Goal: Task Accomplishment & Management: Manage account settings

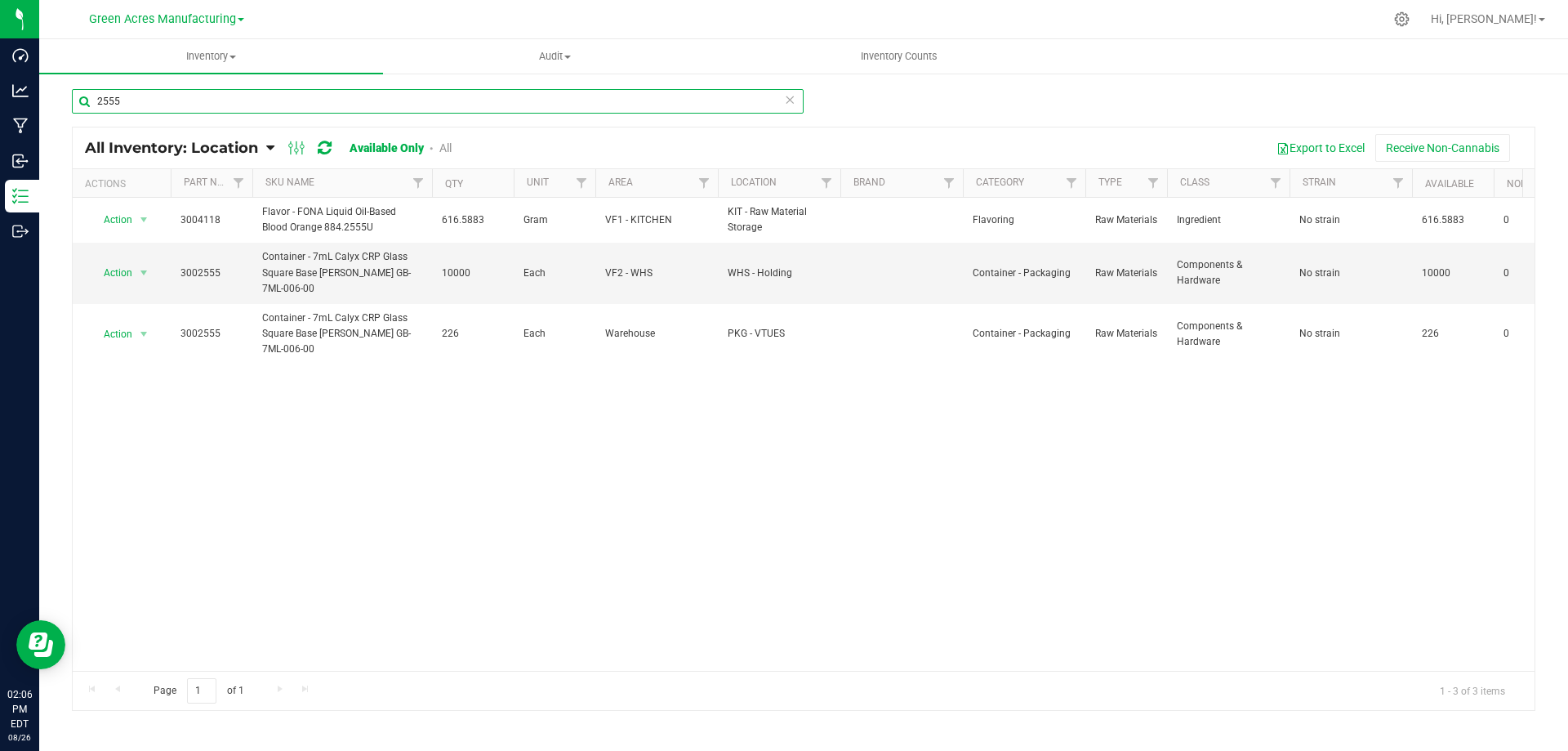
click at [228, 99] on input "2555" at bounding box center [438, 100] width 731 height 24
type input "4169"
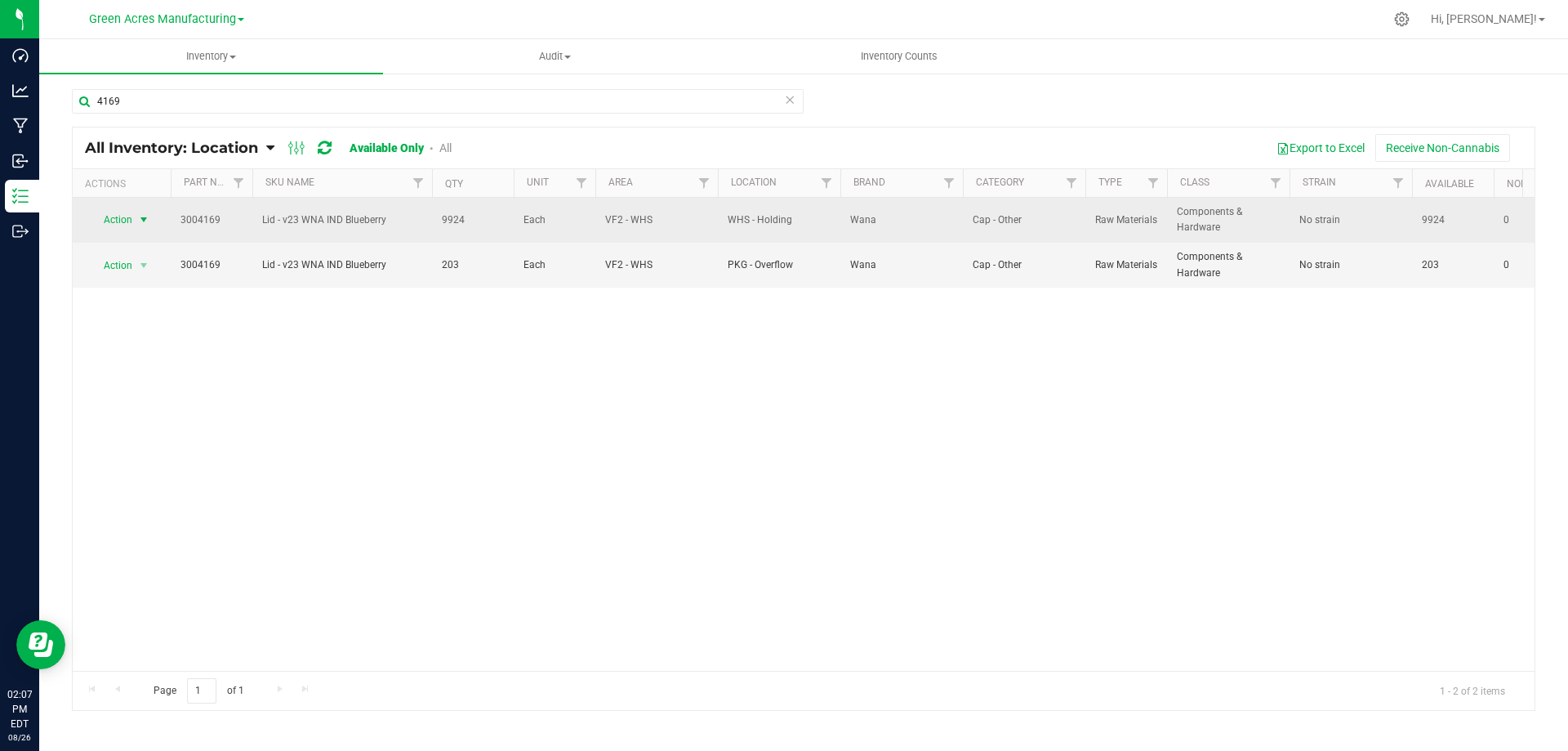
click at [140, 224] on span "select" at bounding box center [143, 219] width 13 height 13
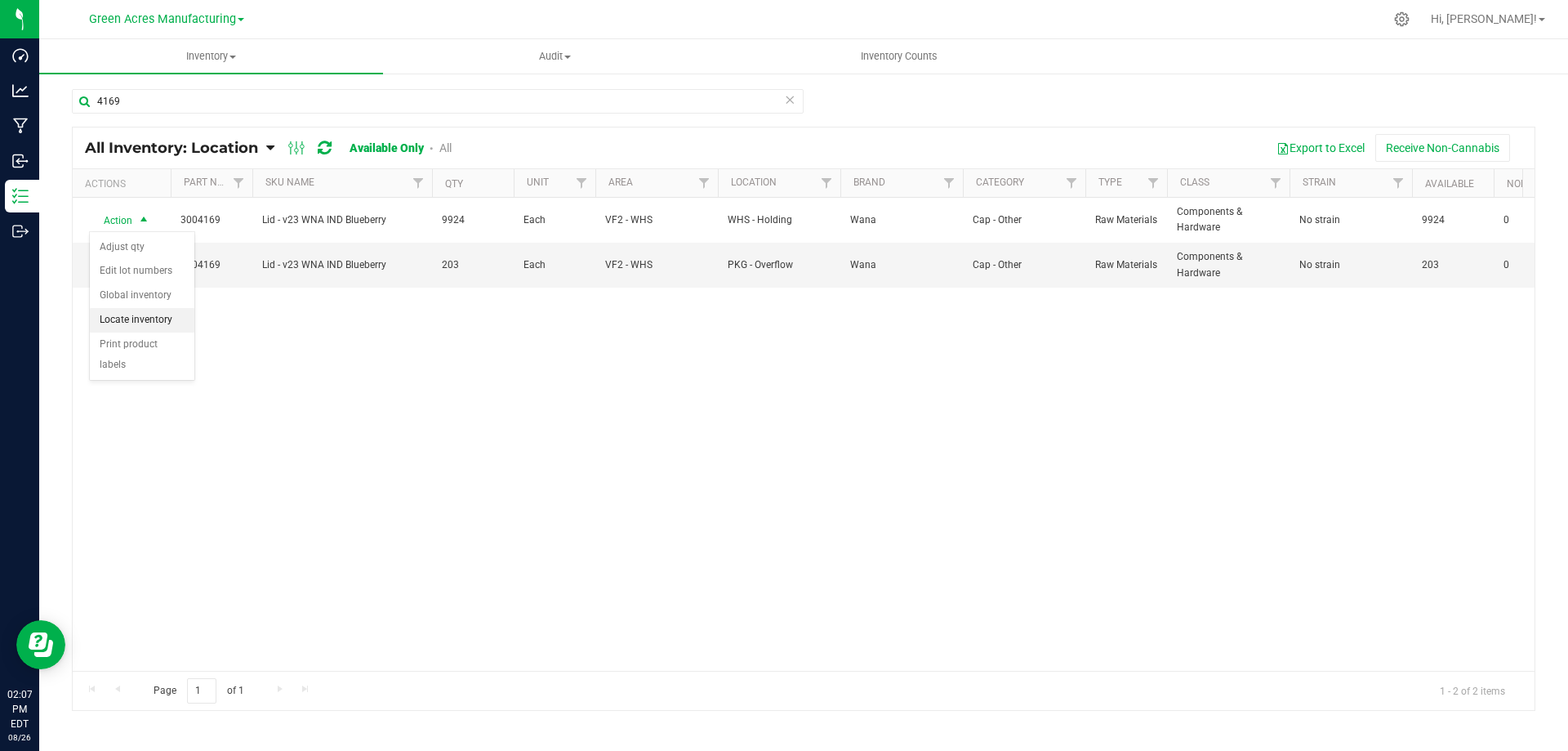
click at [152, 319] on li "Locate inventory" at bounding box center [141, 320] width 104 height 24
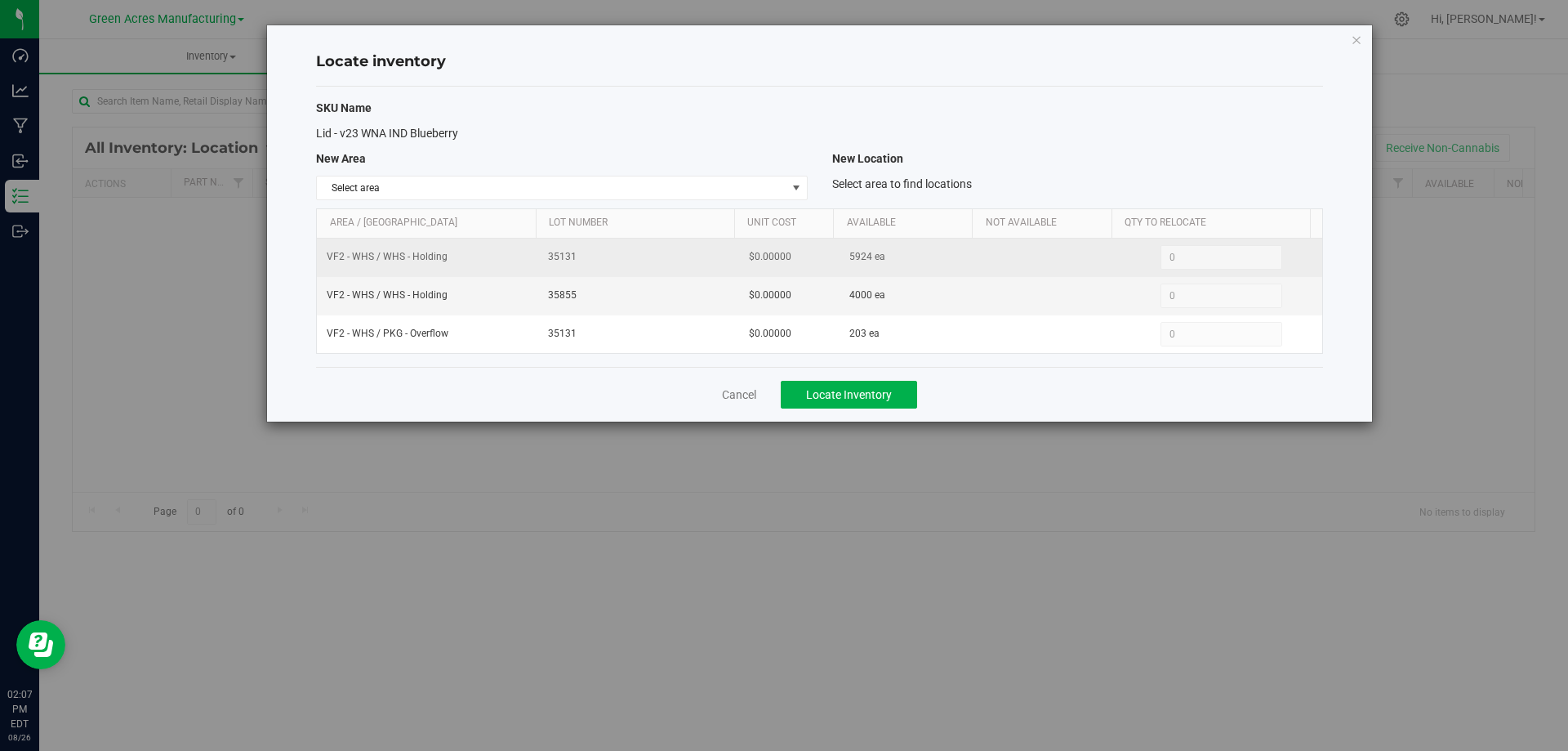
click at [849, 258] on span "5924 ea" at bounding box center [867, 257] width 36 height 16
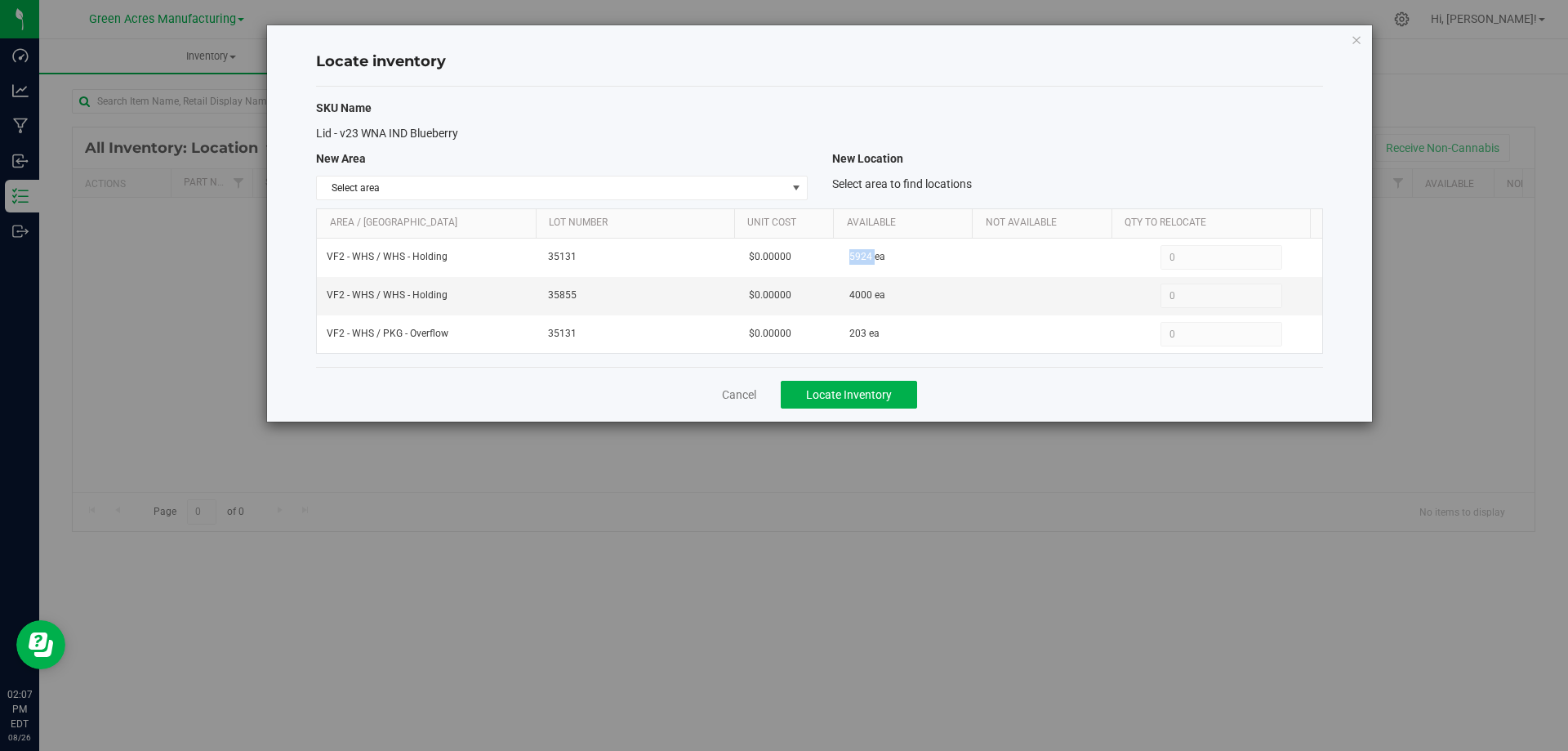
copy span "5924"
click at [560, 202] on div "SKU Name Lid - v23 WNA IND Blueberry New Area New Location Select area Select a…" at bounding box center [819, 226] width 1007 height 280
click at [776, 188] on span "Select area" at bounding box center [551, 187] width 469 height 22
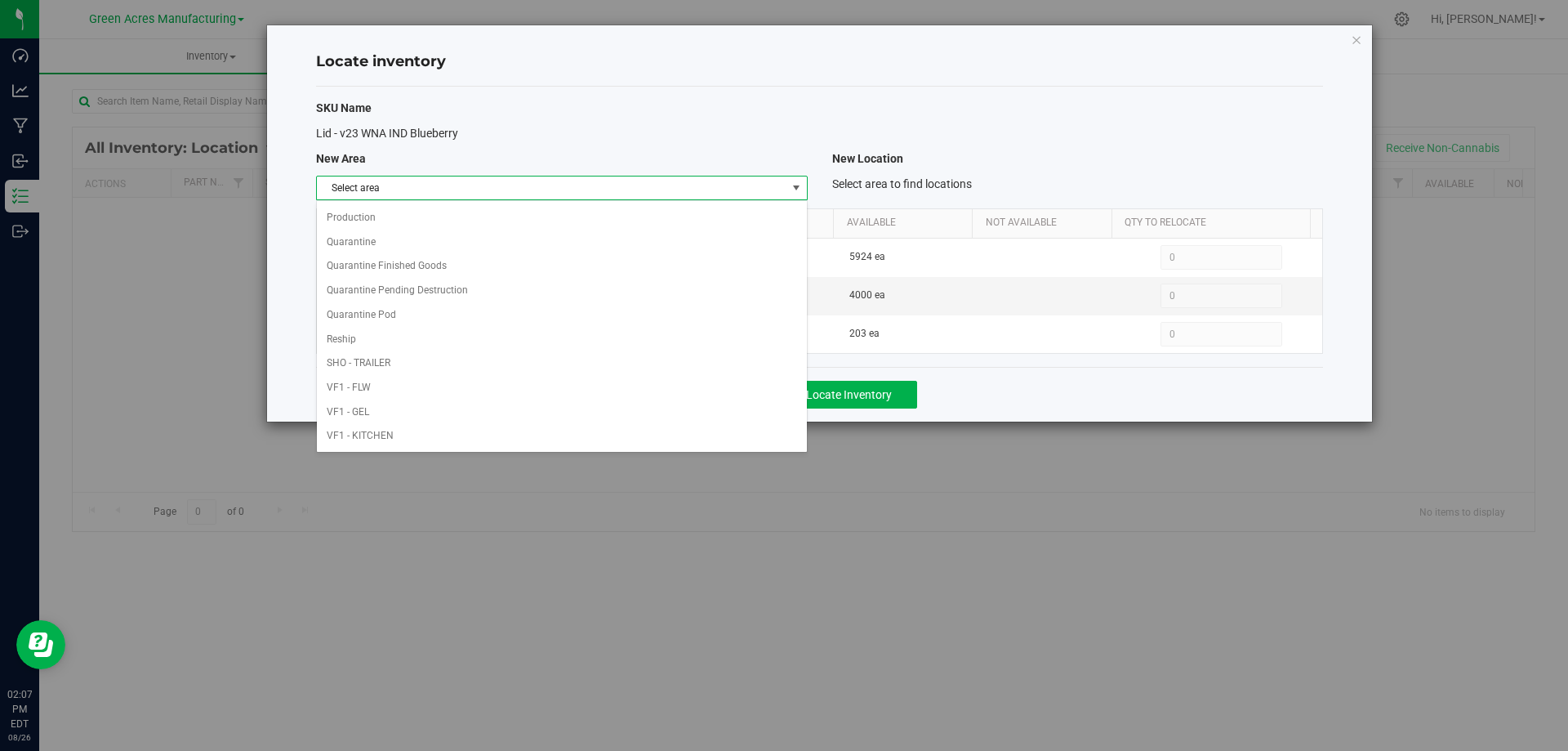
scroll to position [799, 0]
click at [570, 429] on li "Warehouse" at bounding box center [562, 436] width 490 height 24
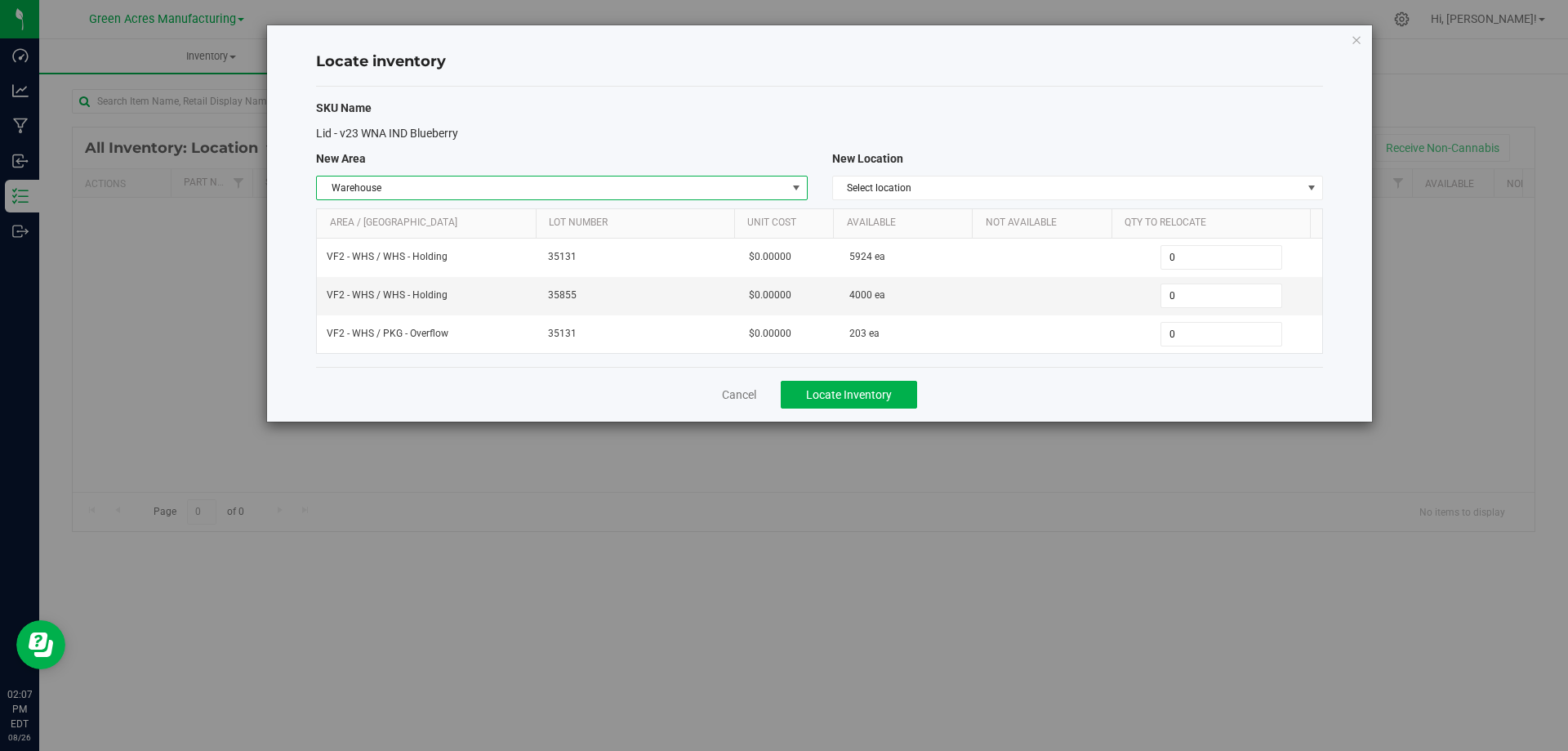
click at [746, 188] on span "Warehouse" at bounding box center [551, 187] width 469 height 22
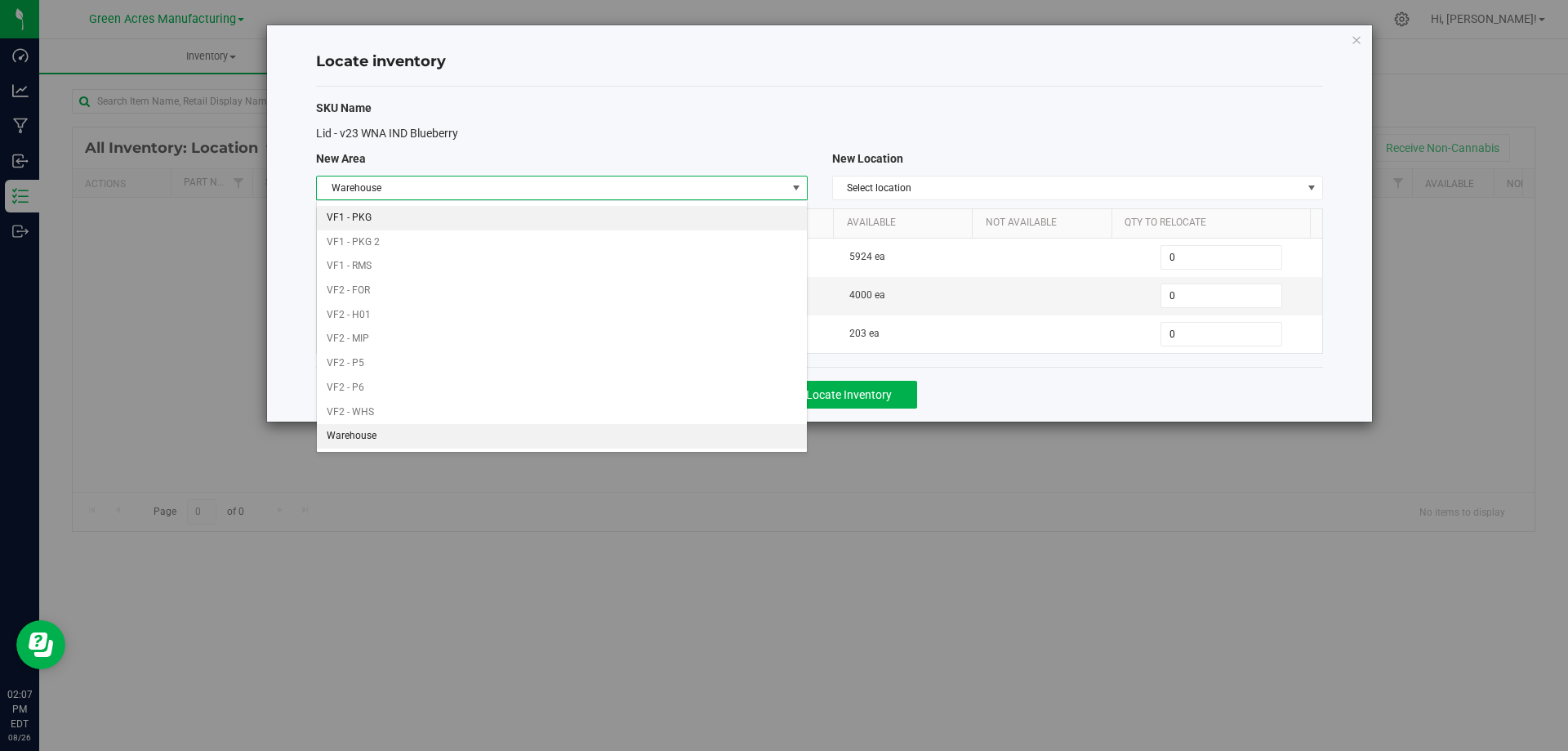
click at [738, 210] on li "VF1 - PKG" at bounding box center [562, 217] width 490 height 24
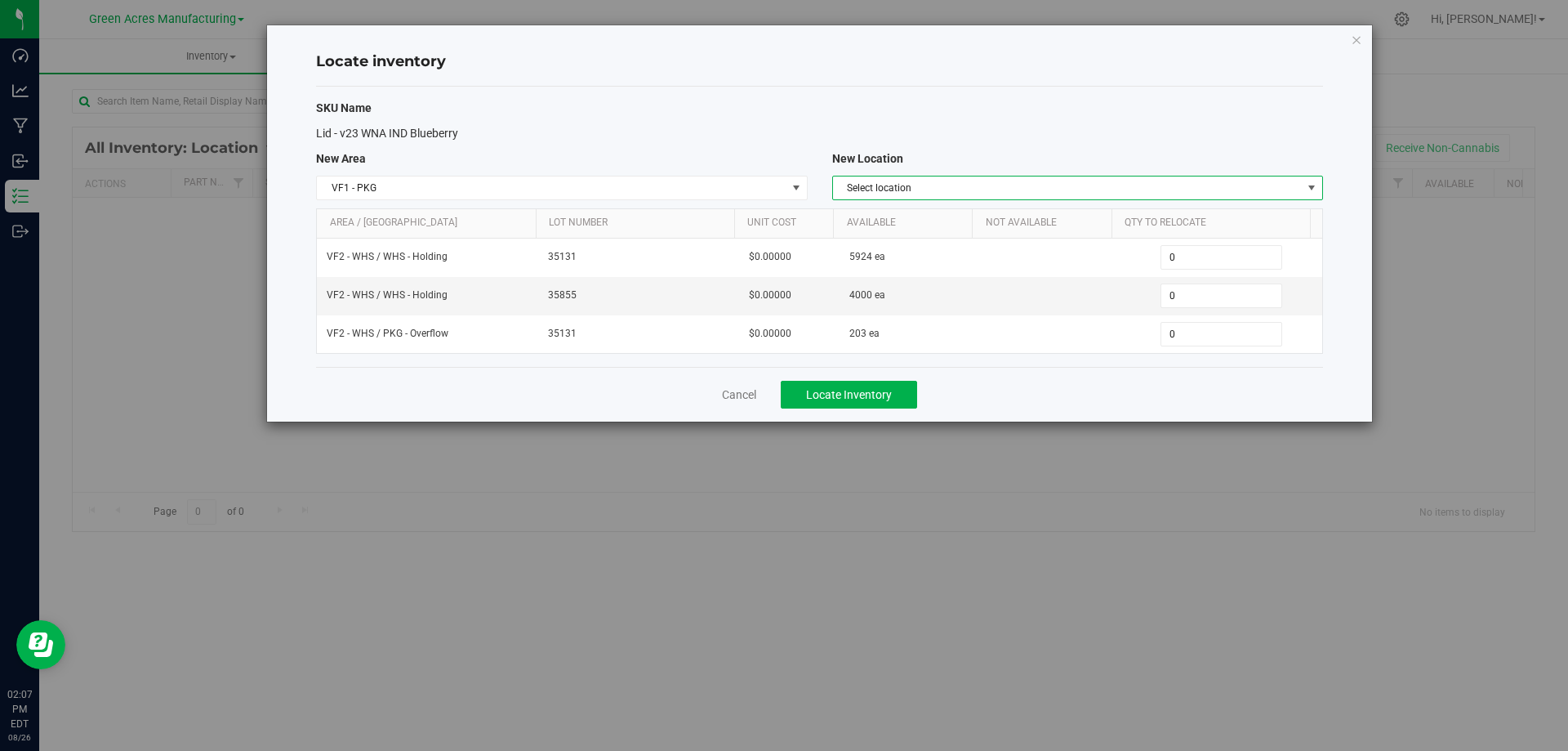
click at [965, 178] on span "Select location" at bounding box center [1067, 187] width 469 height 22
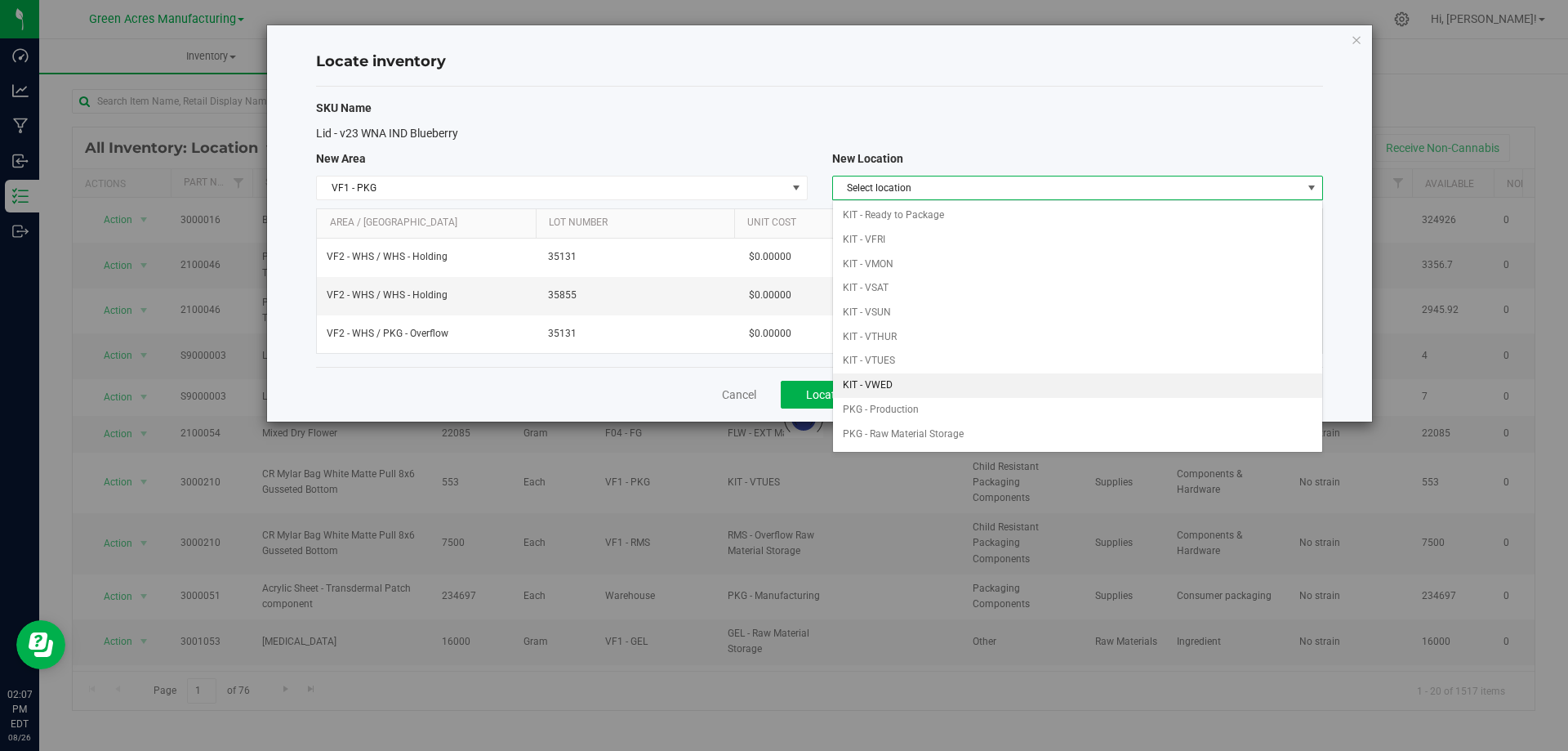
click at [888, 376] on li "KIT - VWED" at bounding box center [1078, 385] width 490 height 24
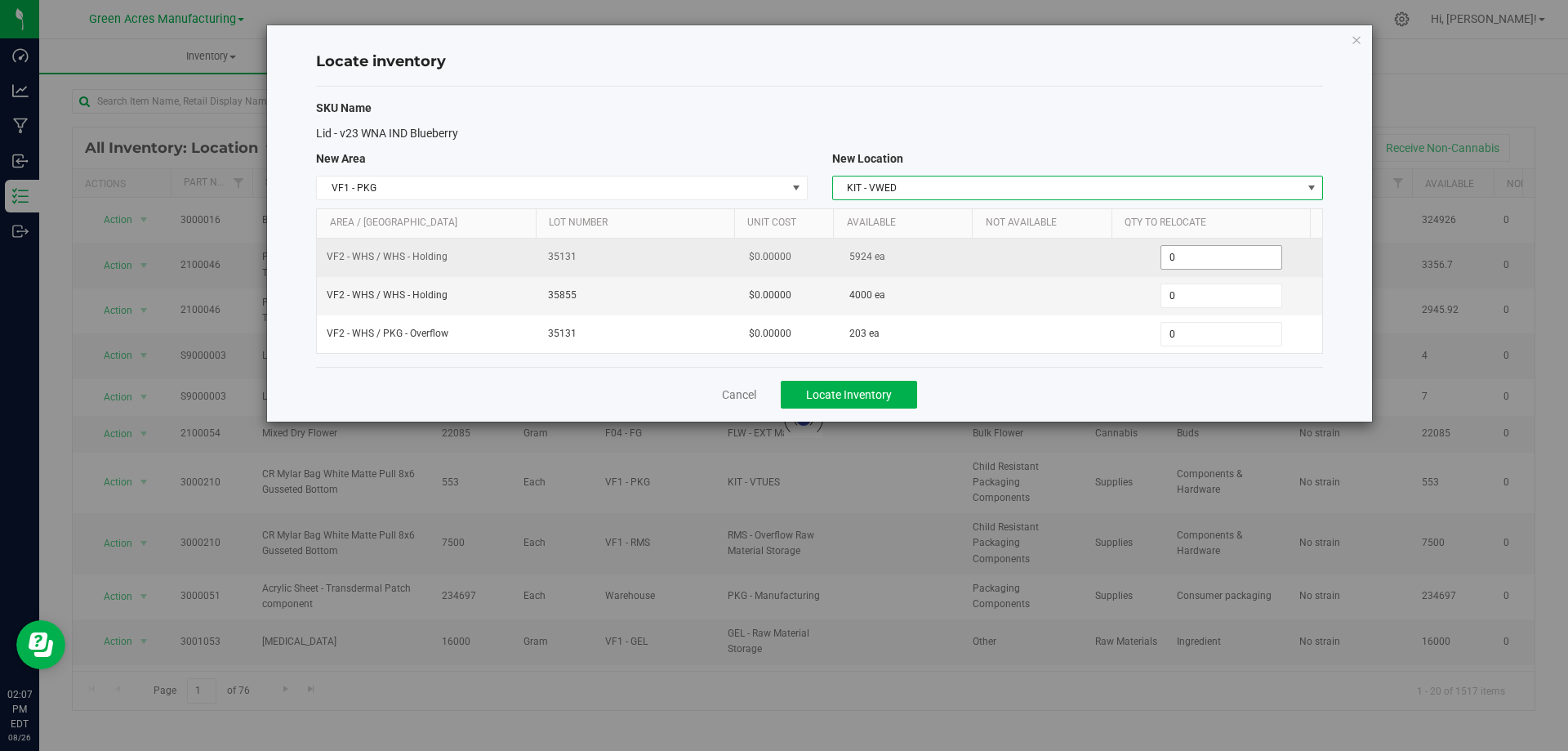
click at [1192, 264] on span "0 0" at bounding box center [1221, 257] width 122 height 24
drag, startPoint x: 1192, startPoint y: 264, endPoint x: 1195, endPoint y: 273, distance: 9.5
click at [1192, 263] on input "0" at bounding box center [1221, 257] width 120 height 22
paste input "624"
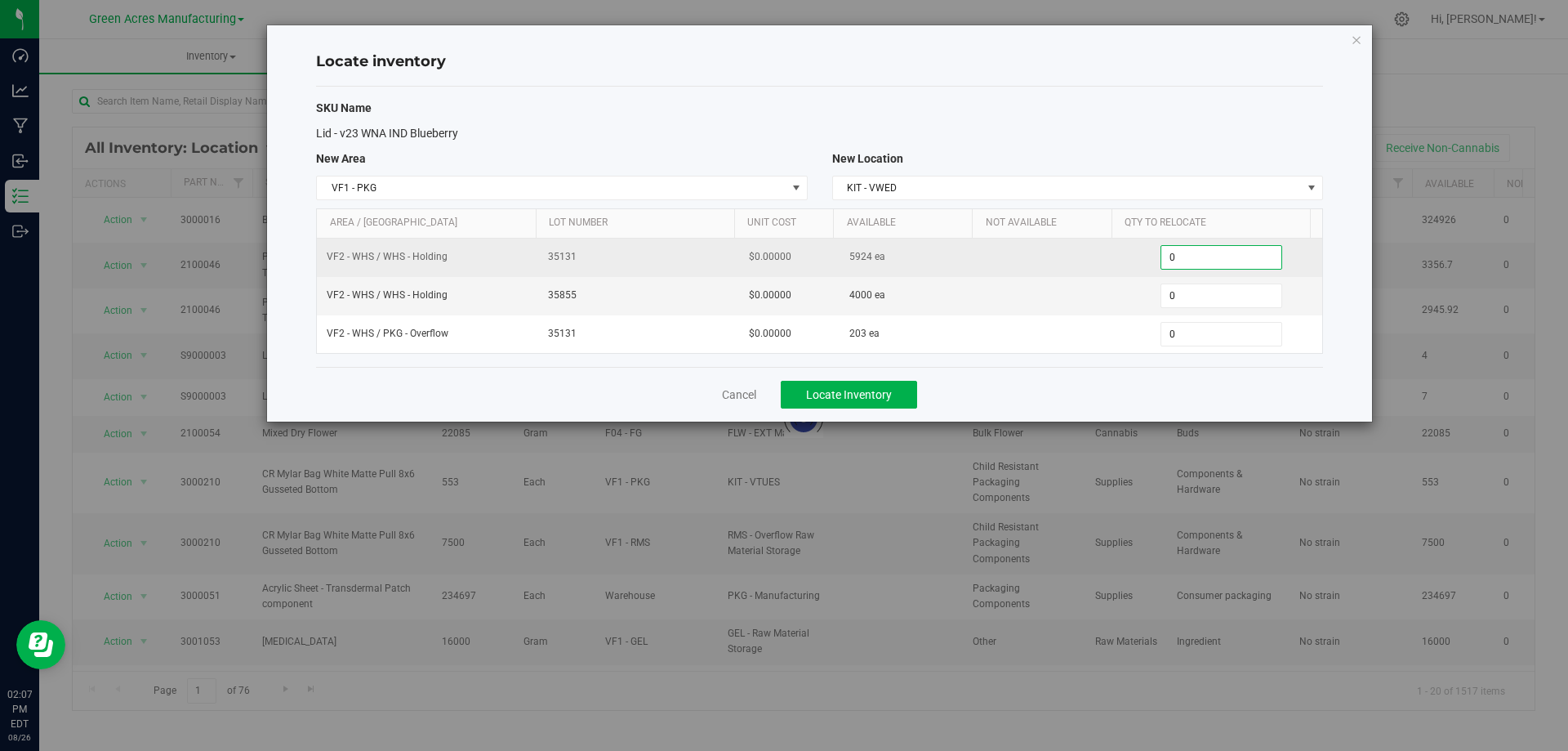
type input "624"
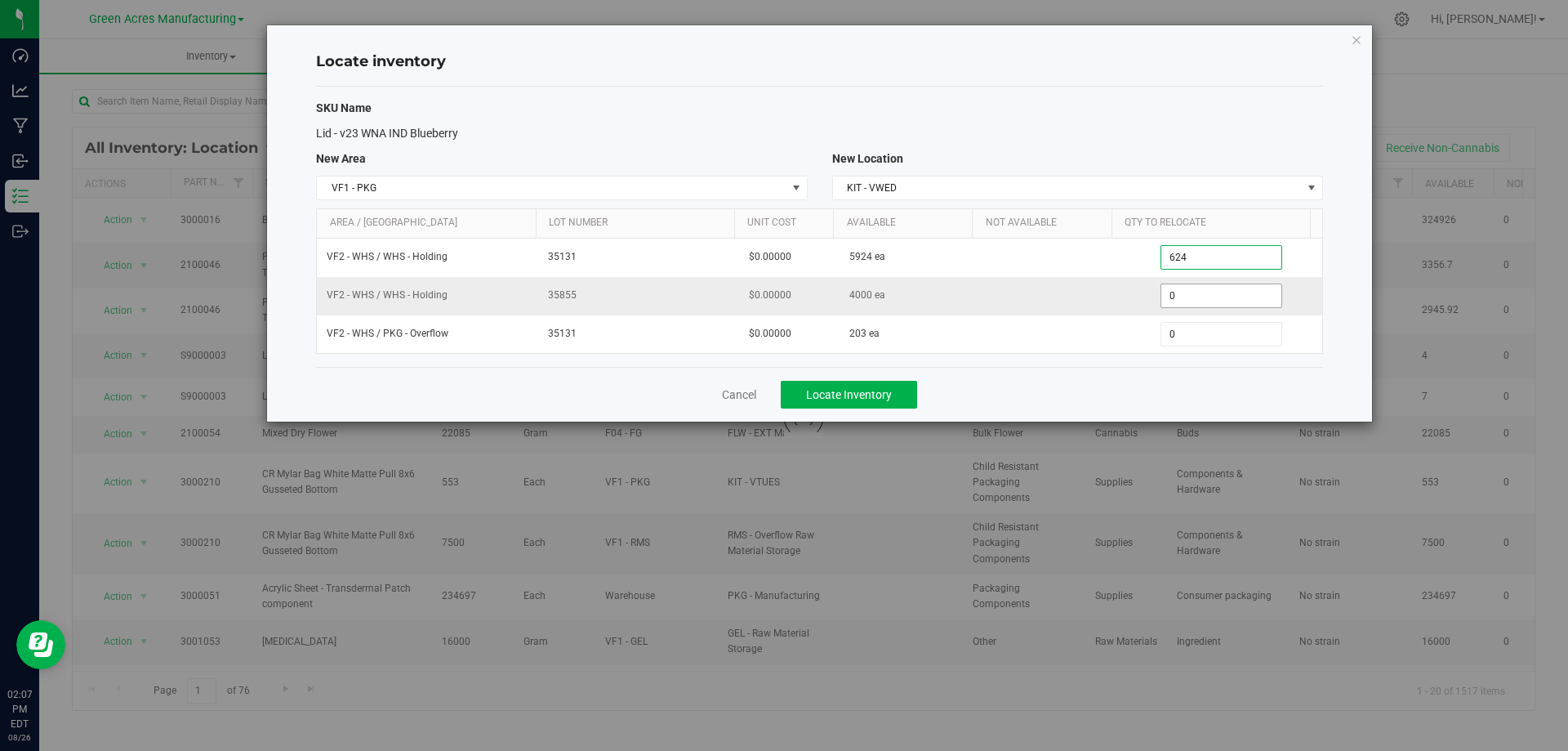
type input "624"
click at [1198, 303] on span "0 0" at bounding box center [1221, 296] width 122 height 24
click at [1198, 303] on input "0" at bounding box center [1221, 295] width 120 height 22
type input "4000"
type input "4,000"
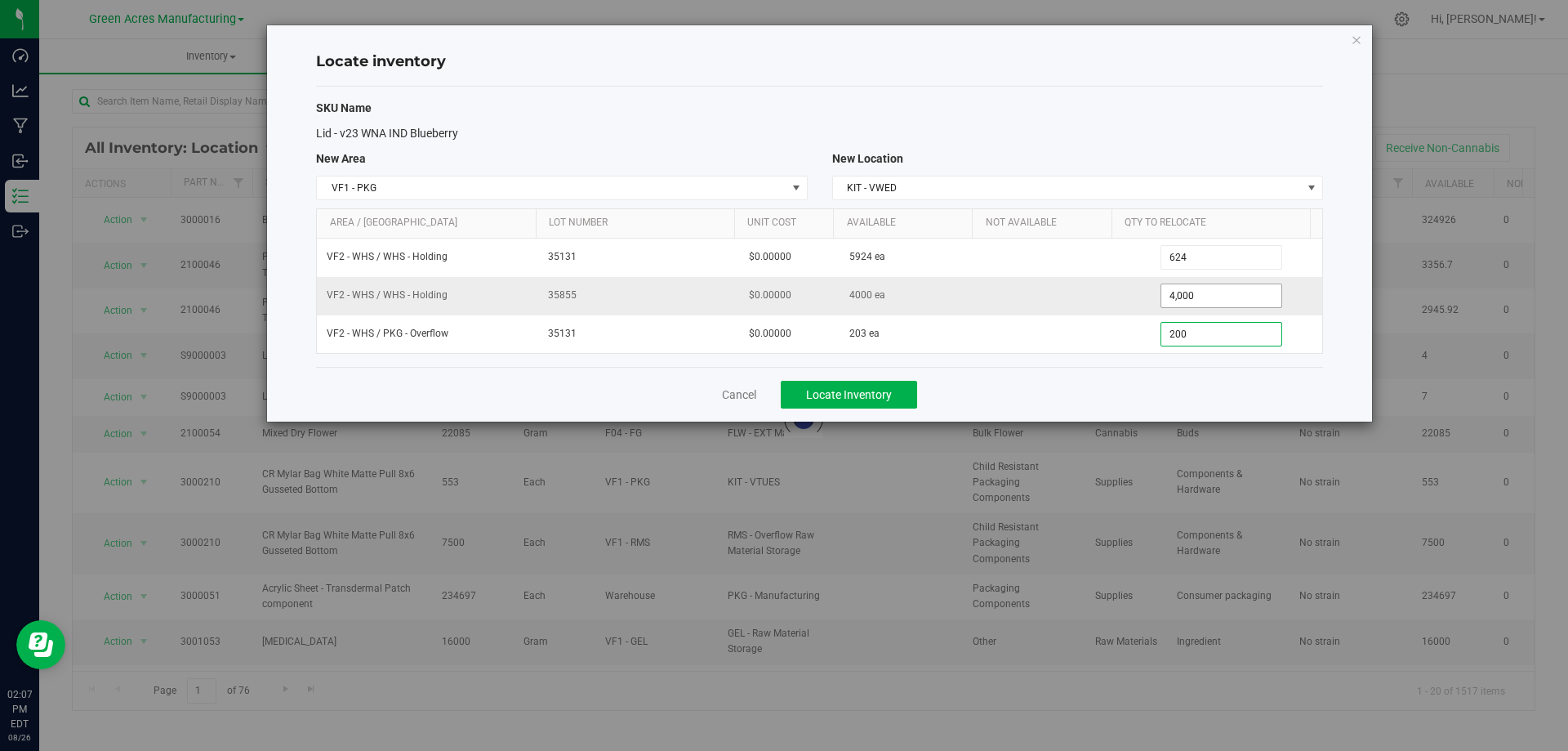
type input "2030"
type input "203"
click at [1157, 373] on div "Cancel Locate Inventory" at bounding box center [819, 394] width 1007 height 55
click at [992, 391] on div "Cancel Locate Inventory" at bounding box center [819, 394] width 1007 height 55
click at [904, 387] on button "Locate Inventory" at bounding box center [849, 394] width 137 height 27
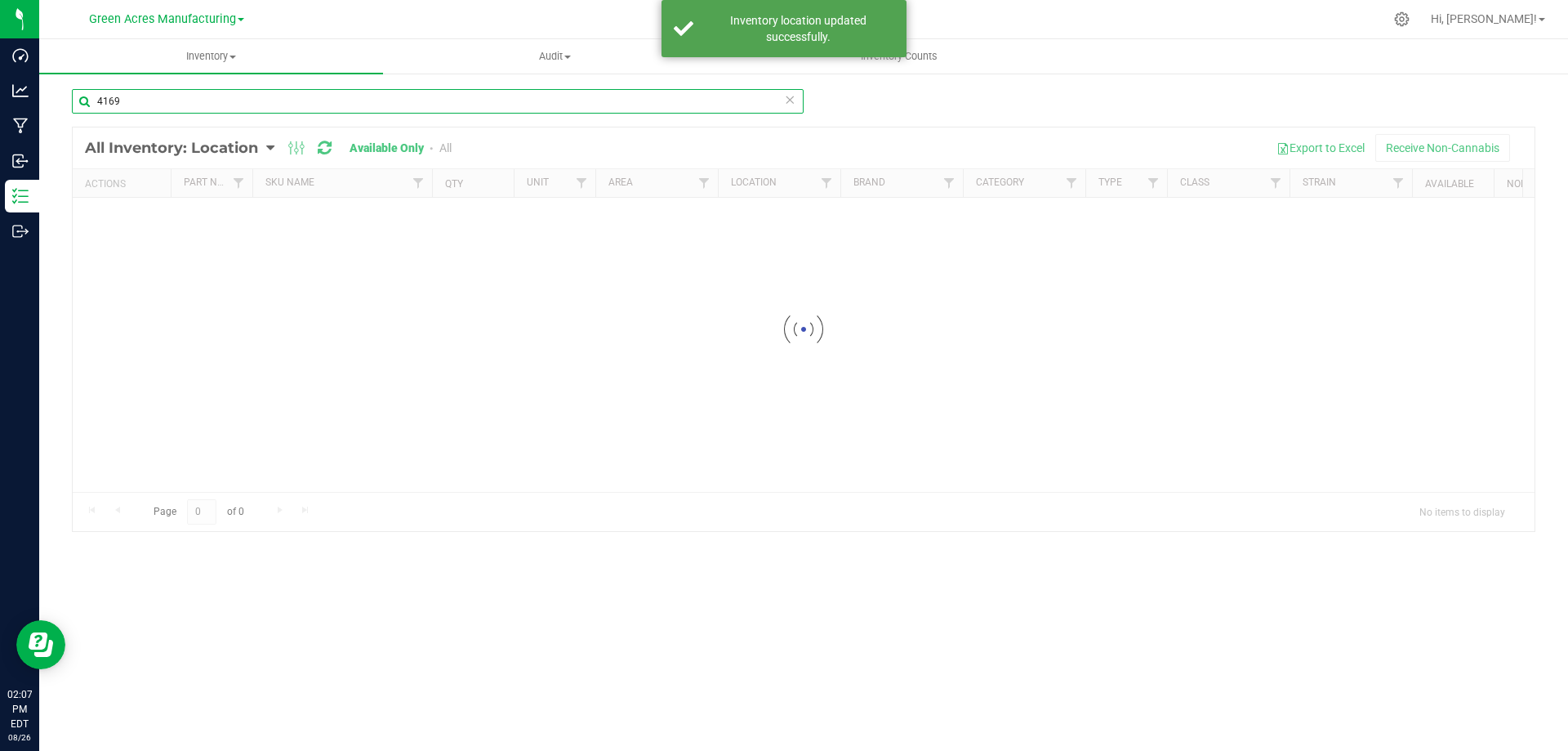
click at [198, 94] on input "4169" at bounding box center [438, 100] width 731 height 24
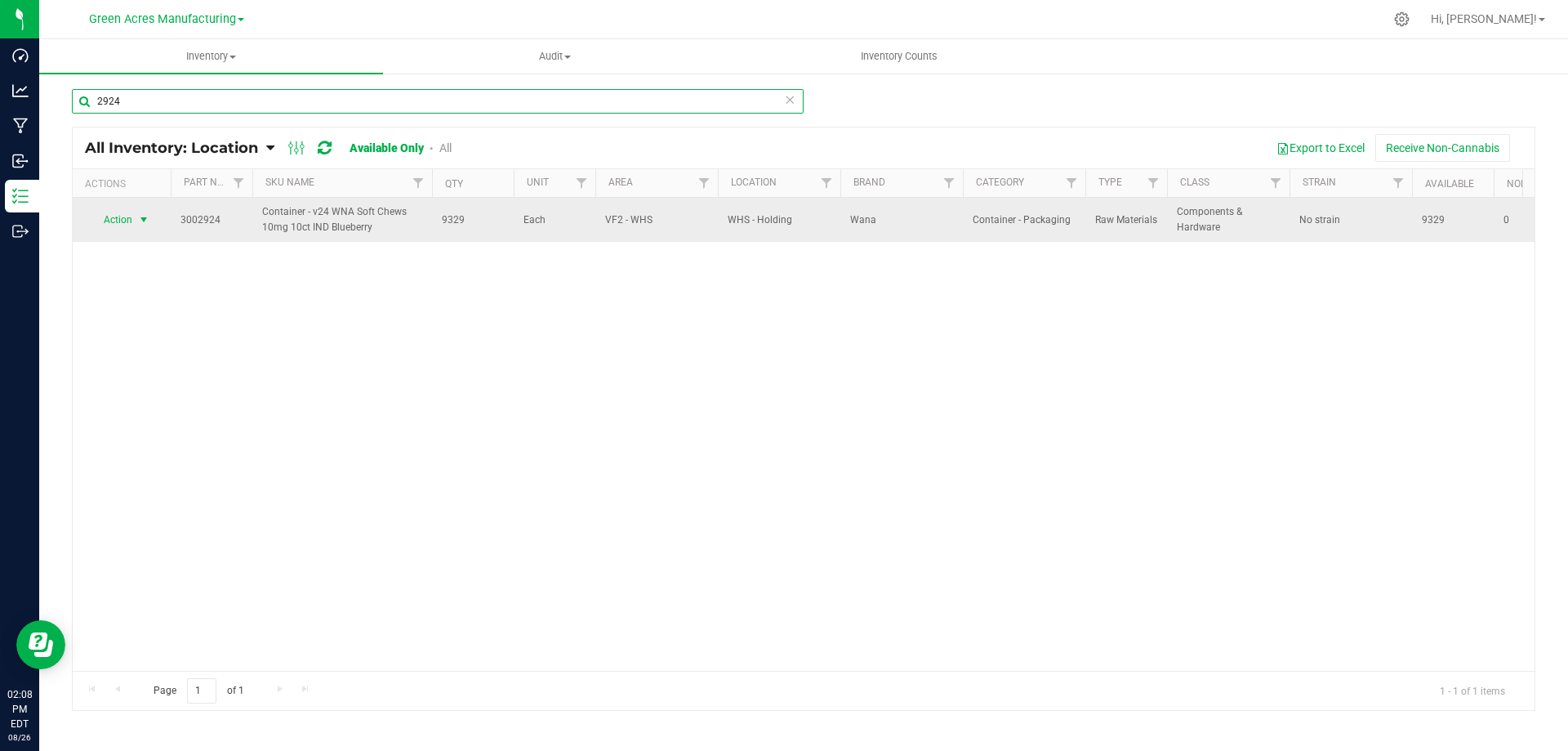
type input "2924"
click at [134, 218] on span "select" at bounding box center [143, 219] width 20 height 22
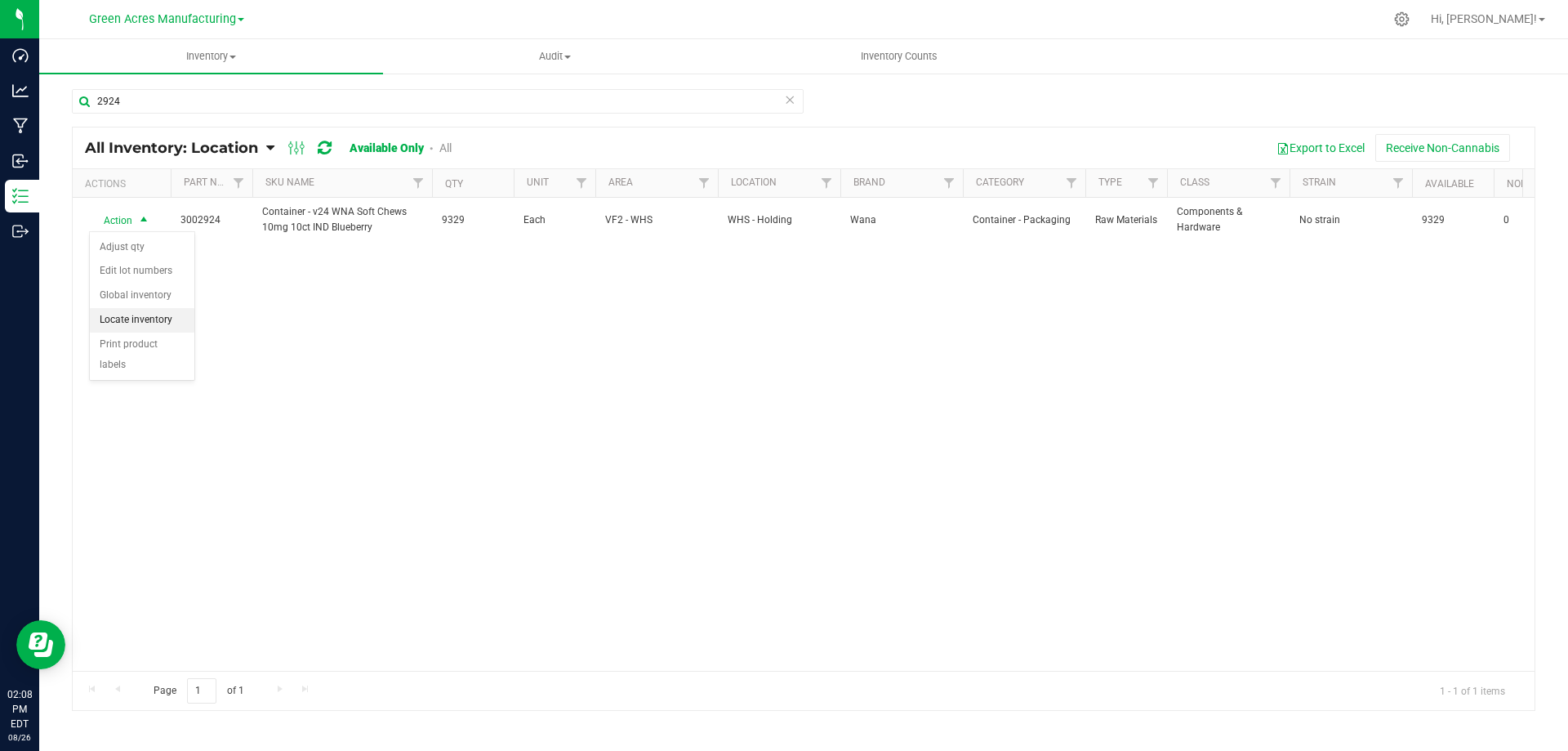
click at [148, 314] on li "Locate inventory" at bounding box center [141, 320] width 104 height 24
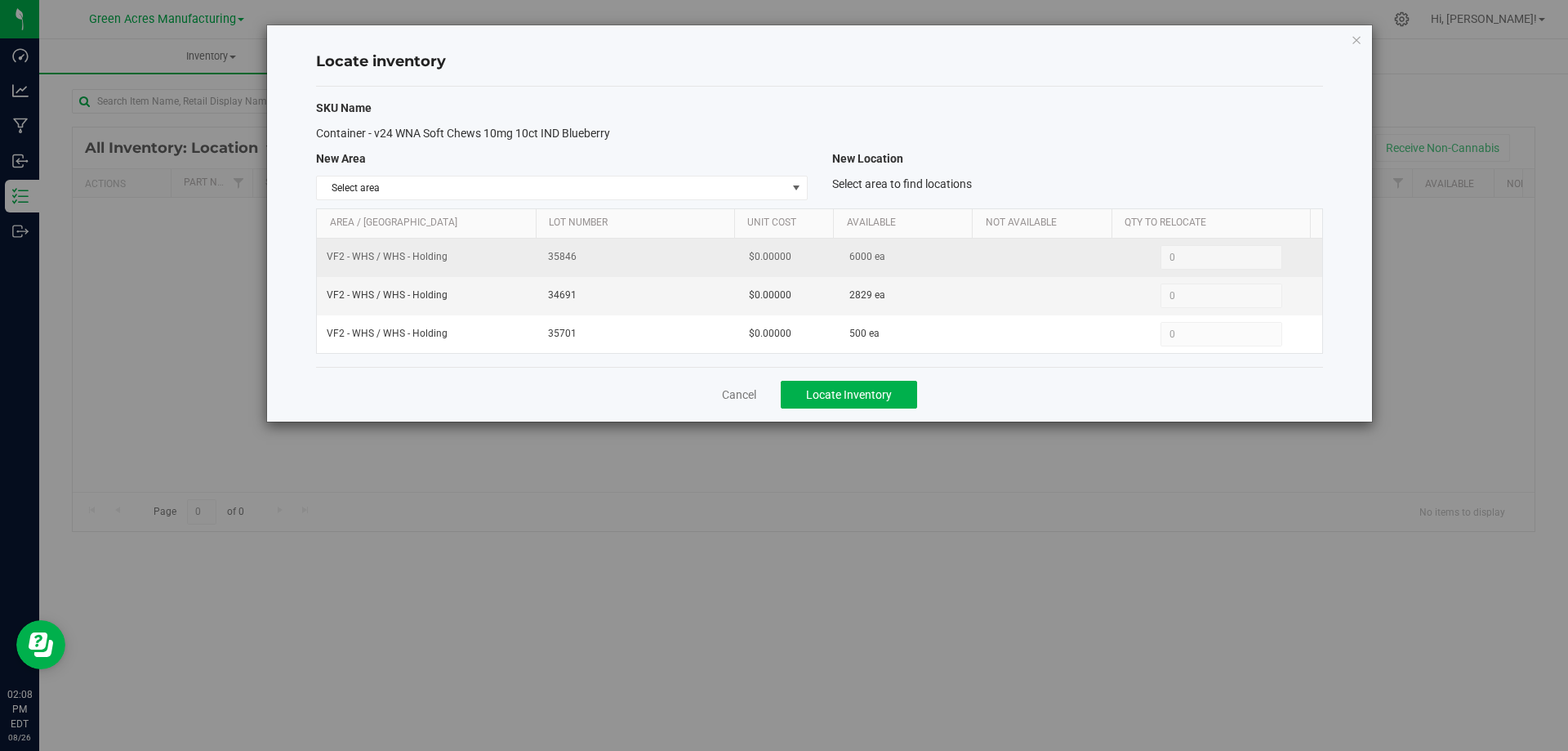
click at [850, 258] on span "6000 ea" at bounding box center [867, 257] width 36 height 16
copy span "6000"
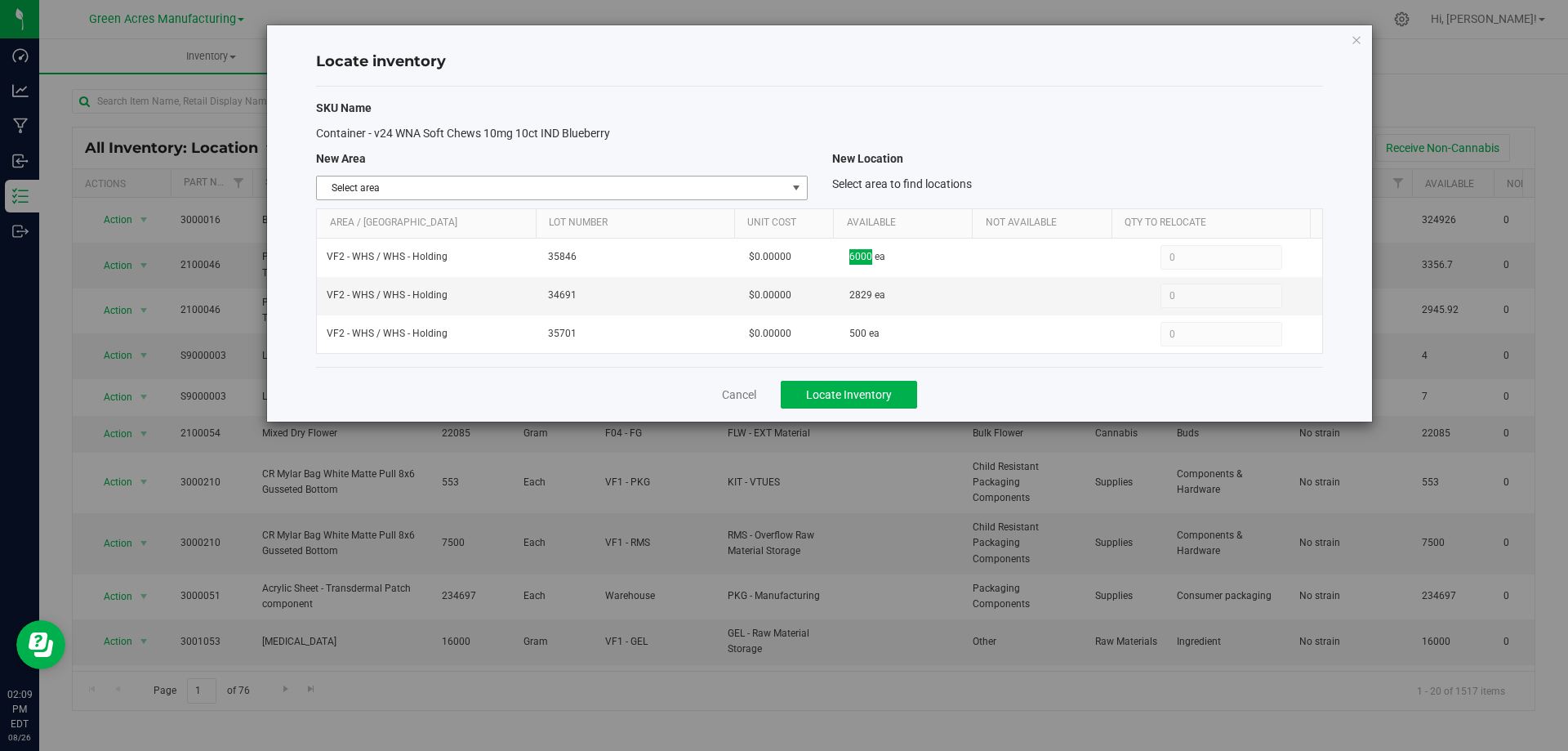
click at [797, 184] on span "select" at bounding box center [796, 187] width 13 height 13
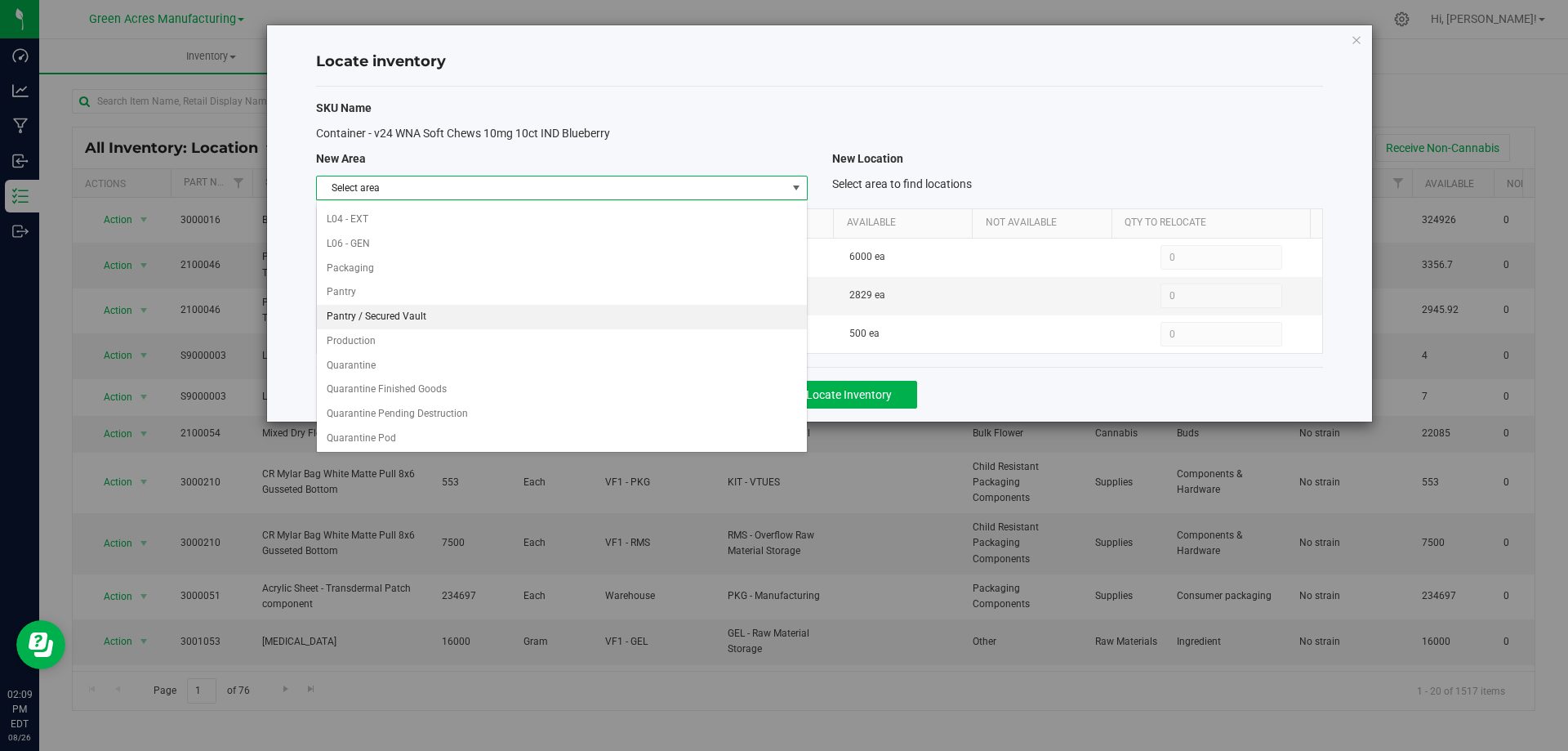
scroll to position [799, 0]
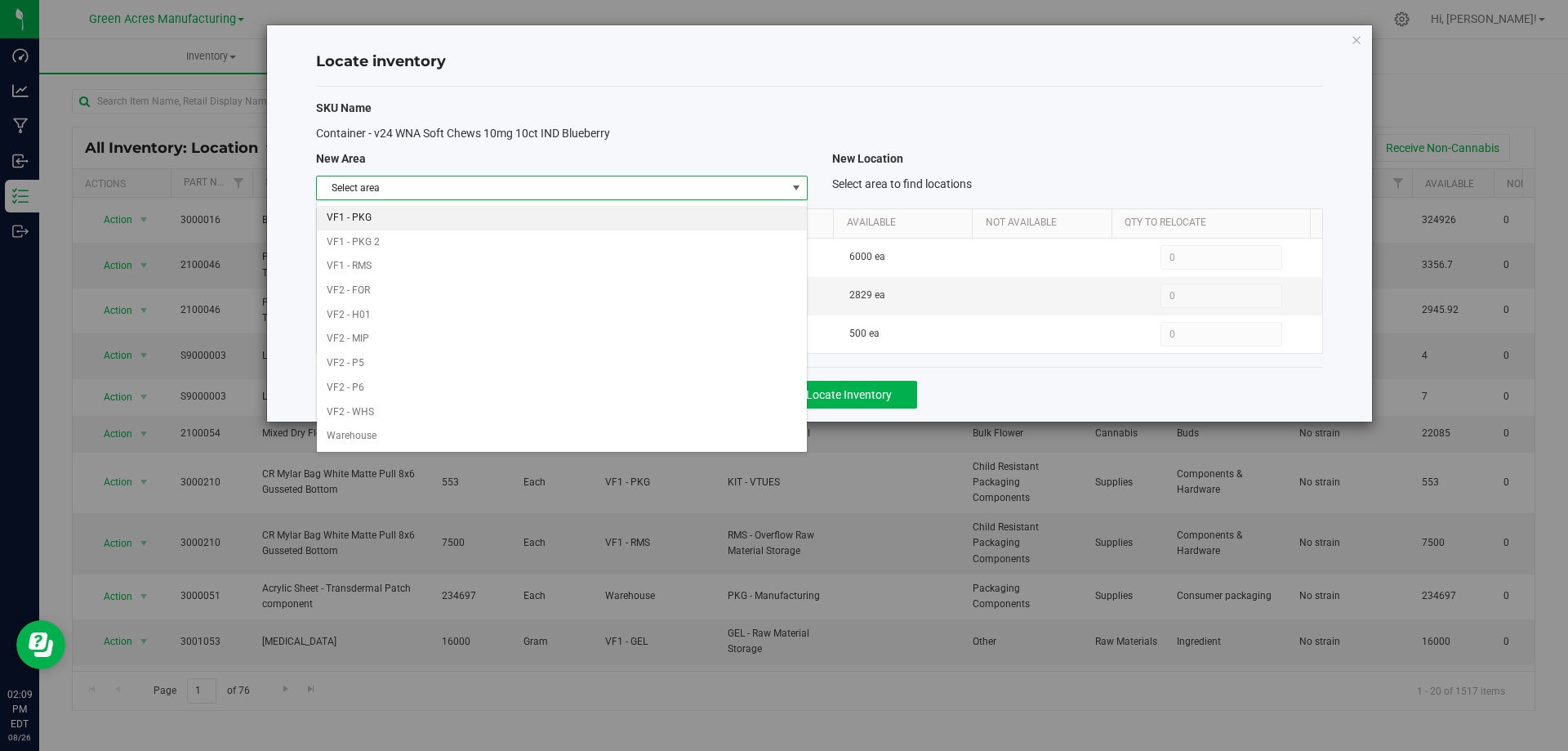
click at [684, 222] on li "VF1 - PKG" at bounding box center [562, 217] width 490 height 24
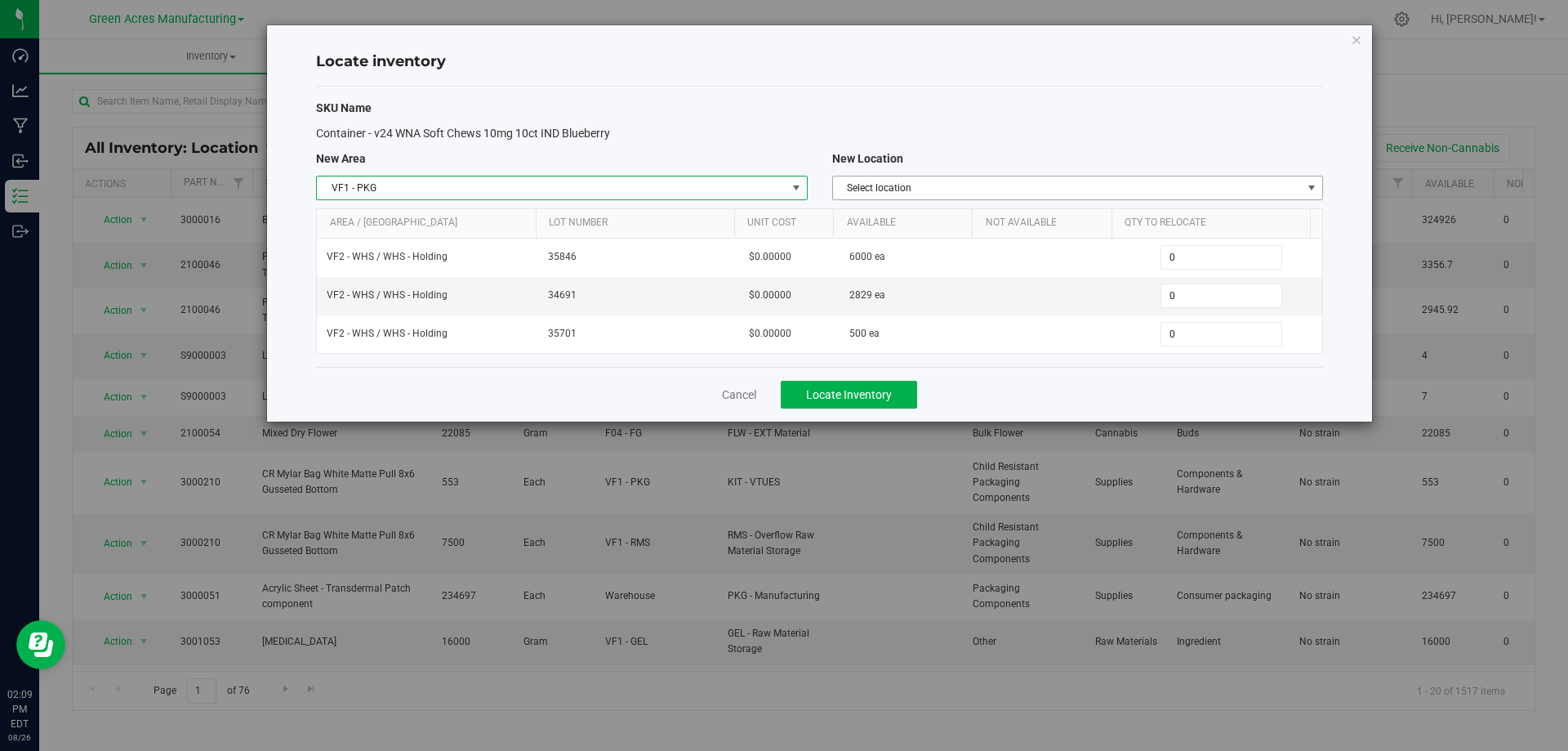
click at [942, 188] on span "Select location" at bounding box center [1067, 187] width 469 height 22
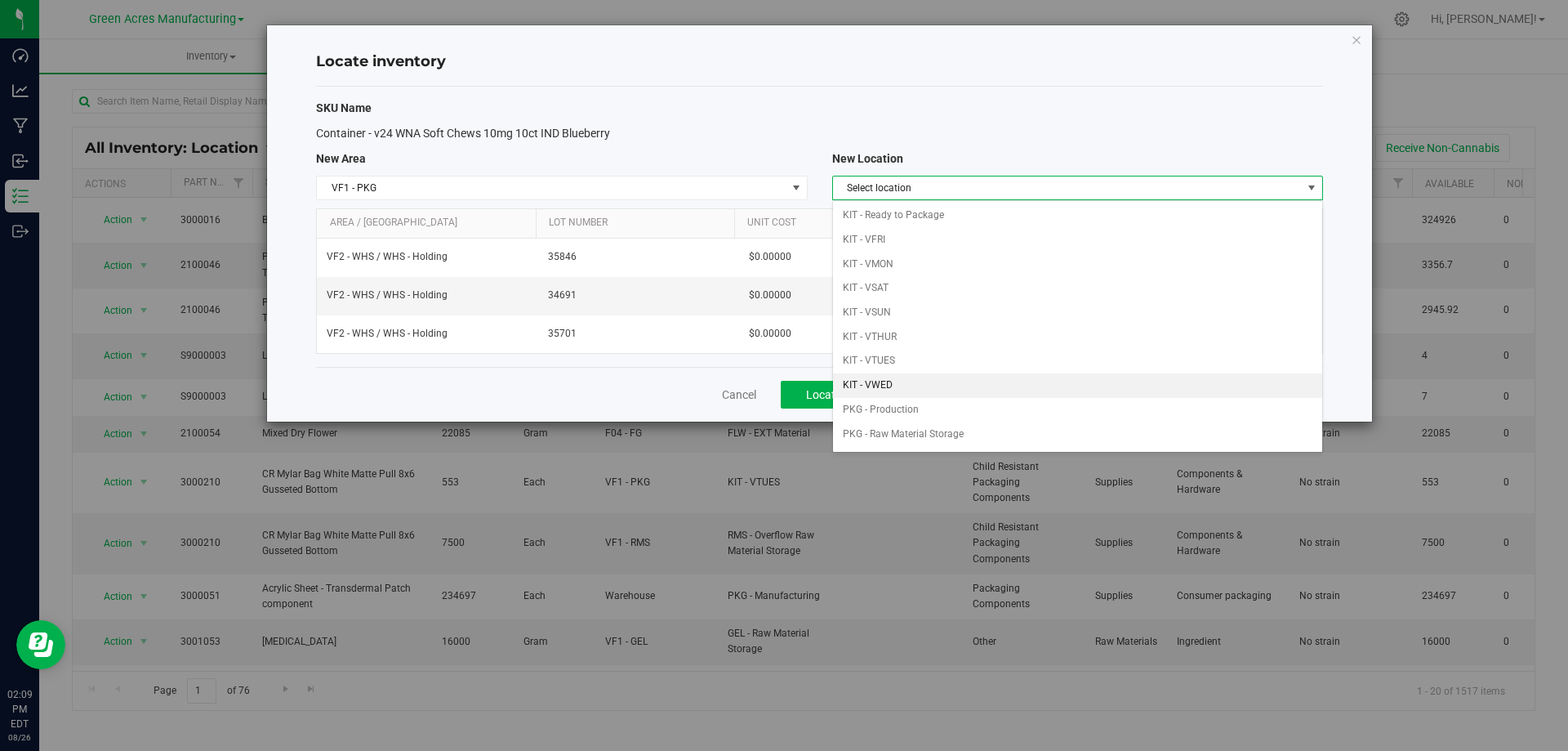
click at [922, 377] on li "KIT - VWED" at bounding box center [1078, 385] width 490 height 24
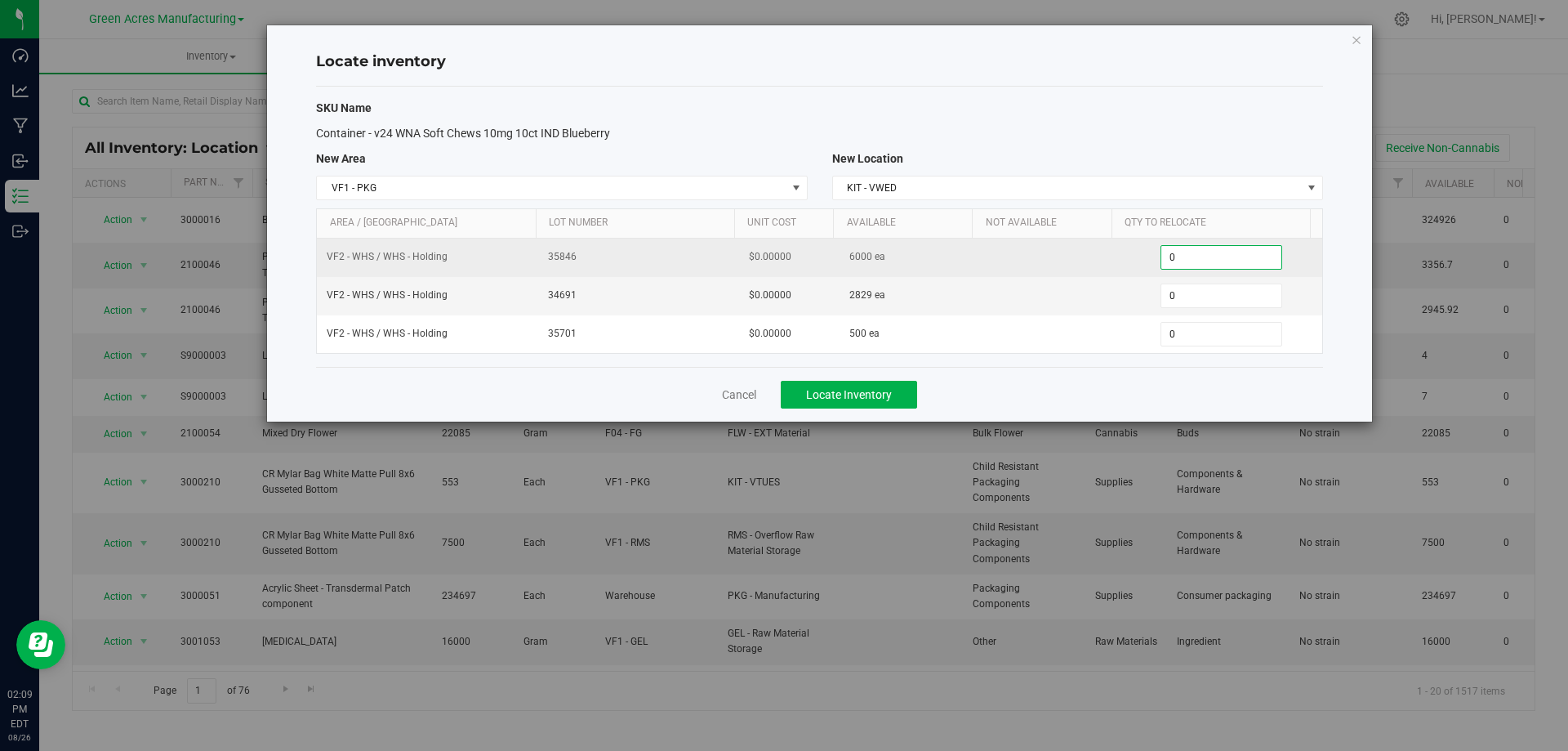
click at [1201, 260] on span "0 0" at bounding box center [1221, 257] width 122 height 24
click at [1201, 260] on input "0" at bounding box center [1221, 257] width 120 height 22
type input "3500"
type input "3,500"
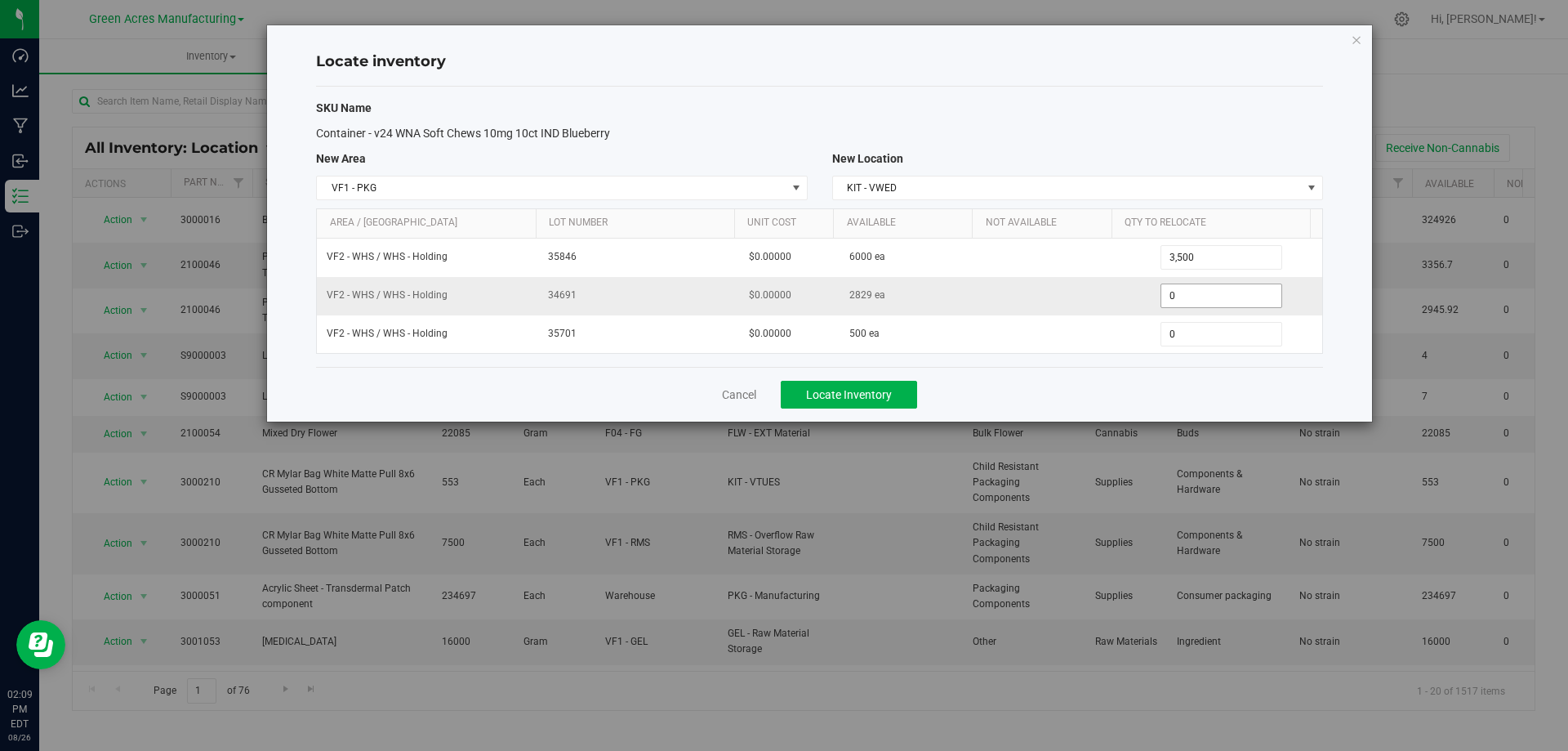
click at [1172, 294] on span "0 0" at bounding box center [1221, 296] width 122 height 24
click at [1172, 294] on input "0" at bounding box center [1221, 295] width 120 height 22
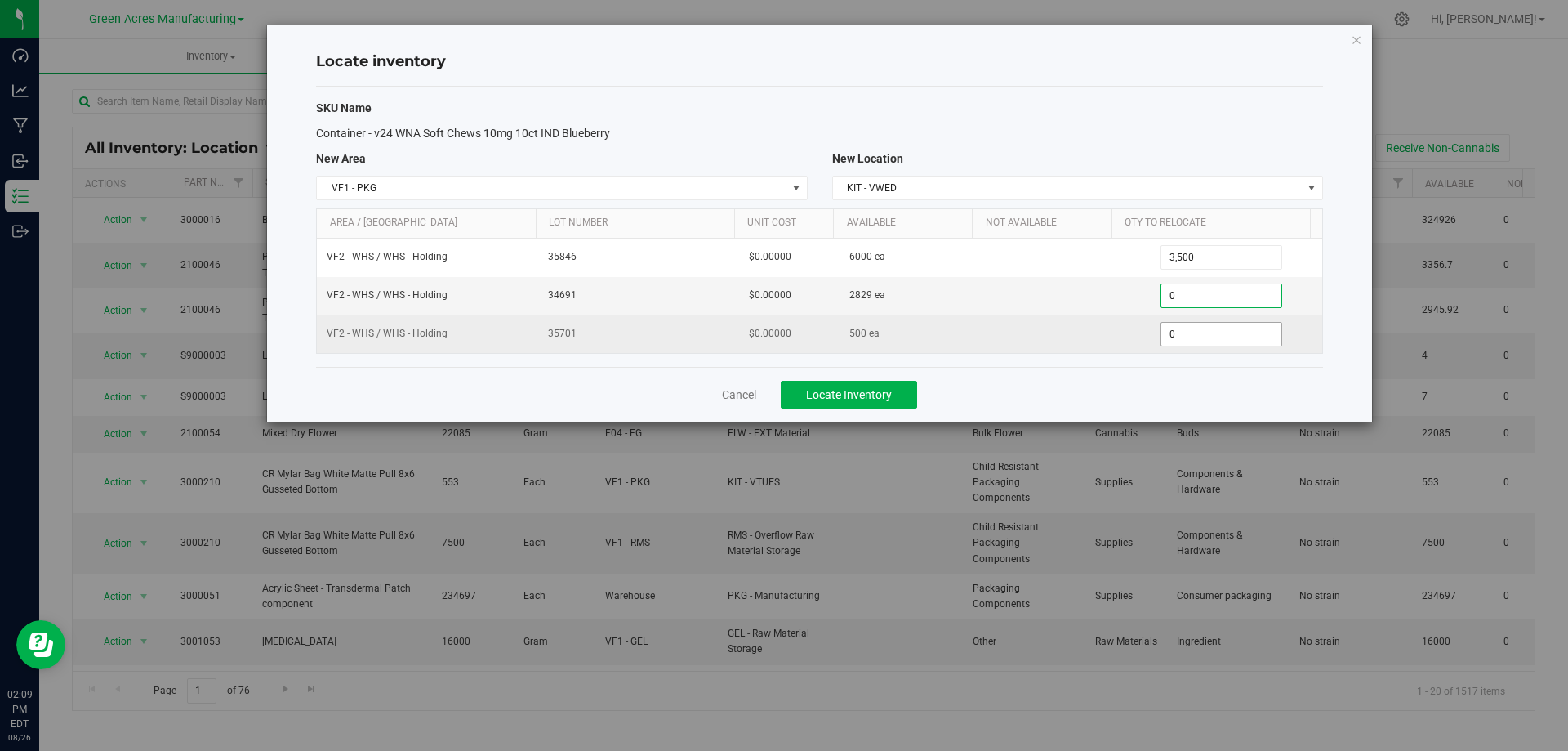
paste input "329"
type input "329"
click at [1200, 329] on span "0 0" at bounding box center [1221, 334] width 122 height 24
click at [1201, 331] on input "0" at bounding box center [1221, 334] width 120 height 22
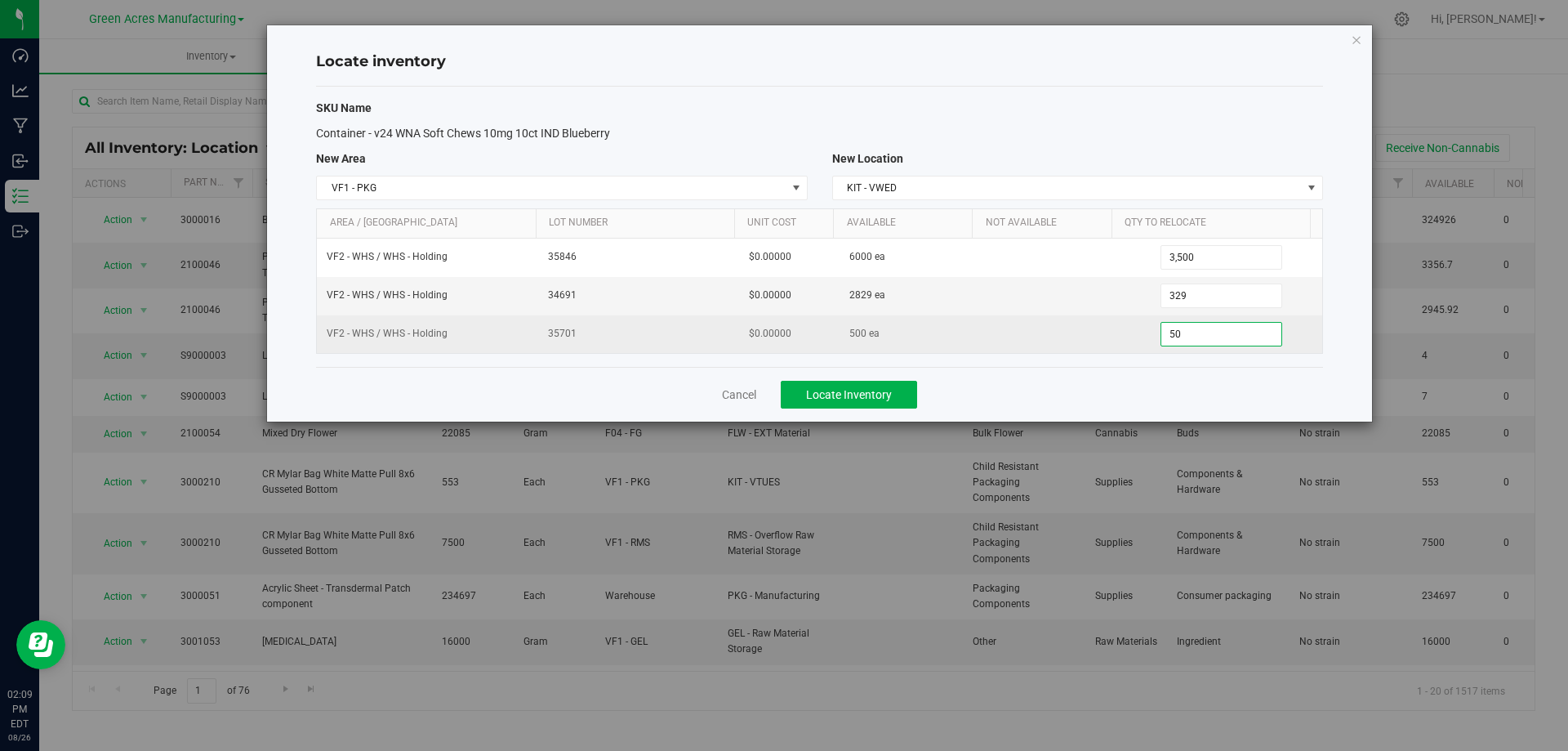
type input "500"
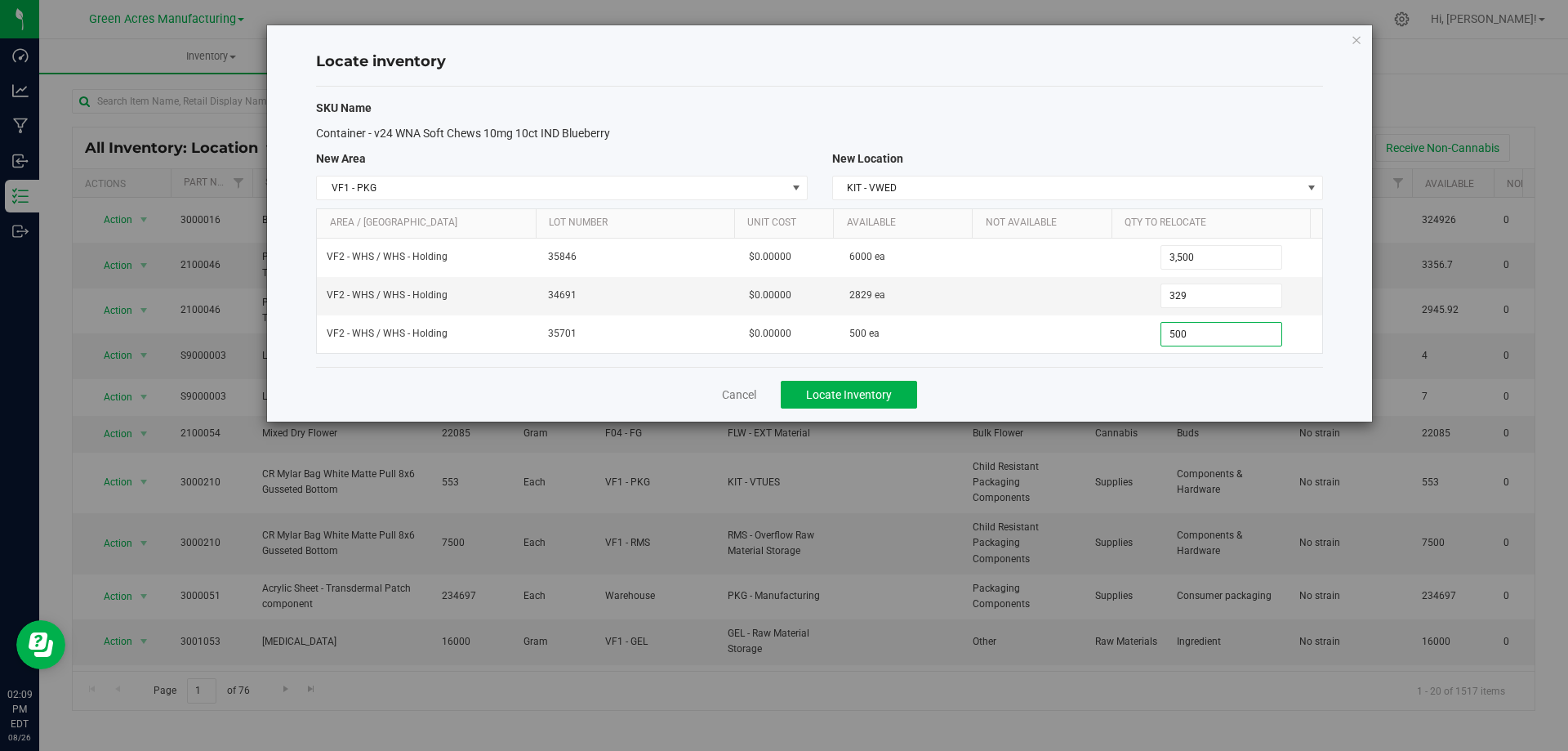
type input "500"
click at [1088, 386] on div "Cancel Locate Inventory" at bounding box center [819, 394] width 1007 height 55
click at [874, 384] on button "Locate Inventory" at bounding box center [849, 394] width 137 height 27
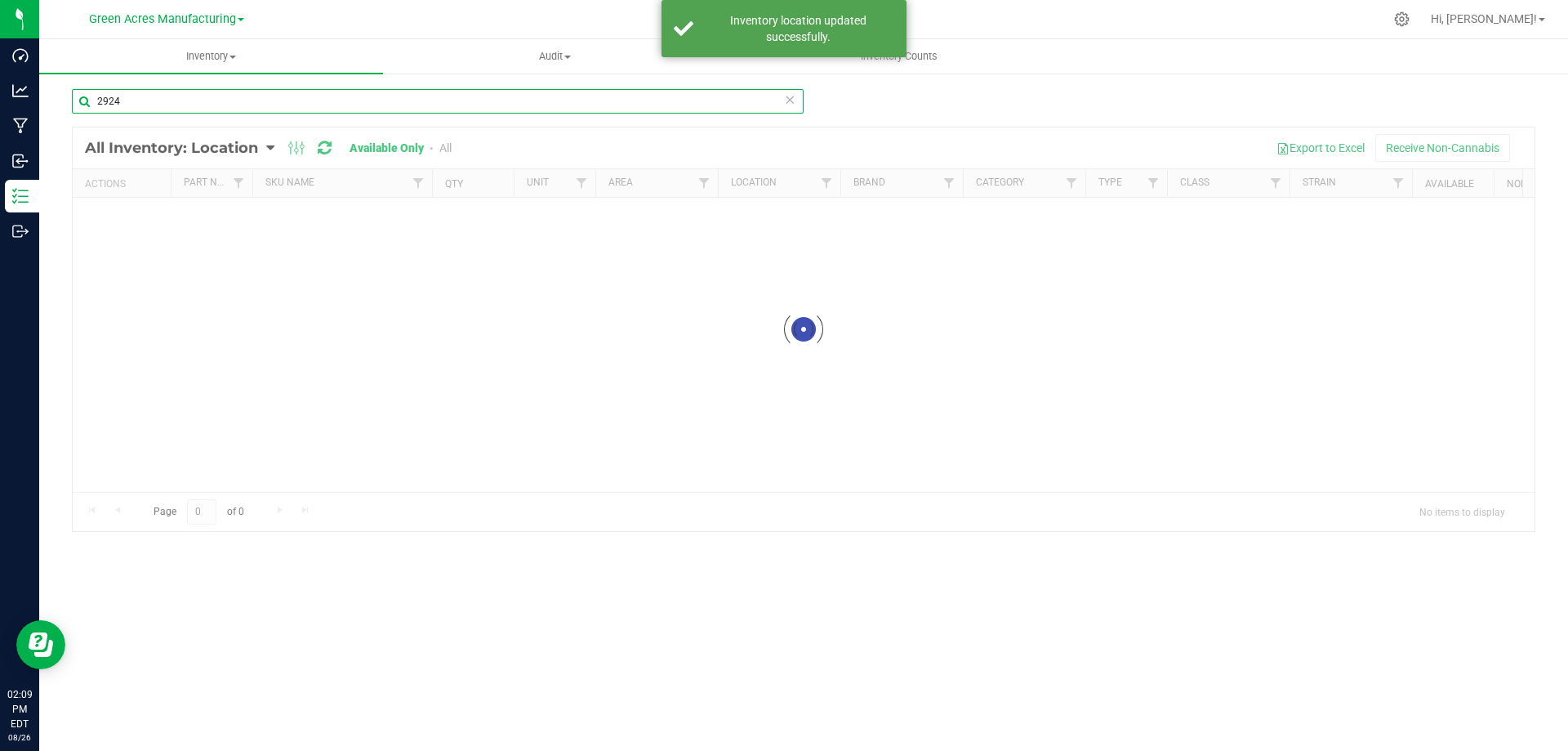
click at [274, 99] on input "2924" at bounding box center [438, 100] width 731 height 24
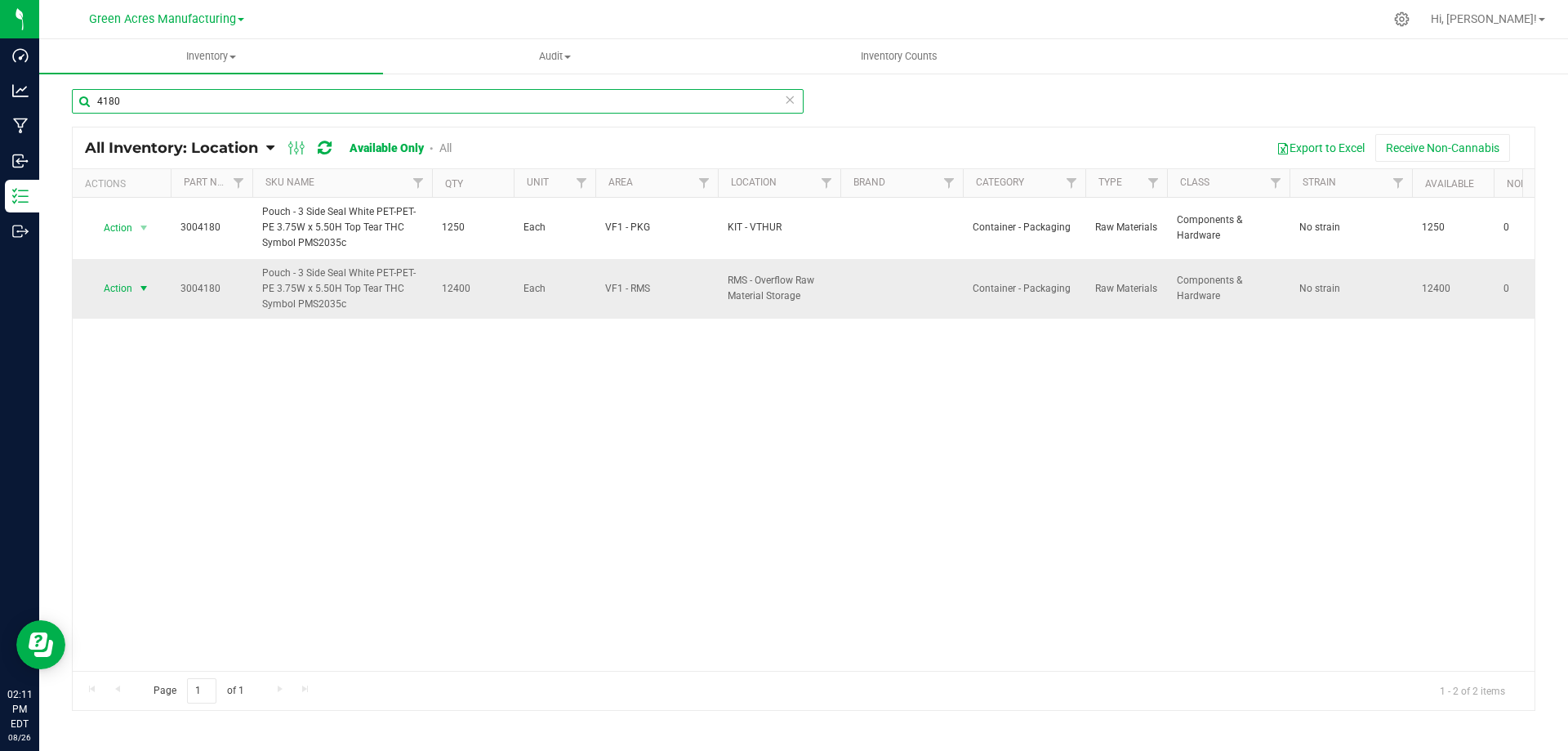
type input "4180"
click at [138, 291] on span "select" at bounding box center [143, 288] width 13 height 13
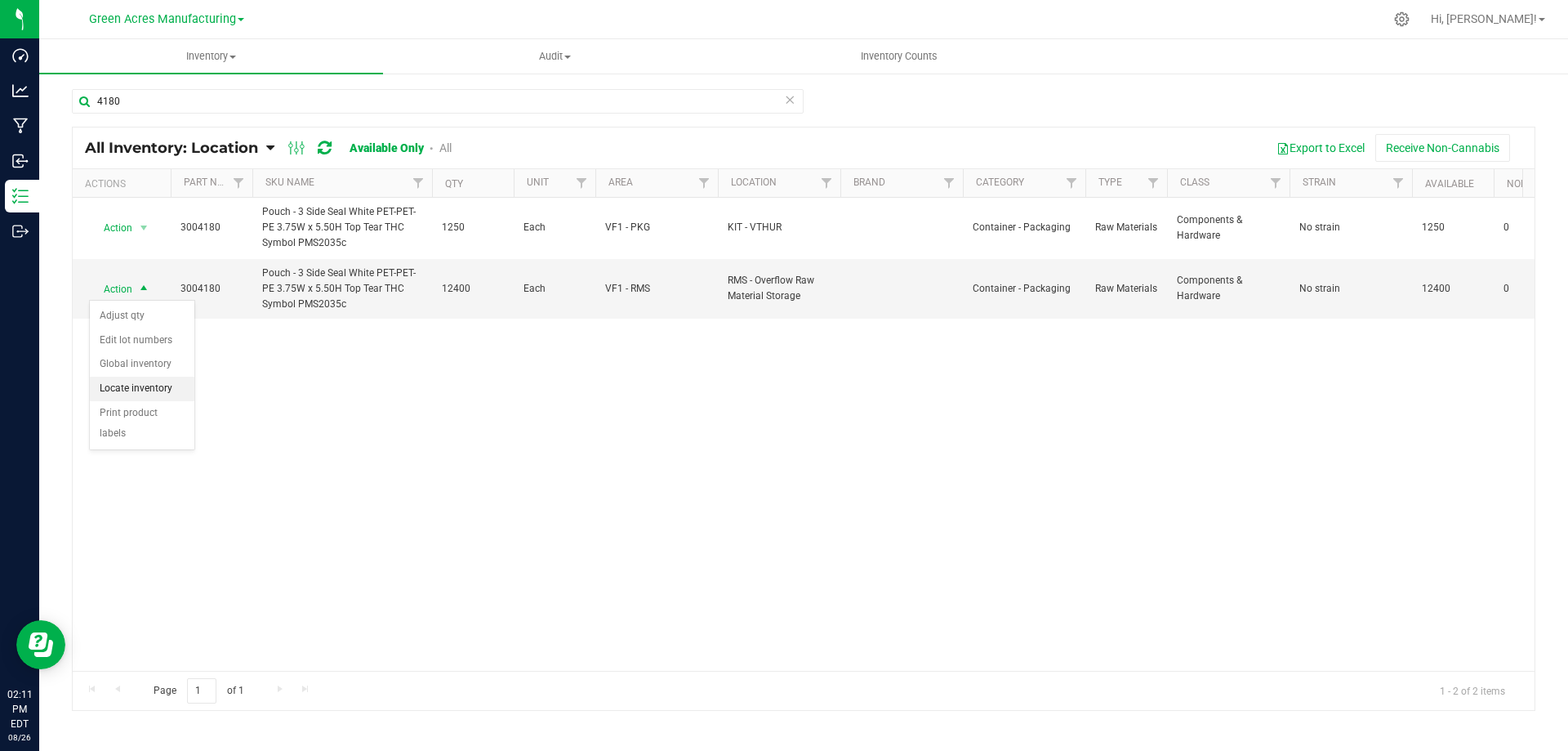
click at [161, 389] on li "Locate inventory" at bounding box center [141, 388] width 104 height 24
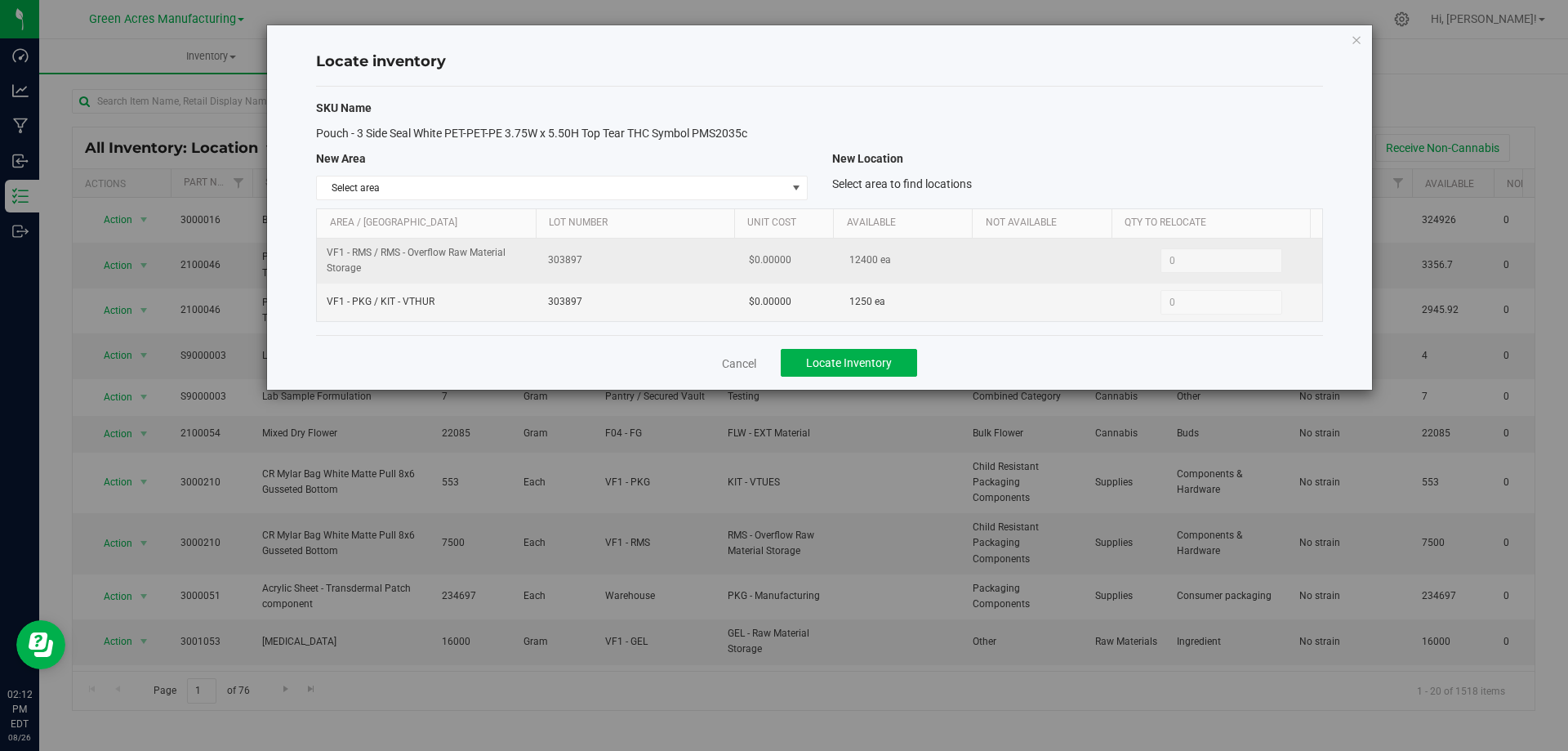
click at [851, 258] on span "12400 ea" at bounding box center [870, 260] width 42 height 16
copy span "12400"
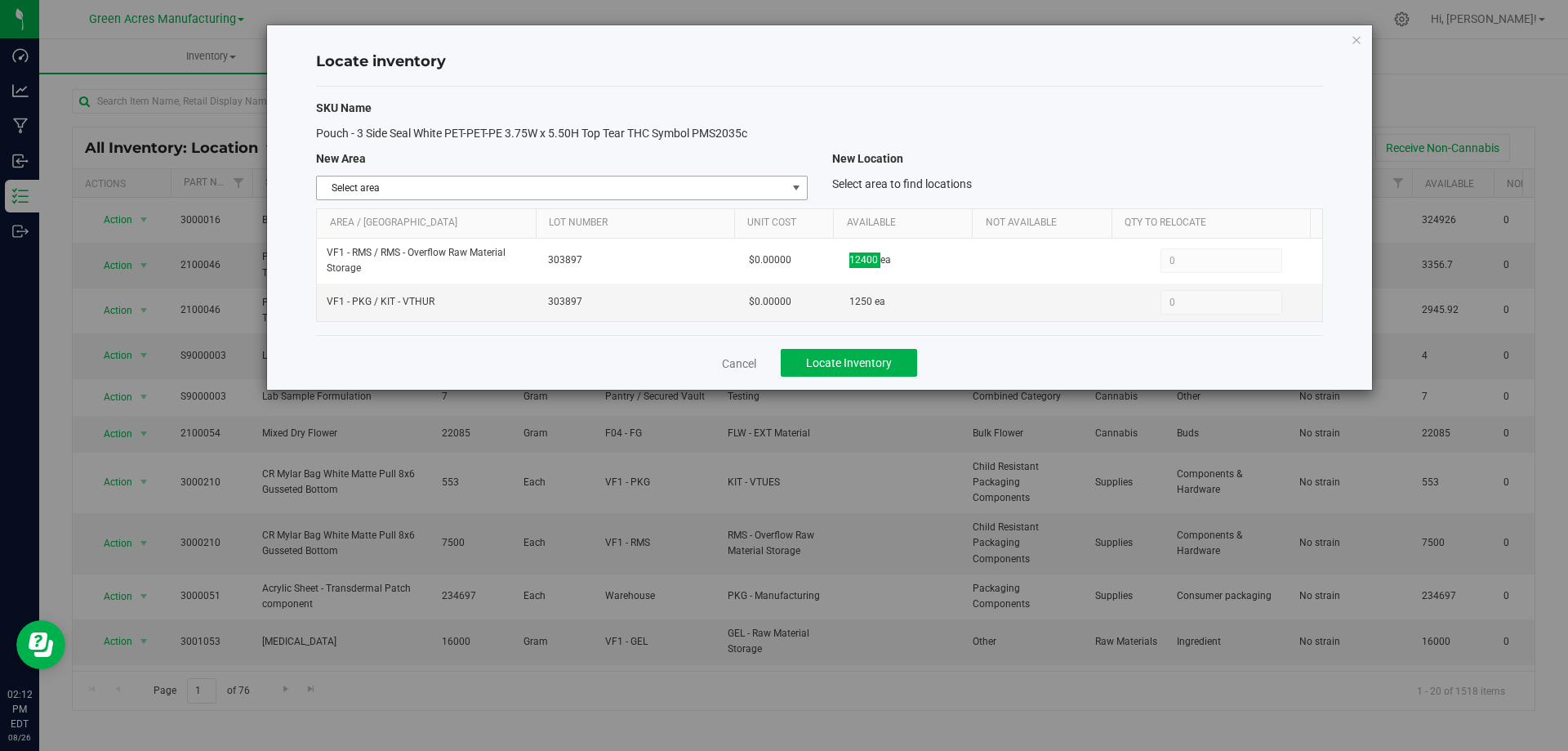
click at [792, 190] on span "select" at bounding box center [796, 187] width 13 height 13
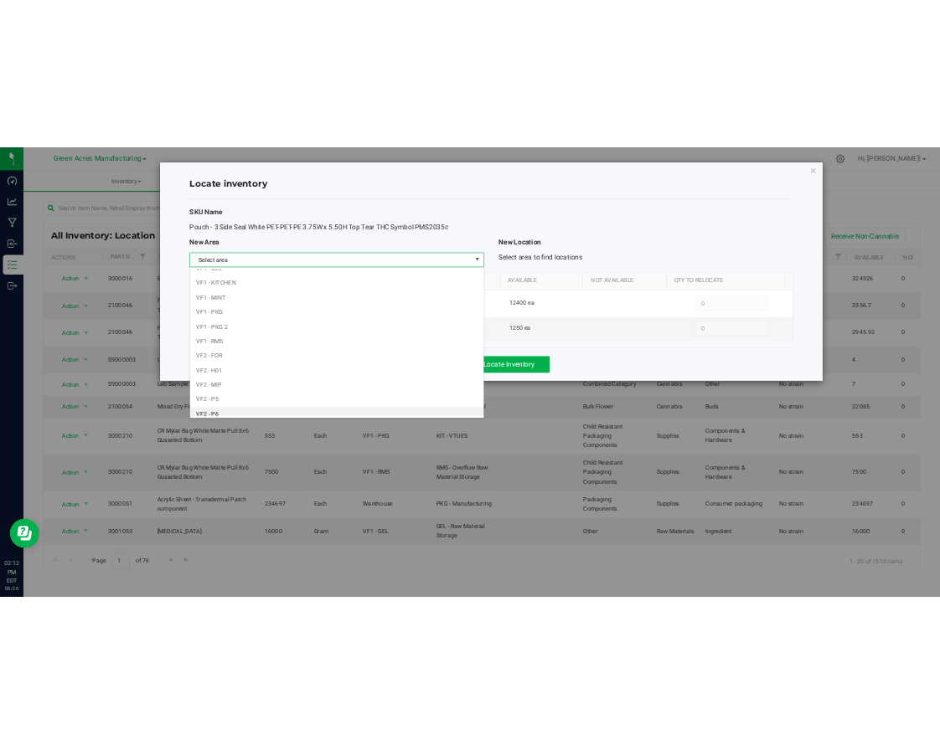
scroll to position [819, 0]
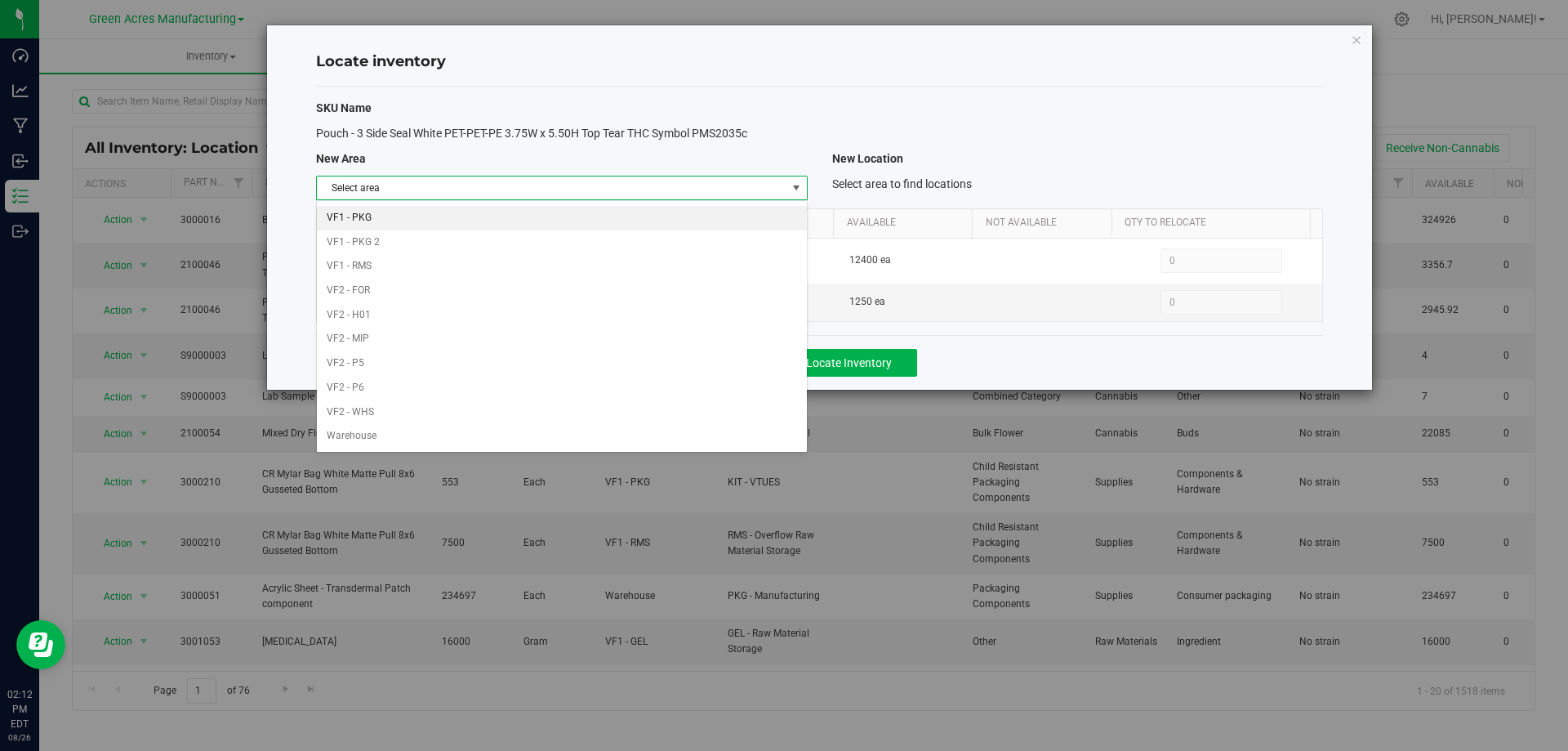
click at [606, 213] on li "VF1 - PKG" at bounding box center [562, 217] width 490 height 24
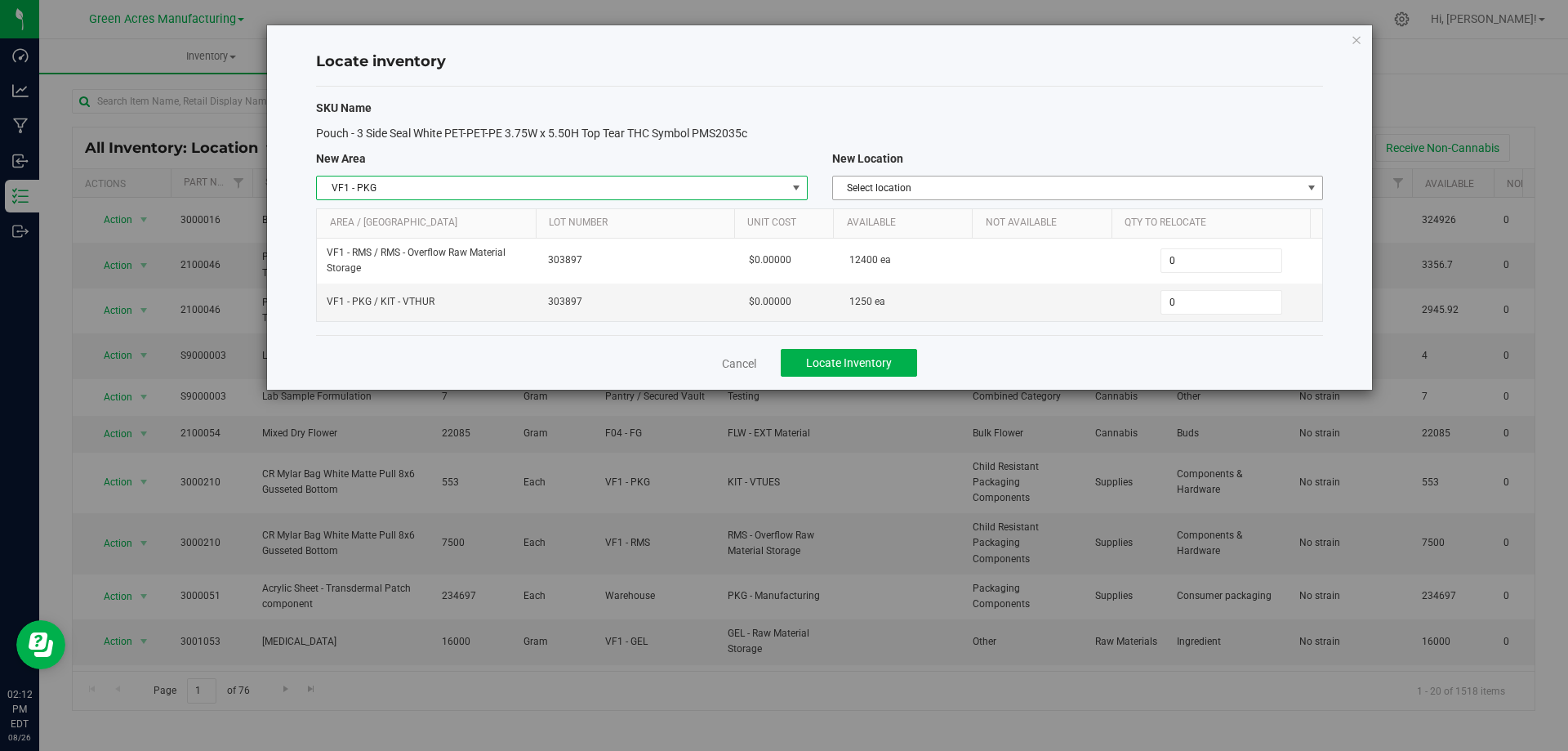
click at [1081, 184] on span "Select location" at bounding box center [1067, 187] width 469 height 22
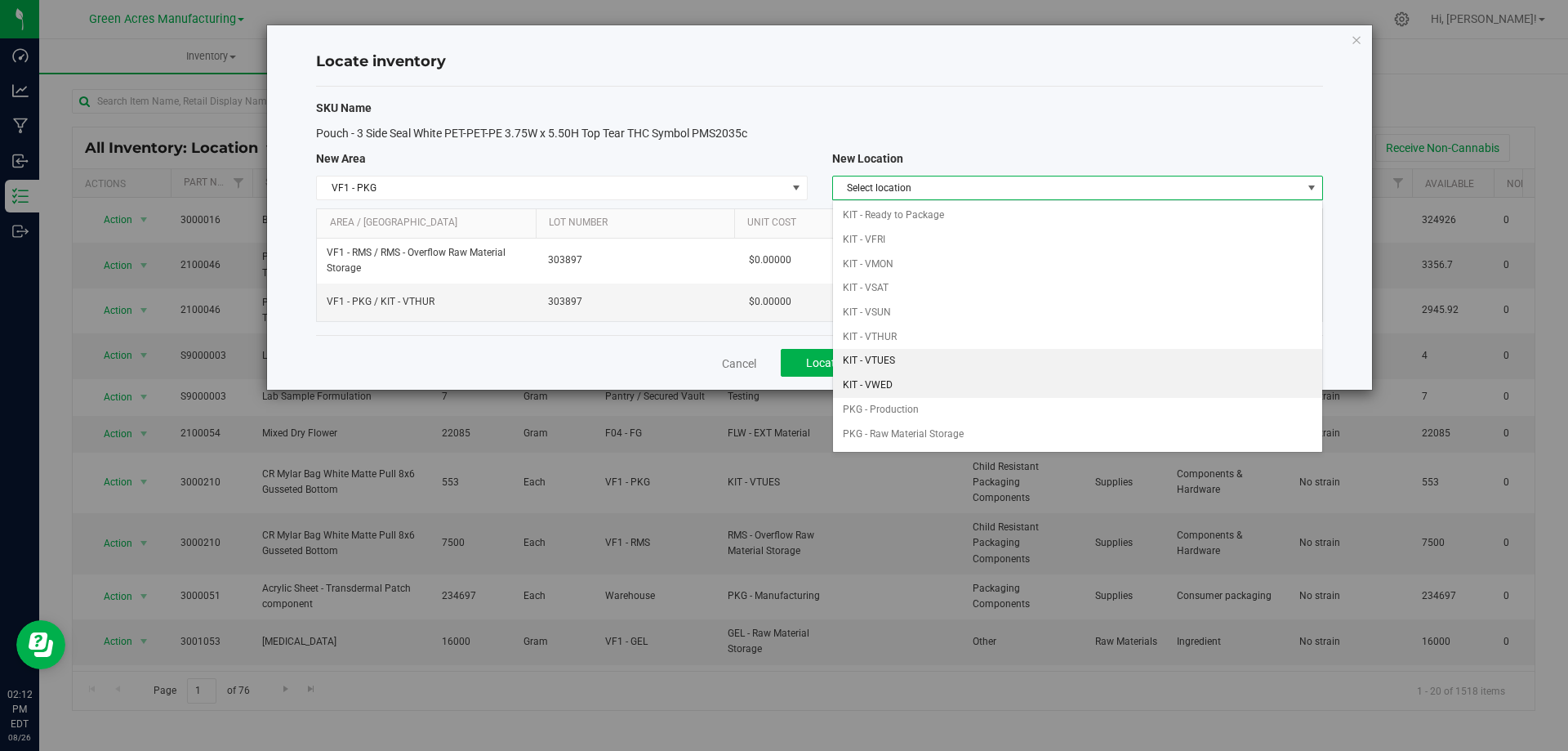
click at [895, 375] on li "KIT - VWED" at bounding box center [1078, 385] width 490 height 24
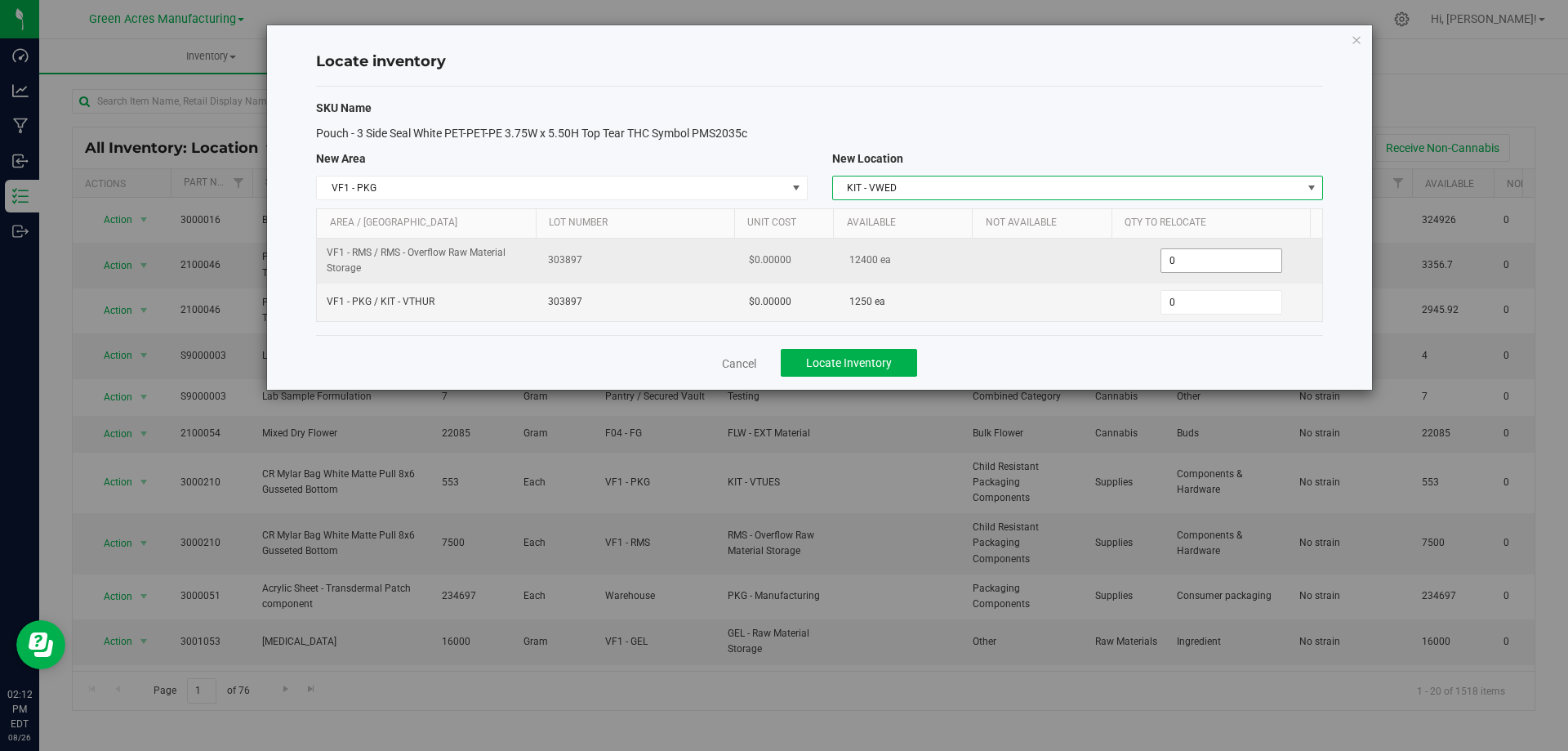
click at [1216, 262] on span "0 0" at bounding box center [1221, 260] width 122 height 24
click at [0, 0] on input "0" at bounding box center [0, 0] width 0 height 0
type input "6200"
type input "6,200"
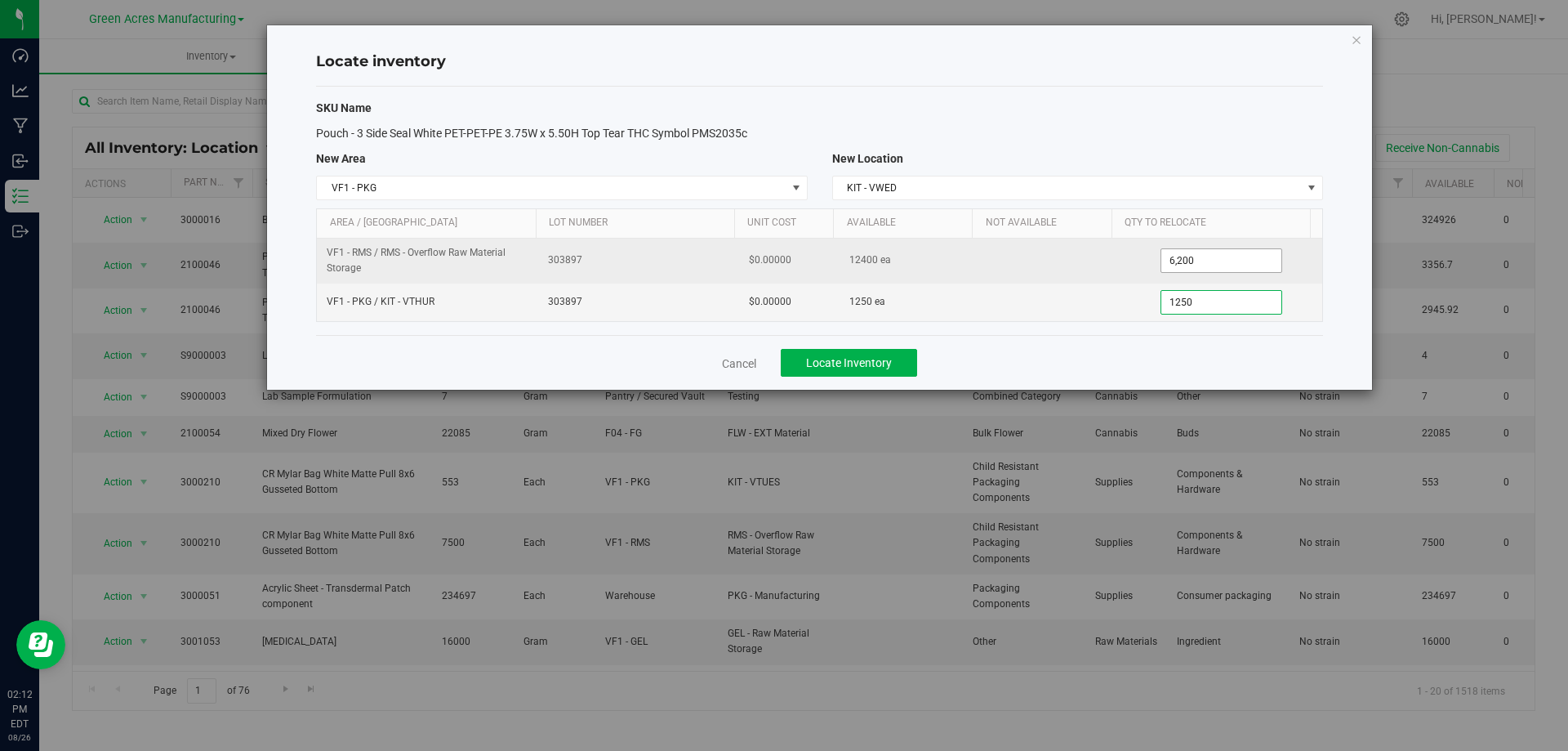
type input "12500"
type input "1,250"
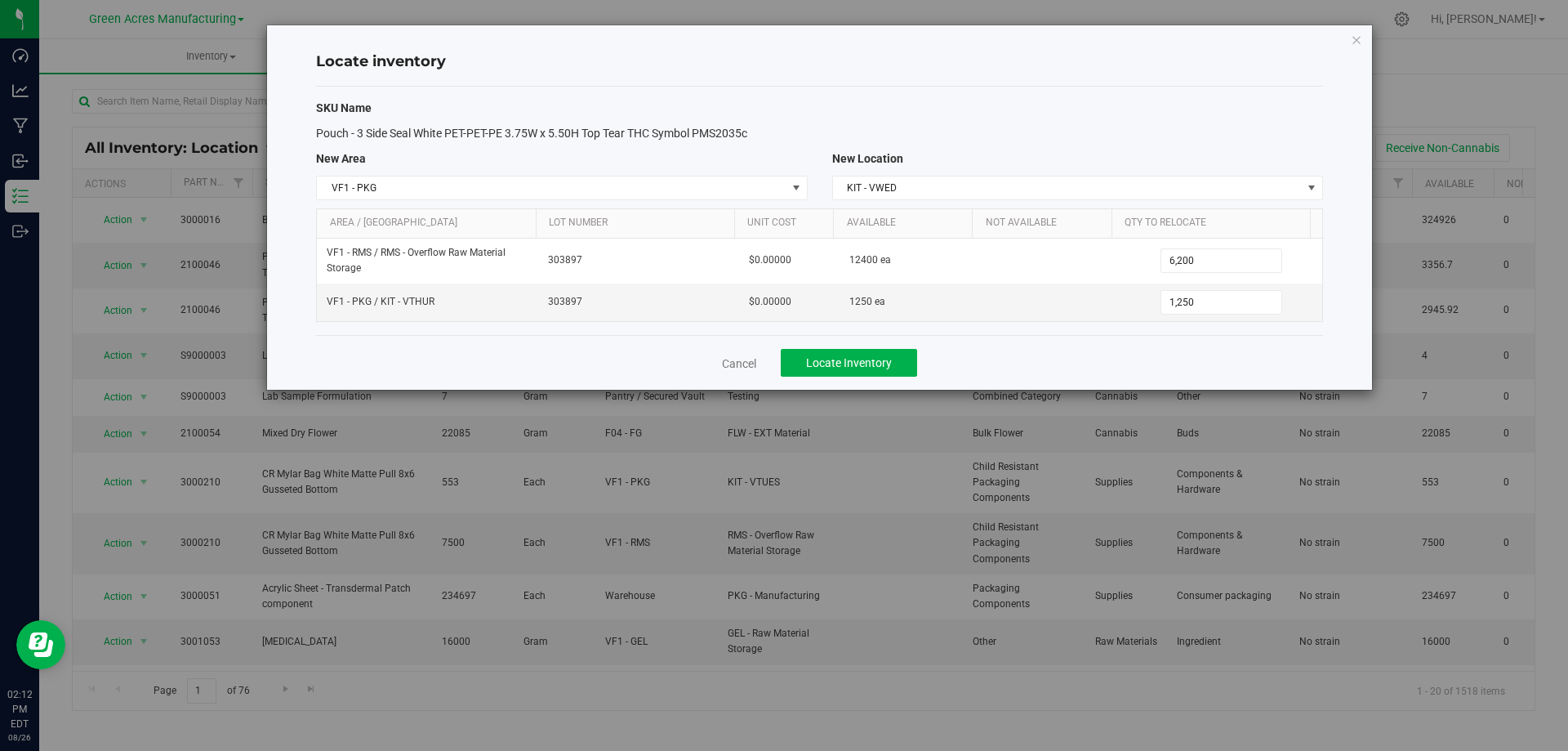
drag, startPoint x: 1074, startPoint y: 353, endPoint x: 967, endPoint y: 354, distance: 107.0
click at [1073, 353] on div "Cancel Locate Inventory" at bounding box center [819, 362] width 1007 height 55
drag, startPoint x: 818, startPoint y: 359, endPoint x: 712, endPoint y: 342, distance: 107.4
click at [819, 359] on span "Locate Inventory" at bounding box center [849, 362] width 86 height 13
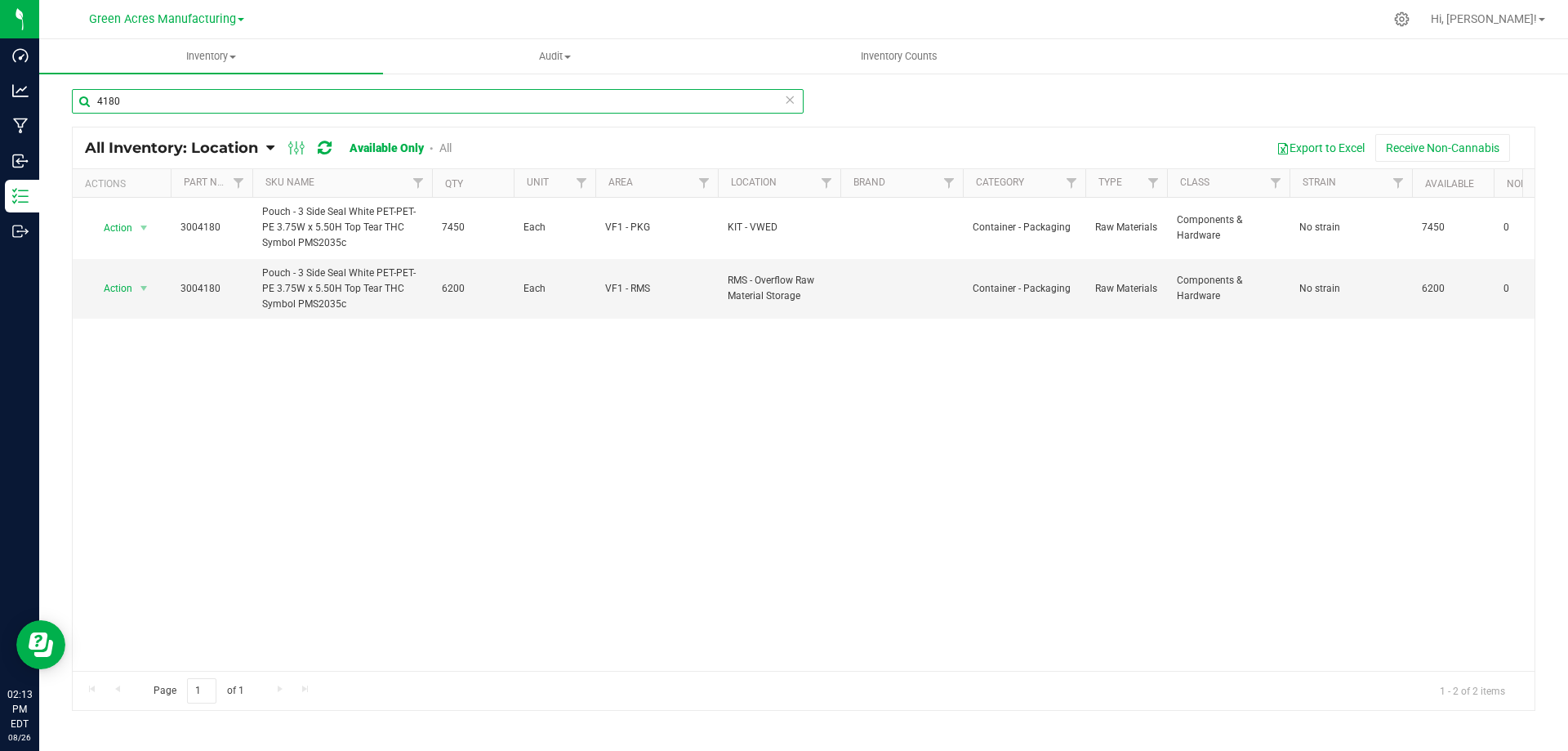
click at [141, 99] on input "4180" at bounding box center [438, 100] width 731 height 24
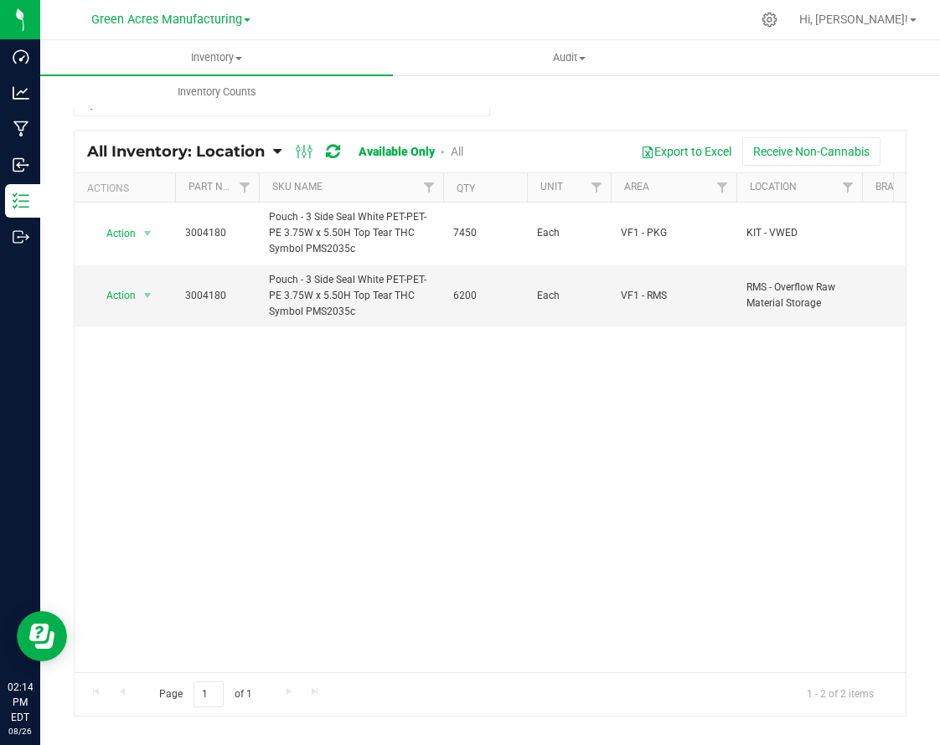
click at [631, 508] on div "Action Action Adjust qty Edit lot numbers Global inventory Locate inventory Pri…" at bounding box center [490, 438] width 831 height 470
click at [456, 110] on input "4180" at bounding box center [282, 103] width 416 height 25
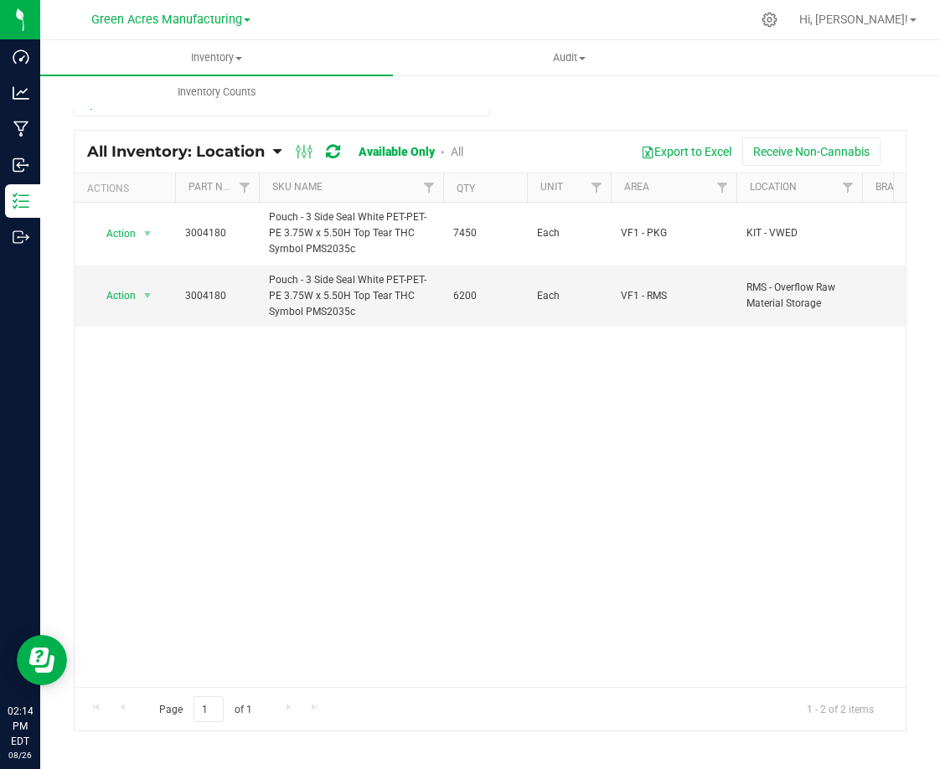
click at [538, 116] on div "4180" at bounding box center [490, 110] width 832 height 39
click at [425, 111] on input "4180" at bounding box center [282, 103] width 416 height 25
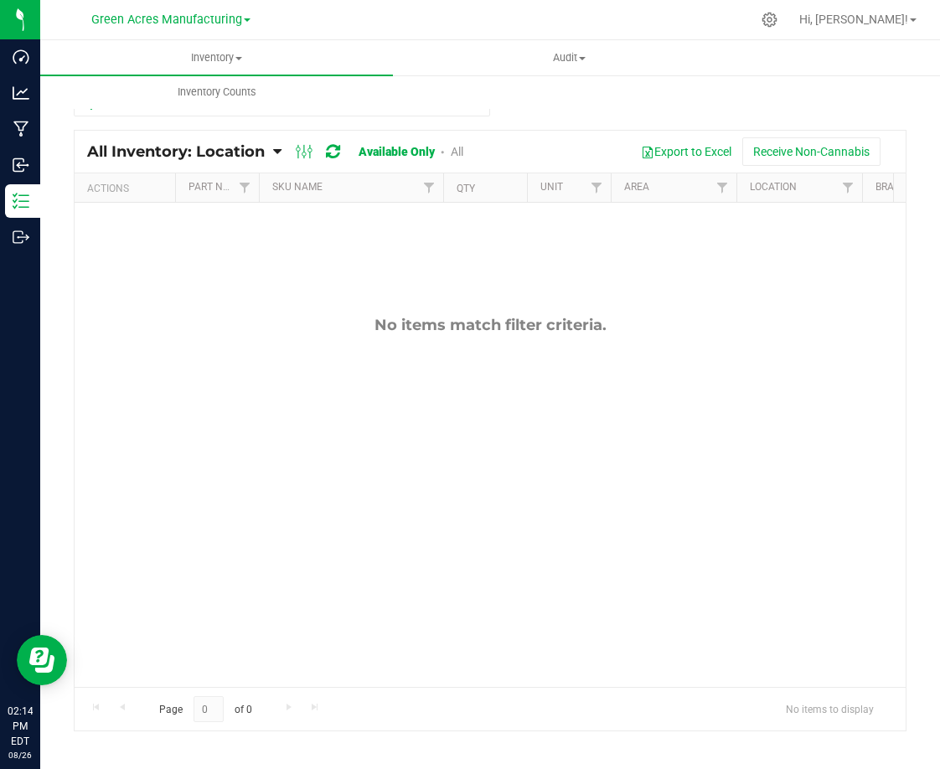
click at [676, 378] on div "No items match filter criteria." at bounding box center [490, 501] width 831 height 597
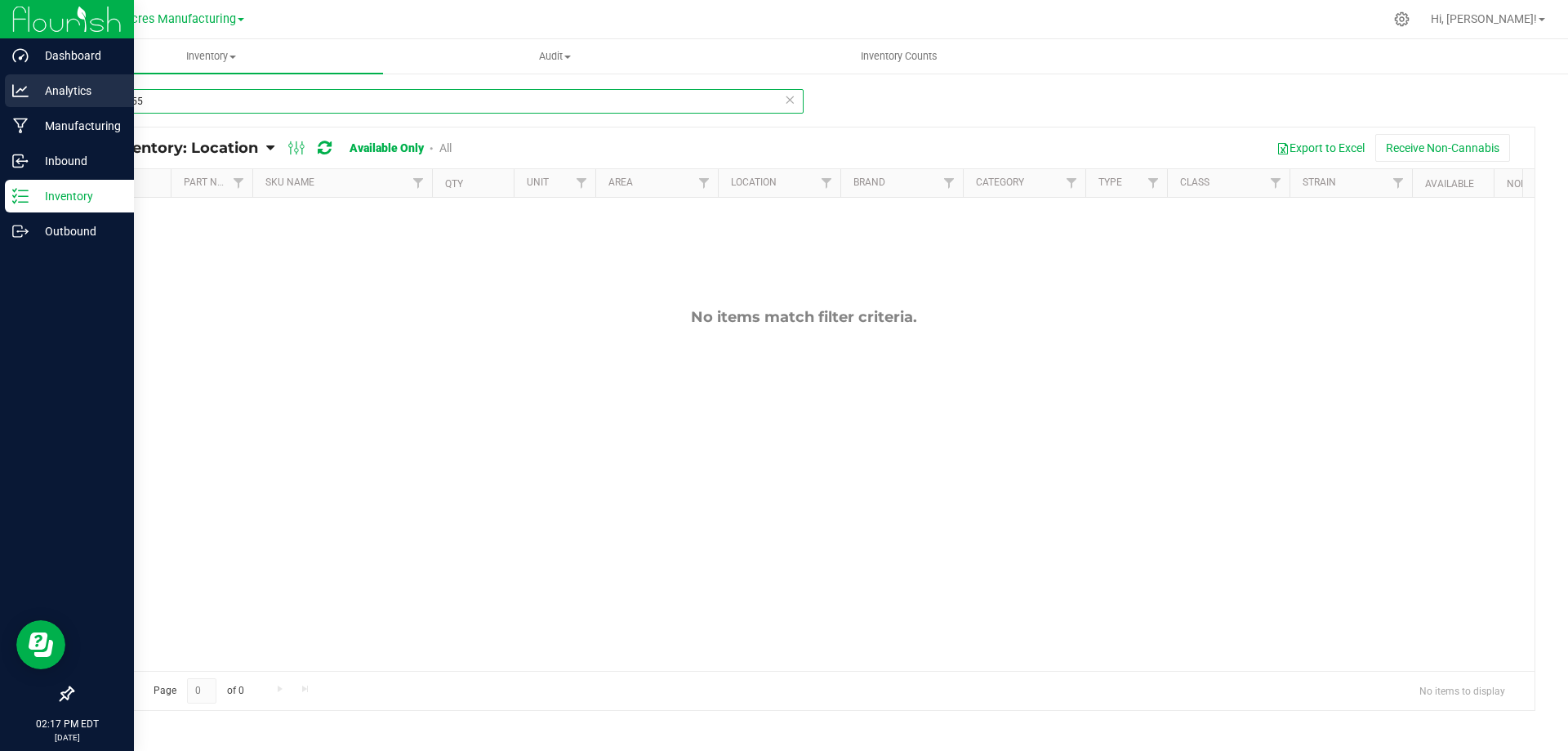
drag, startPoint x: 118, startPoint y: 101, endPoint x: 0, endPoint y: 100, distance: 118.0
click at [0, 100] on div "Dashboard Analytics Manufacturing Inbound Inventory Outbound 02:17 PM EDT [DATE…" at bounding box center [784, 376] width 1568 height 751
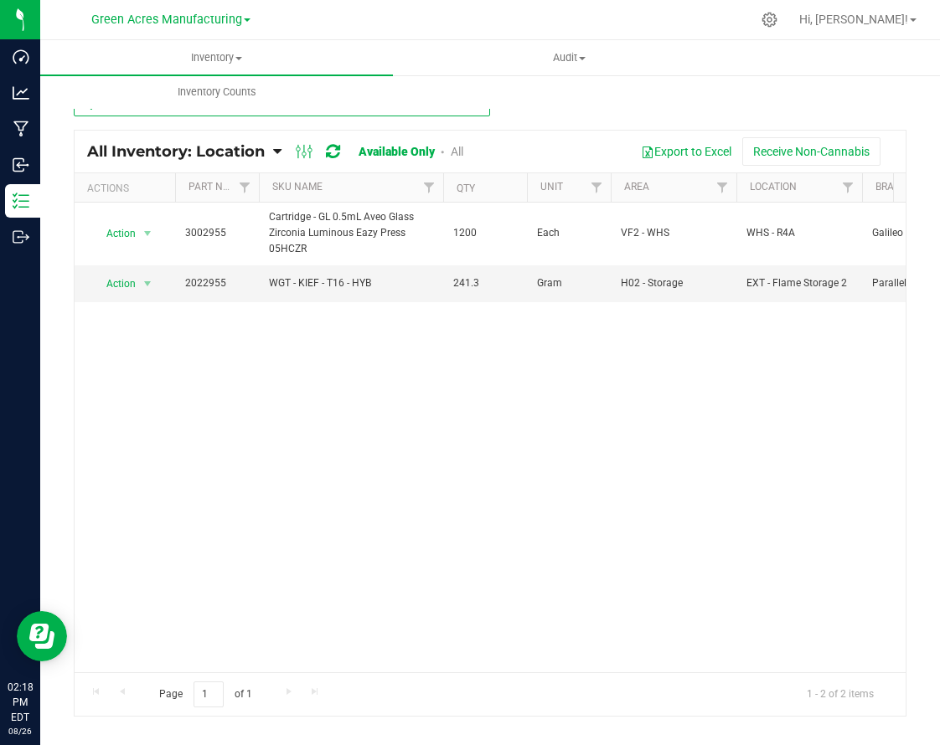
click at [344, 111] on input "2955" at bounding box center [282, 103] width 416 height 25
click at [344, 111] on input "29552954" at bounding box center [282, 103] width 416 height 25
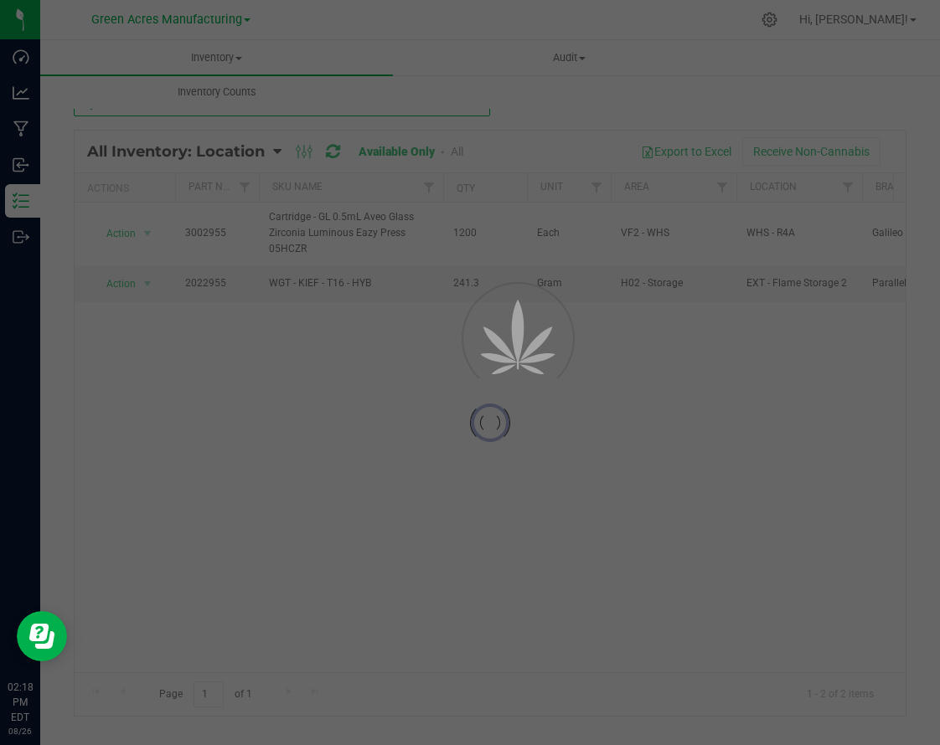
click at [344, 111] on div "Inventory All packages All inventory Waste log Create inventory Audit Inventory…" at bounding box center [489, 392] width 899 height 705
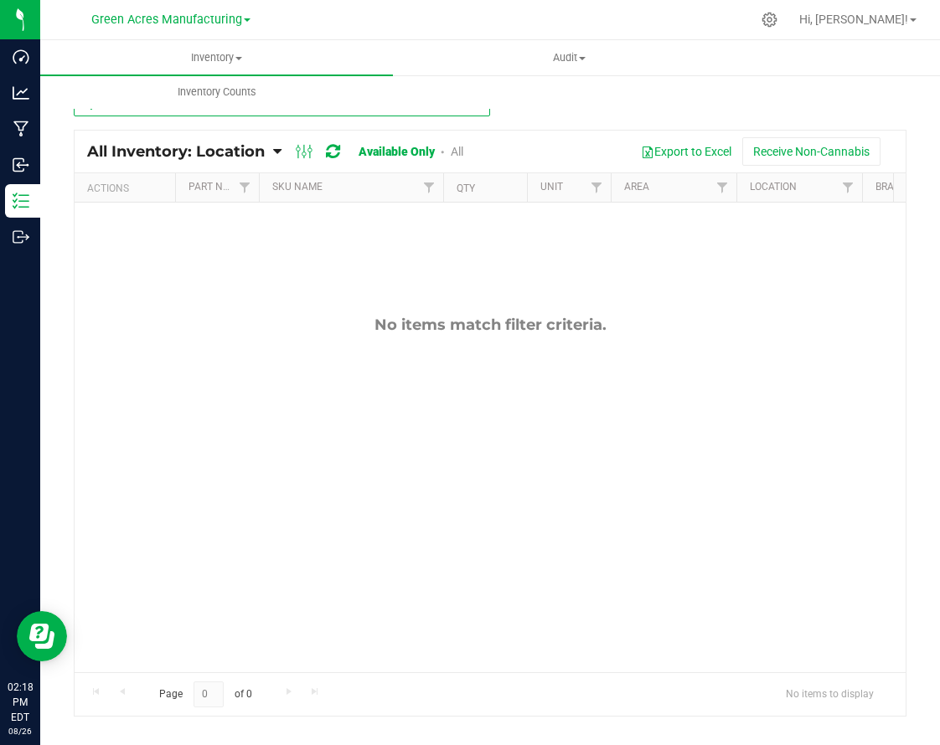
click at [322, 110] on input "2954" at bounding box center [282, 103] width 416 height 25
type input "2"
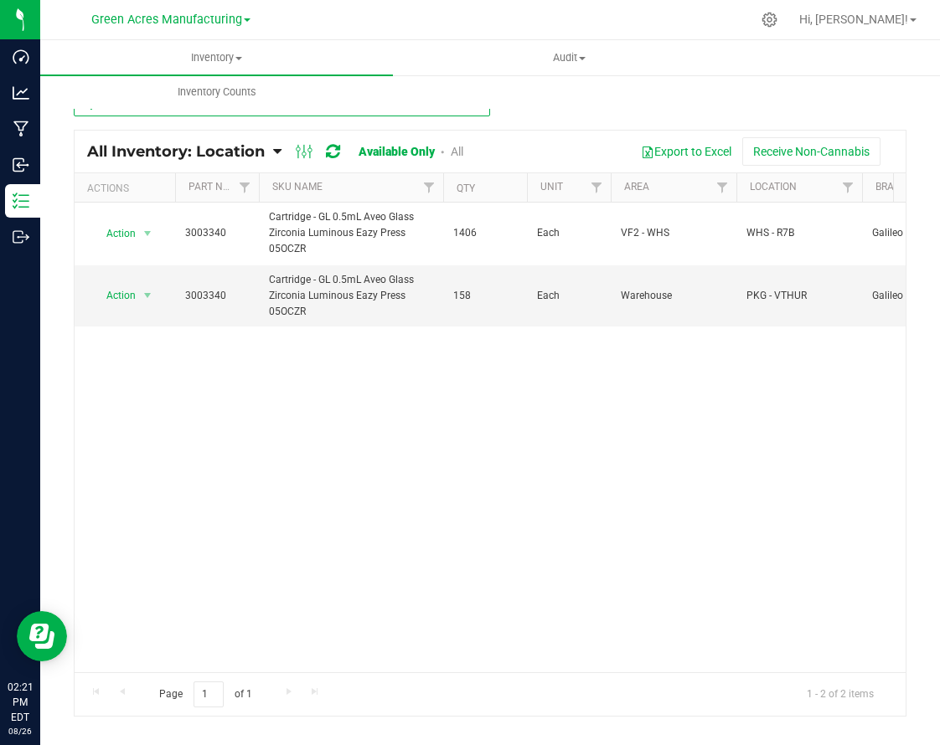
type input "3340"
click at [274, 101] on uib-tab-heading "Inventory Counts" at bounding box center [216, 91] width 351 height 33
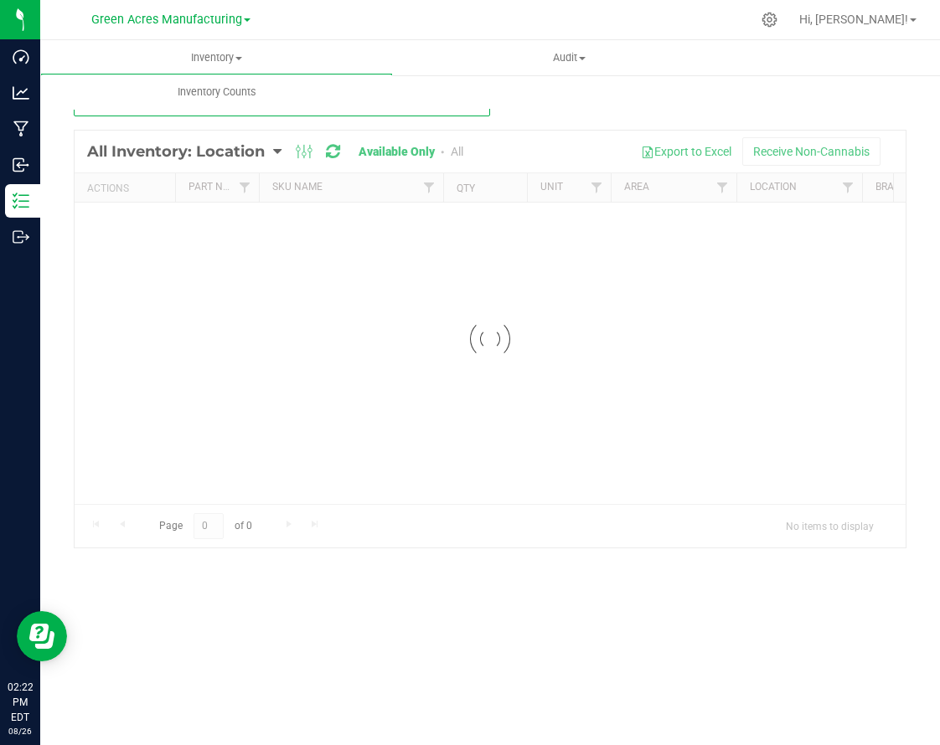
click at [278, 111] on input "3340" at bounding box center [282, 103] width 416 height 25
type input "3"
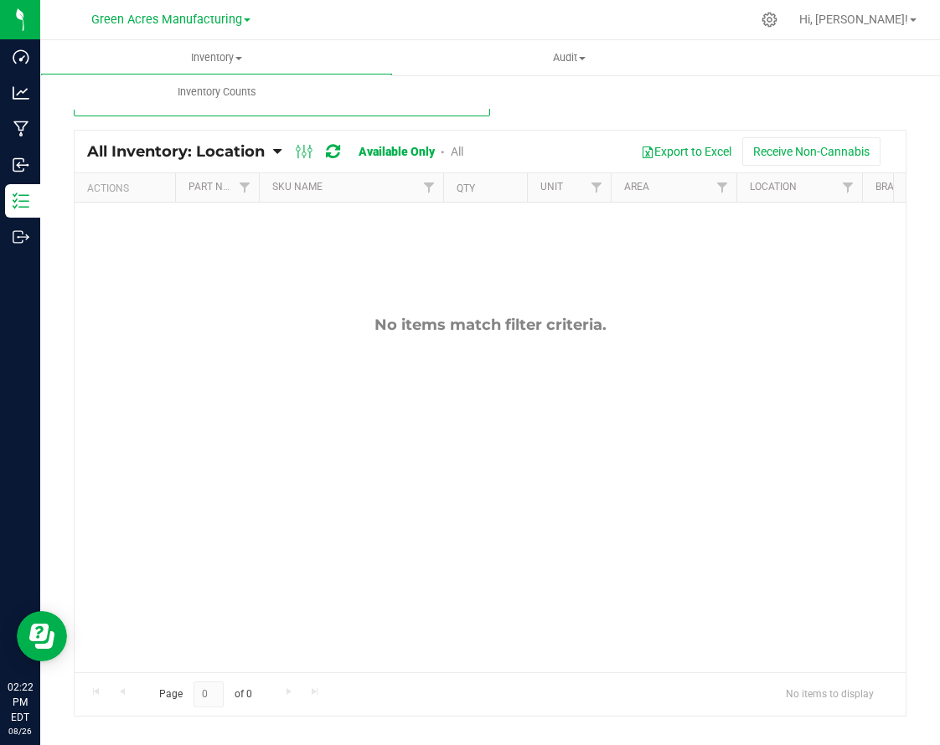
click at [393, 111] on input "3341" at bounding box center [282, 103] width 416 height 25
type input "3342"
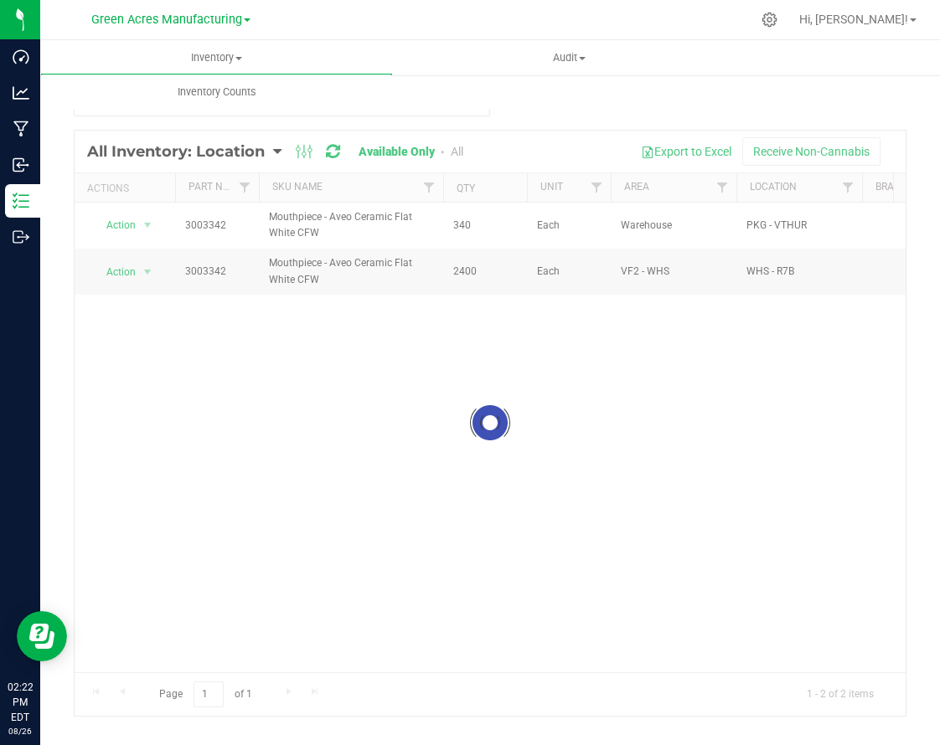
click at [343, 349] on div at bounding box center [490, 423] width 831 height 585
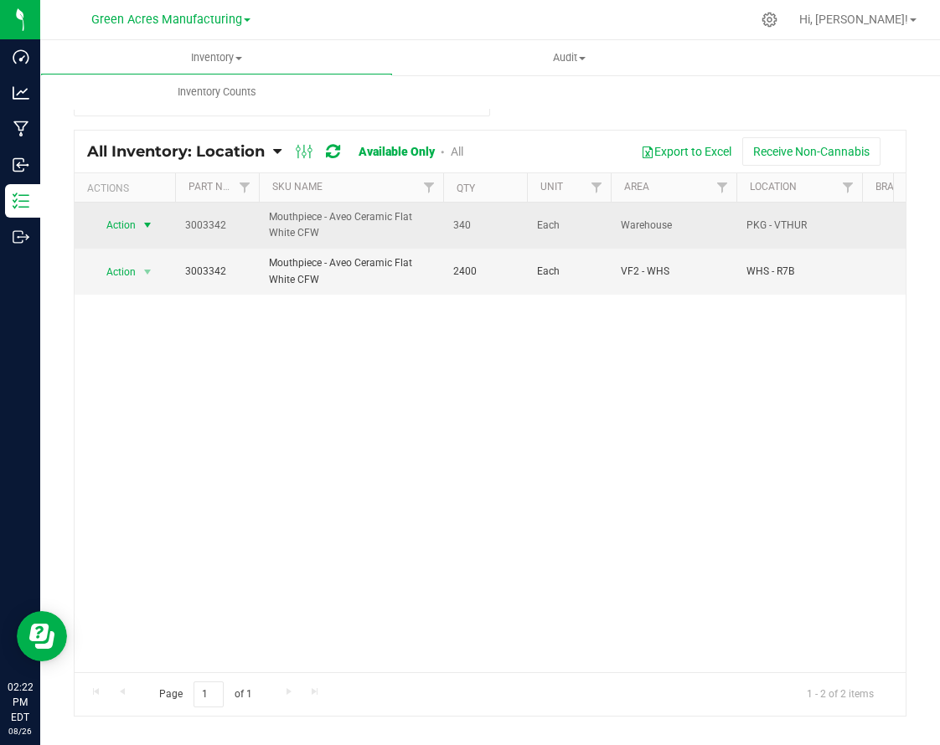
click at [144, 224] on span "select" at bounding box center [147, 225] width 13 height 13
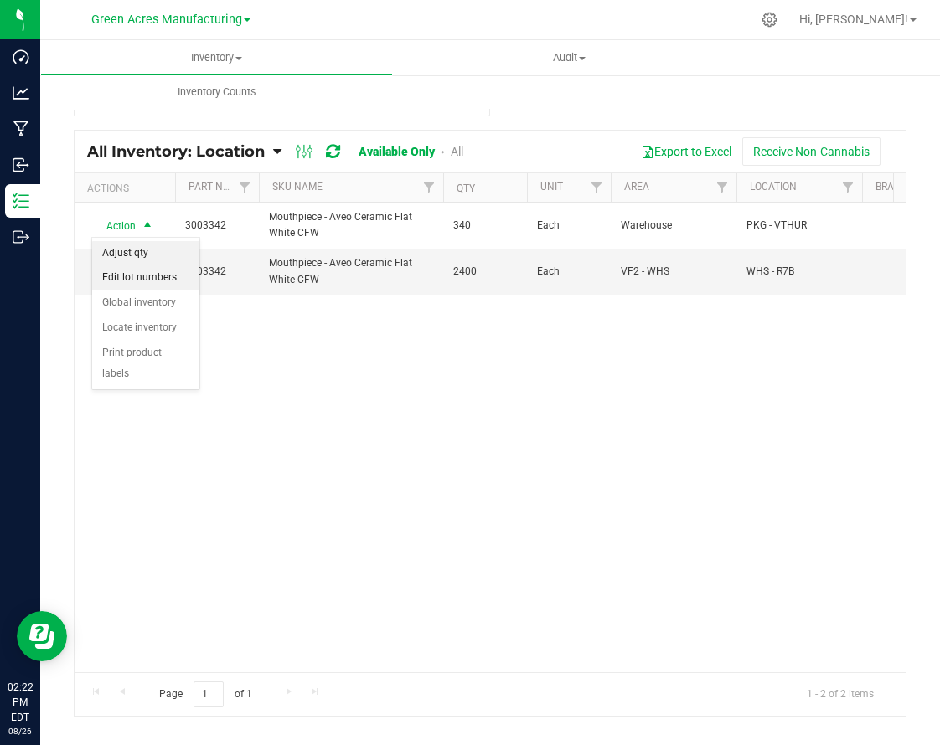
click at [157, 248] on li "Adjust qty" at bounding box center [145, 253] width 107 height 25
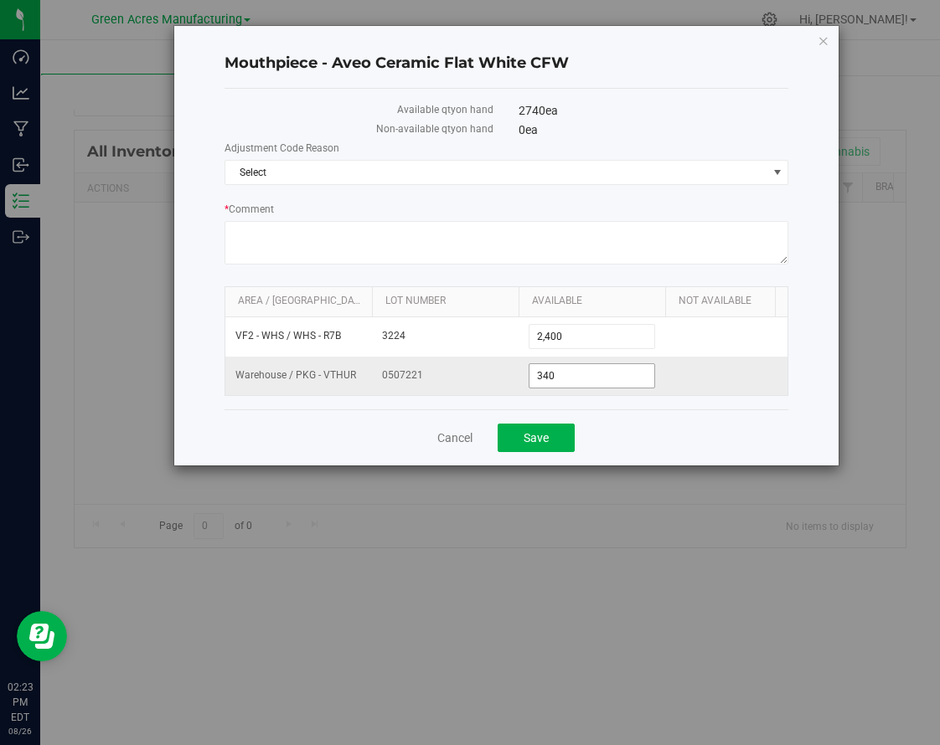
click at [594, 374] on span "340 340" at bounding box center [591, 375] width 126 height 25
click at [594, 374] on input "340" at bounding box center [591, 375] width 125 height 23
type input "370"
click at [621, 172] on span "Select" at bounding box center [496, 172] width 542 height 23
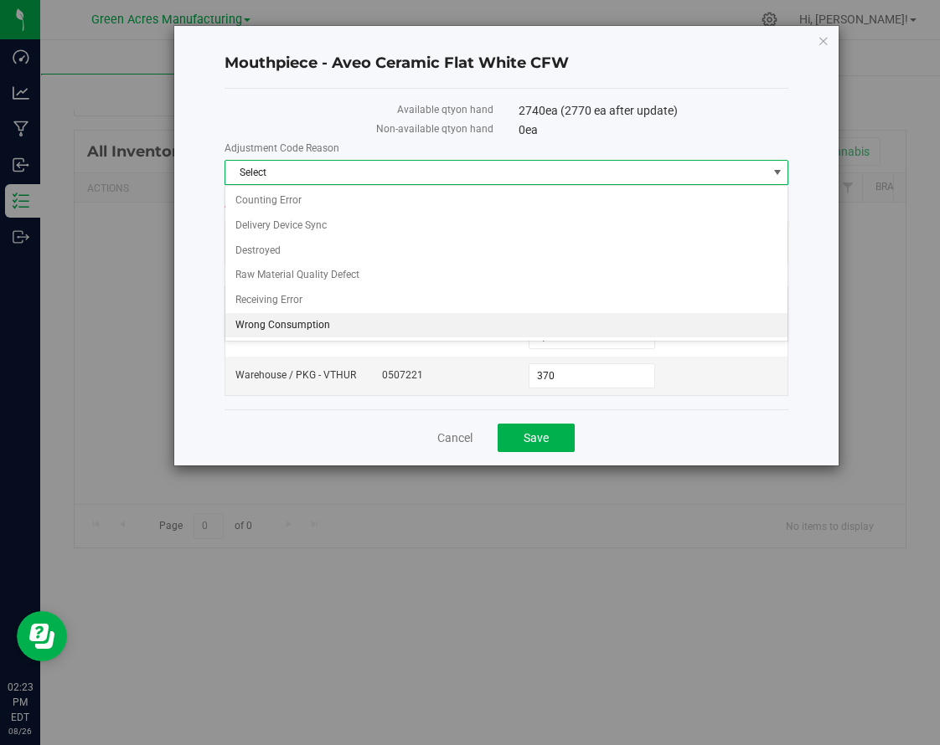
click at [373, 322] on li "Wrong Consumption" at bounding box center [506, 325] width 563 height 25
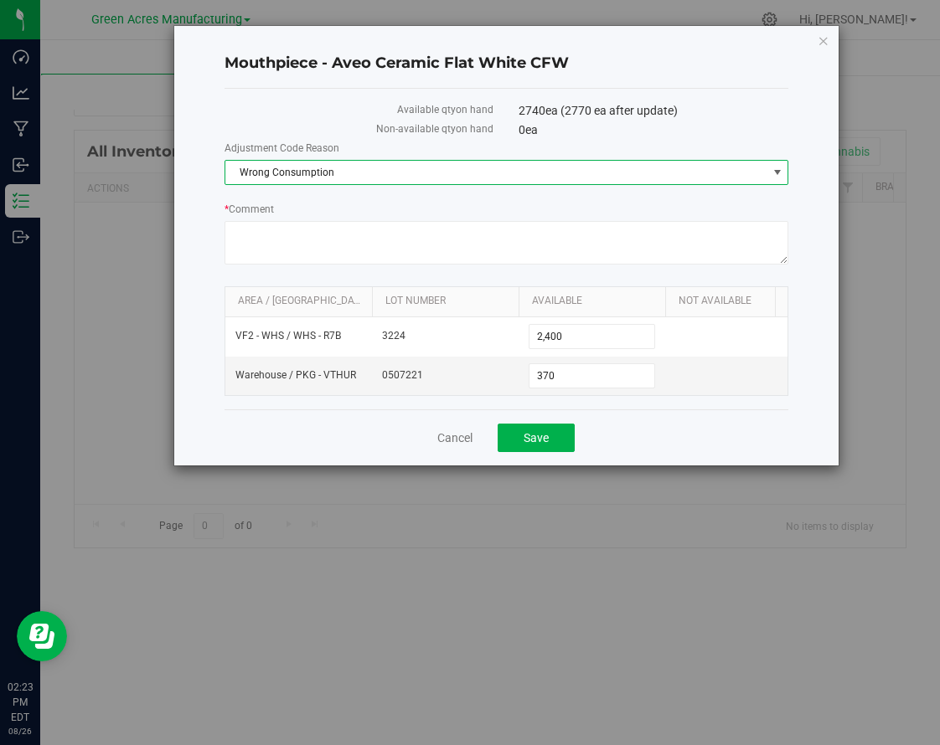
click at [703, 449] on div "Cancel Save" at bounding box center [506, 437] width 564 height 56
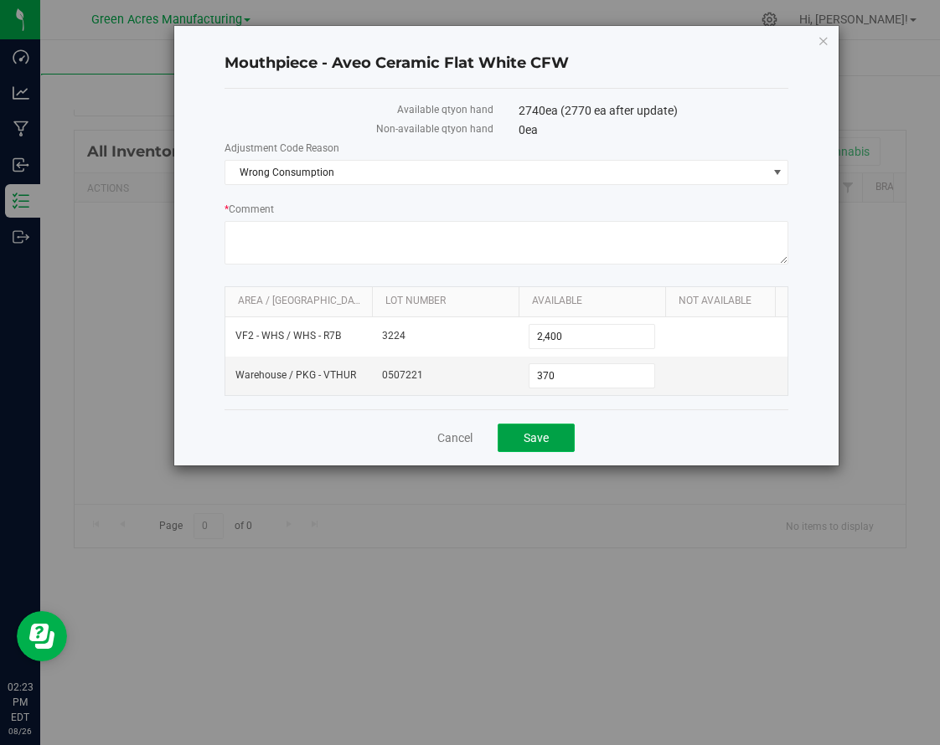
click at [560, 447] on button "Save" at bounding box center [535, 438] width 77 height 28
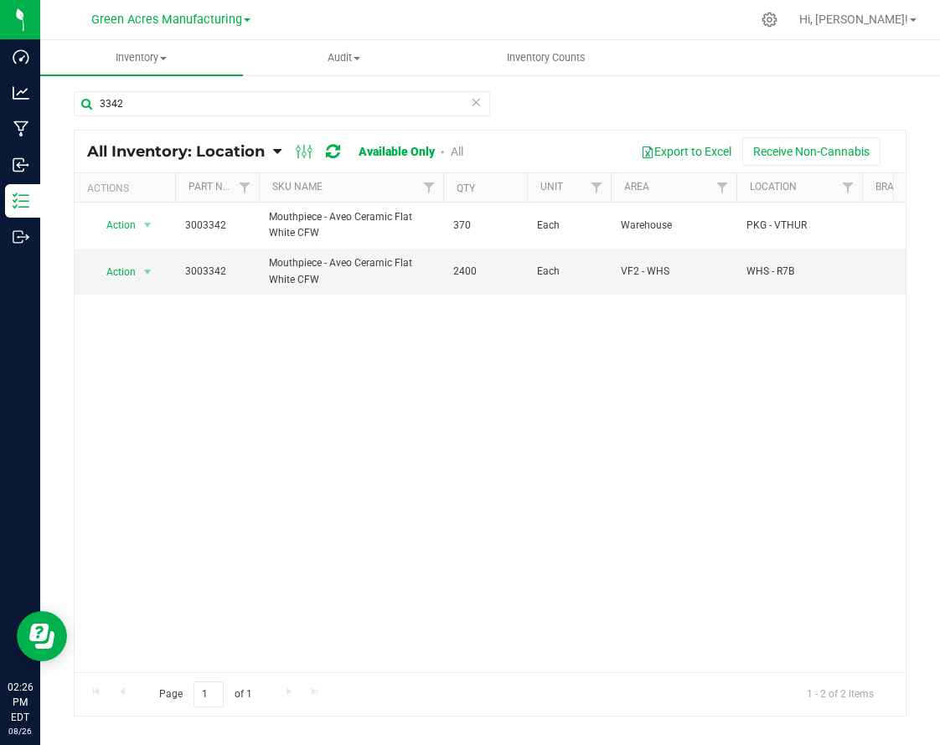
click at [604, 415] on div "Action Action Adjust qty Edit lot numbers Global inventory Locate inventory Pri…" at bounding box center [490, 438] width 831 height 470
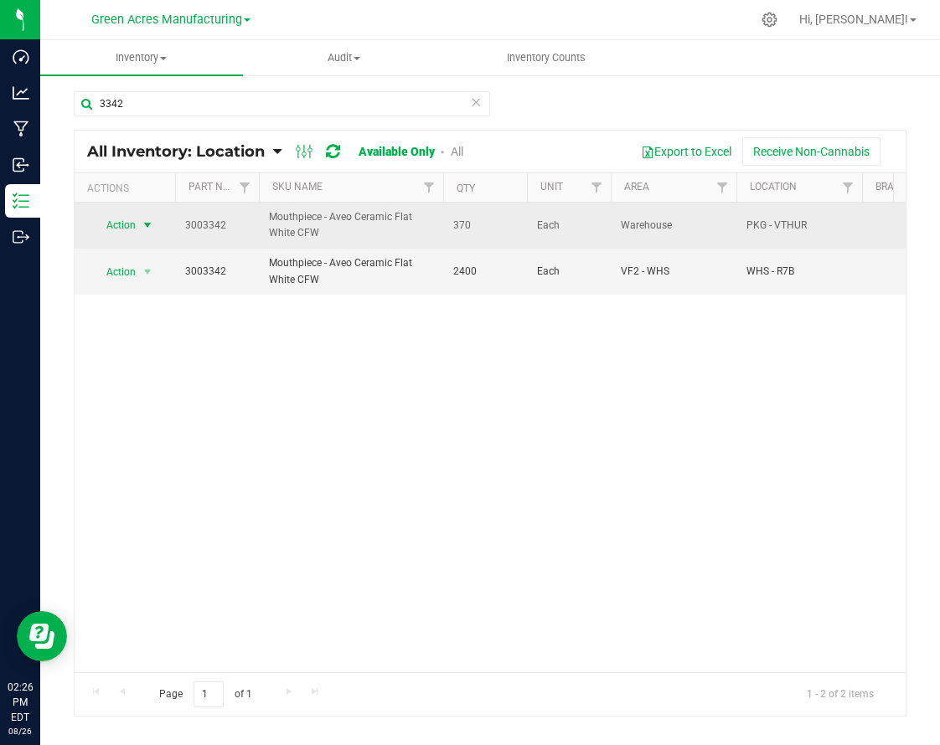
click at [143, 222] on span "select" at bounding box center [147, 225] width 13 height 13
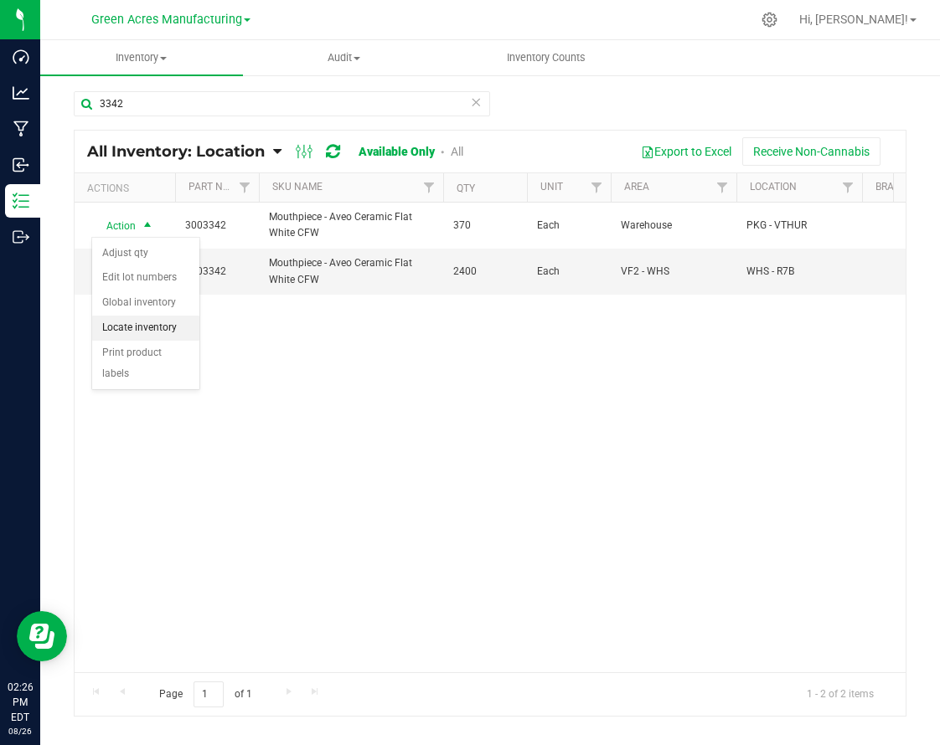
click at [156, 322] on li "Locate inventory" at bounding box center [145, 328] width 107 height 25
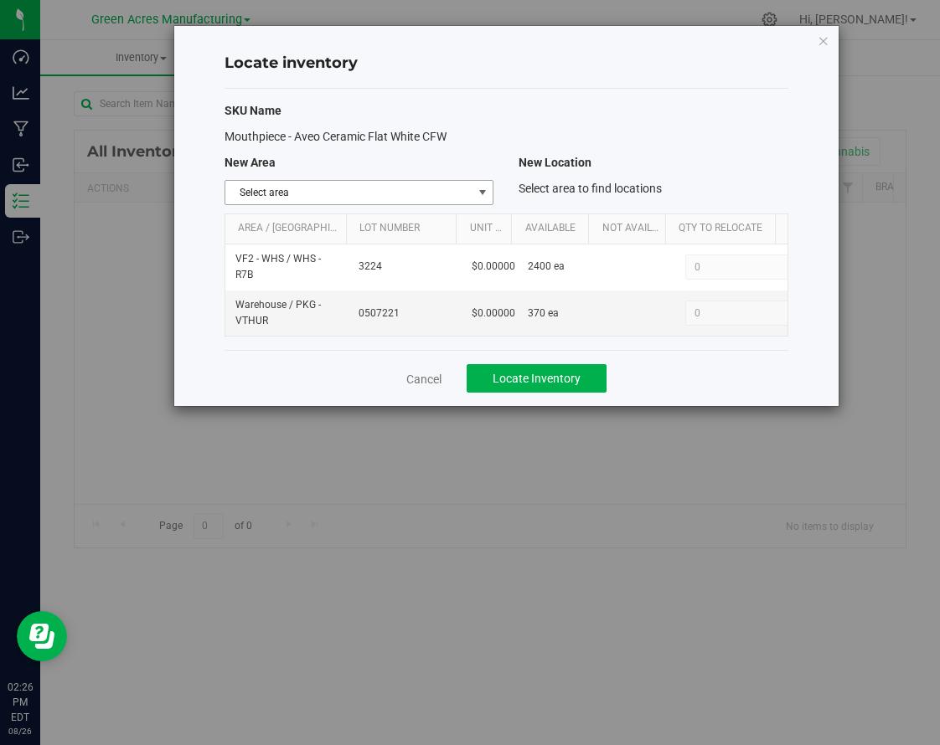
click at [491, 195] on span "select" at bounding box center [481, 192] width 21 height 23
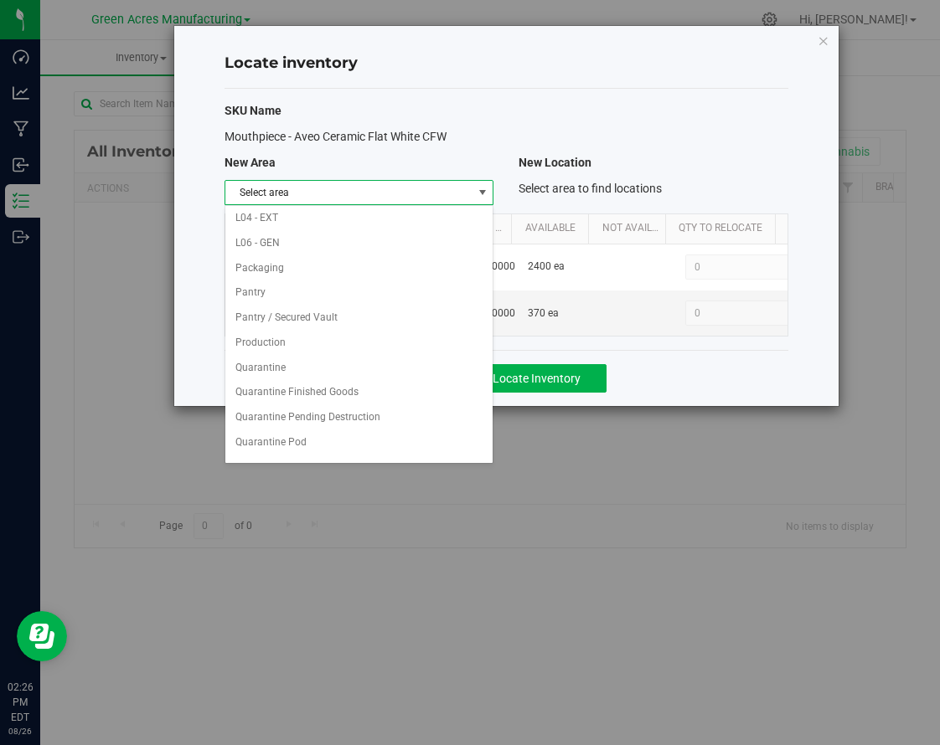
scroll to position [819, 0]
click at [349, 427] on li "VF2 - WHS" at bounding box center [359, 422] width 268 height 25
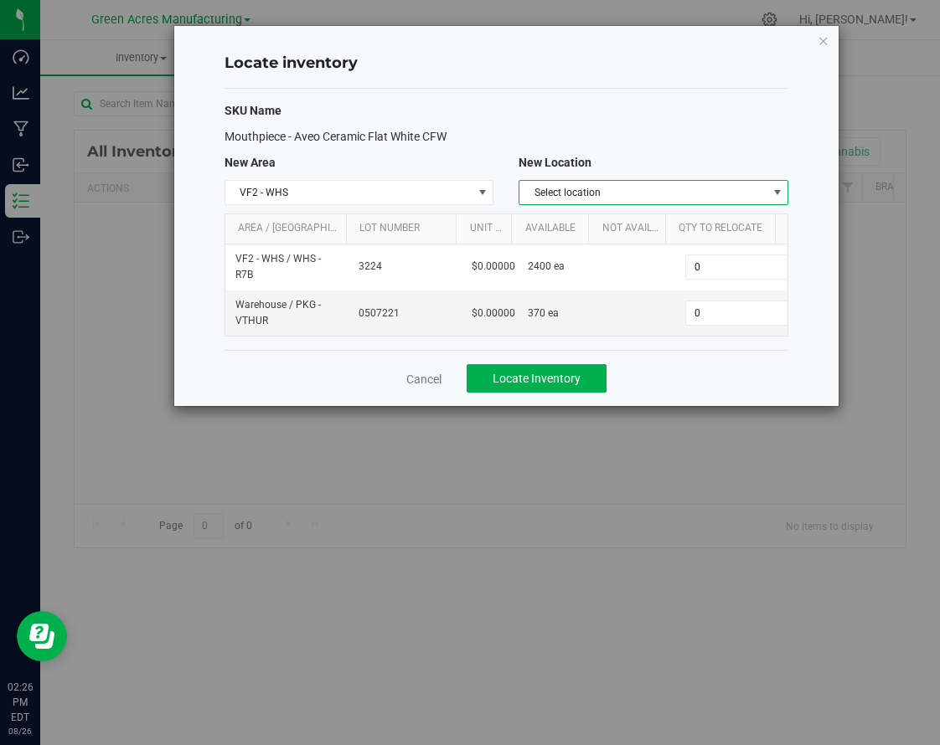
click at [733, 196] on span "Select location" at bounding box center [642, 192] width 247 height 23
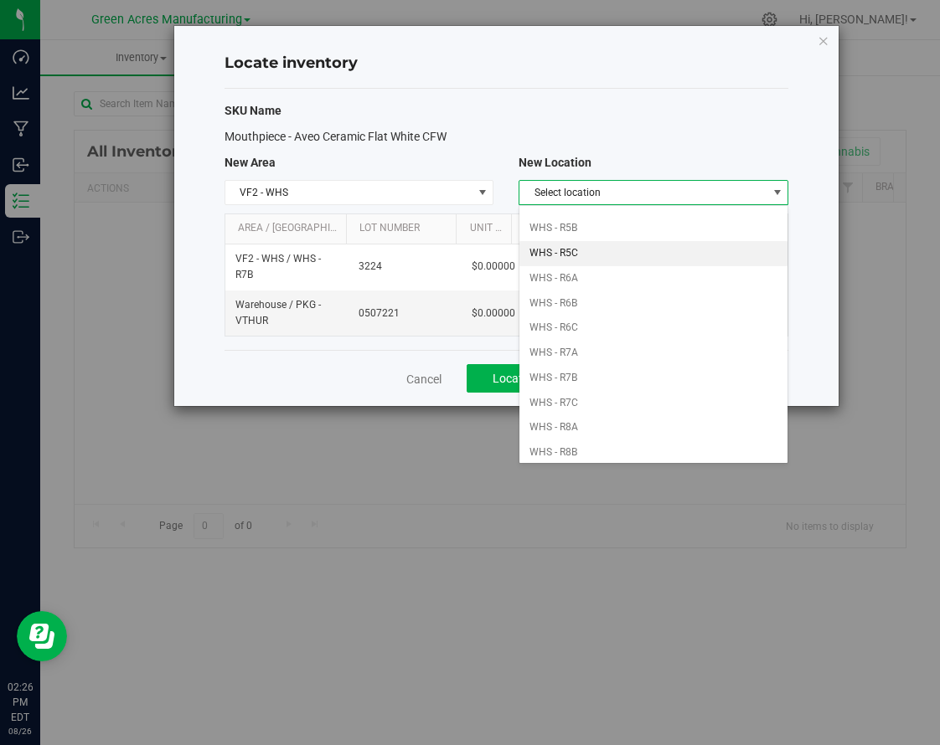
scroll to position [502, 0]
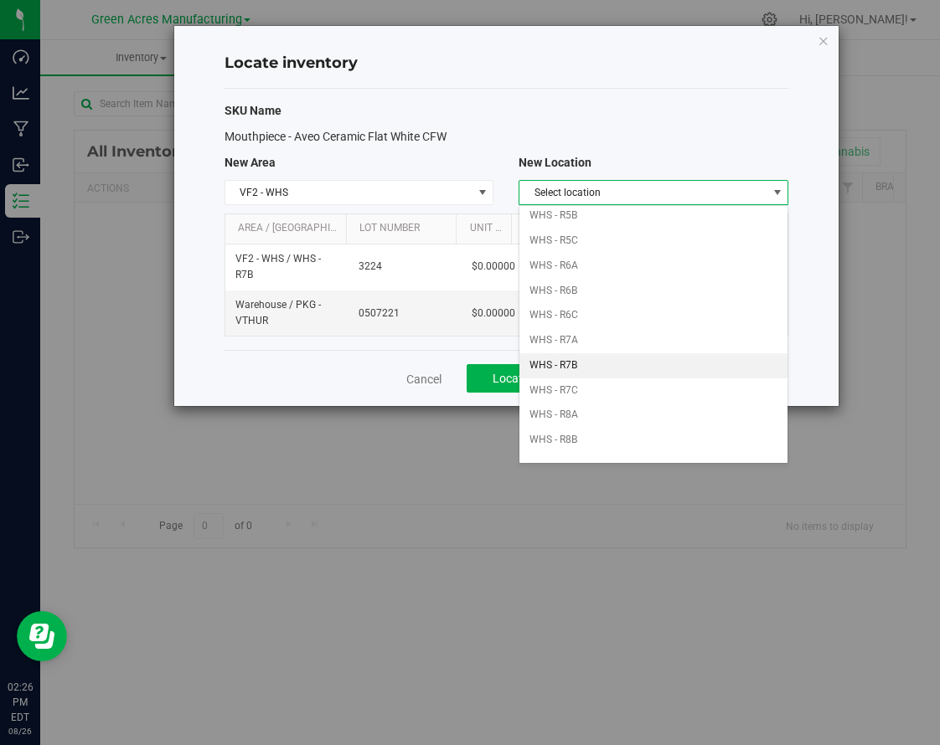
click at [633, 360] on li "WHS - R7B" at bounding box center [653, 365] width 268 height 25
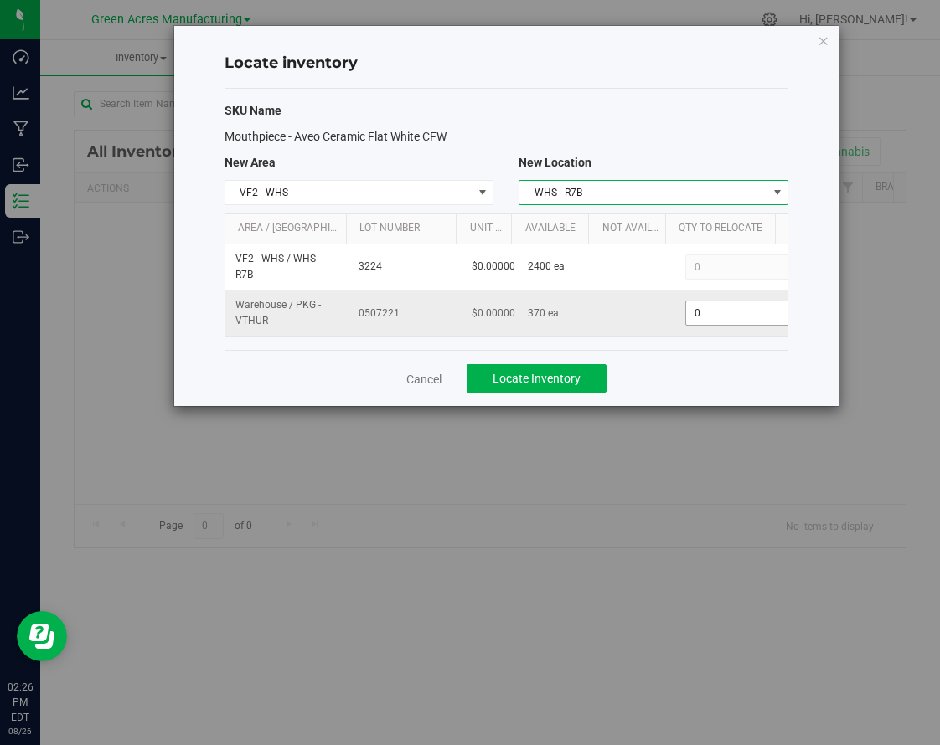
click at [741, 312] on span "0 0" at bounding box center [747, 313] width 125 height 25
click at [741, 312] on input "0" at bounding box center [736, 312] width 123 height 23
type input "370"
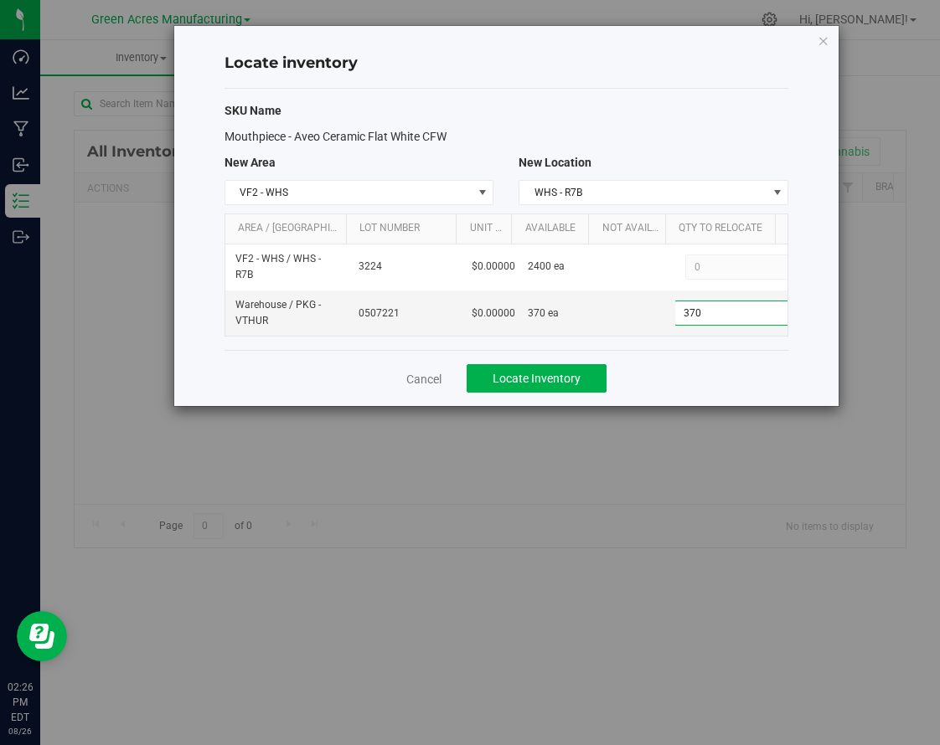
drag, startPoint x: 752, startPoint y: 391, endPoint x: 689, endPoint y: 383, distance: 63.4
click at [751, 391] on div "Cancel Locate Inventory" at bounding box center [506, 378] width 564 height 56
click at [575, 378] on span "Locate Inventory" at bounding box center [536, 378] width 88 height 13
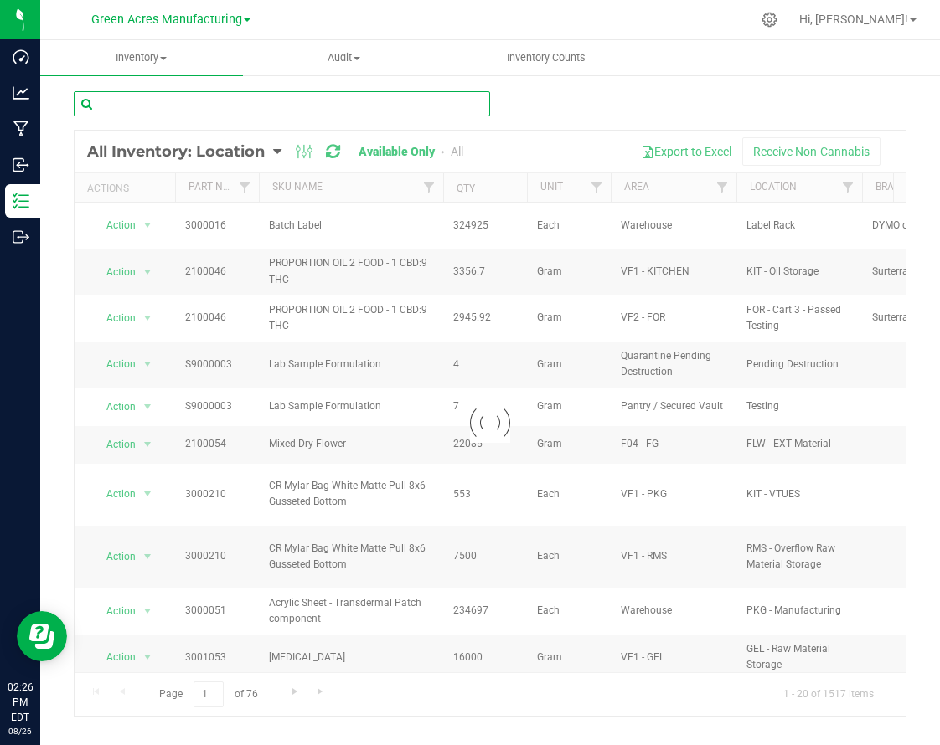
click at [420, 99] on input "text" at bounding box center [282, 103] width 416 height 25
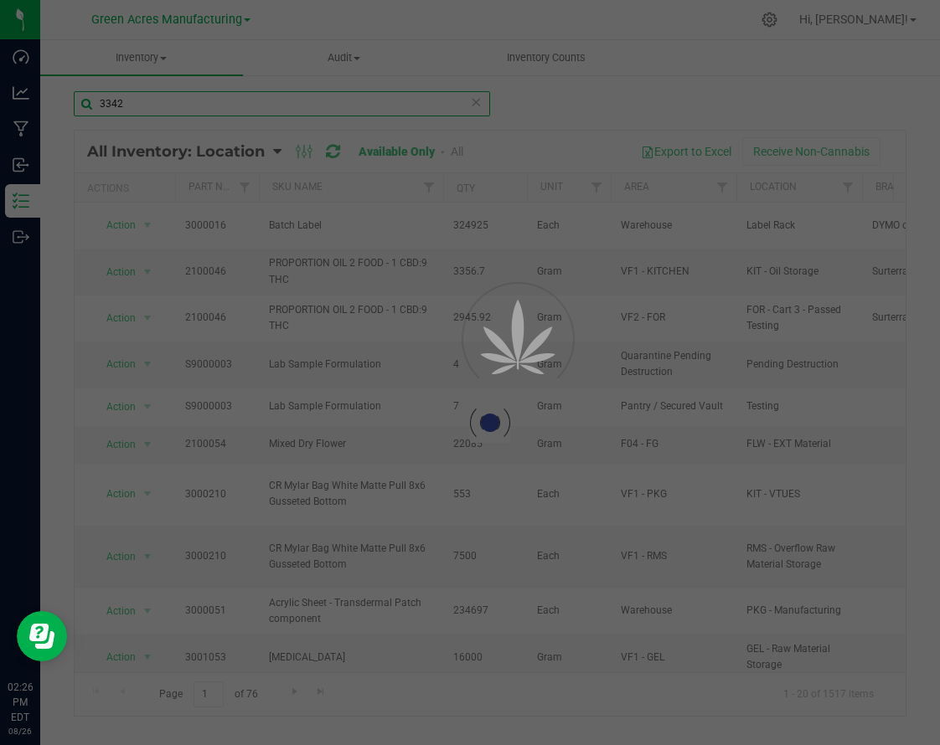
type input "3342"
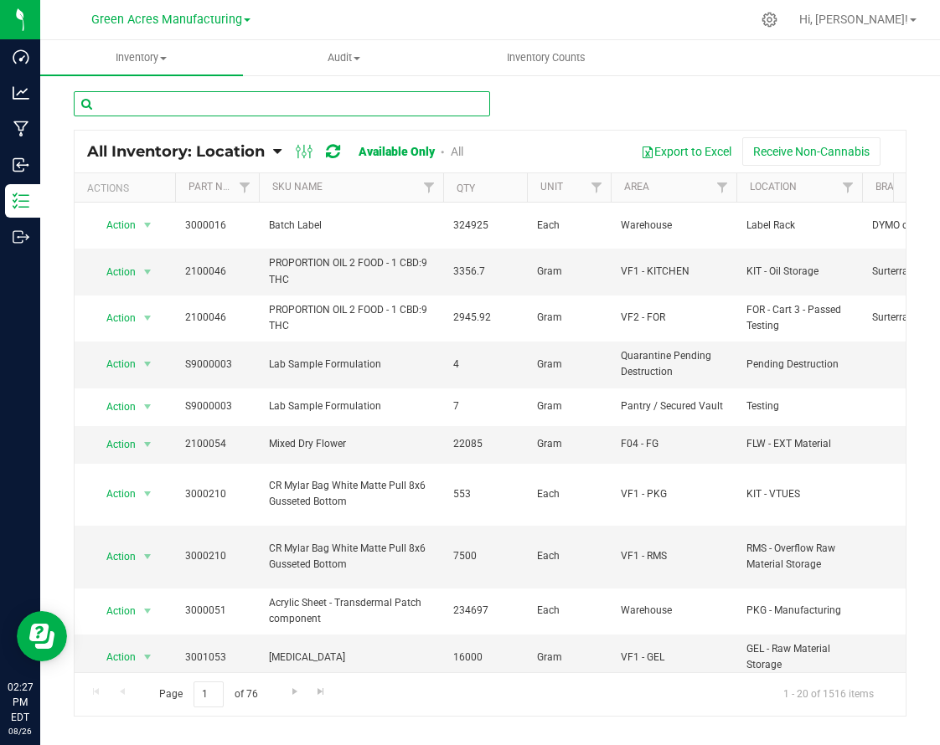
click at [451, 106] on input "text" at bounding box center [282, 103] width 416 height 25
type input "3340"
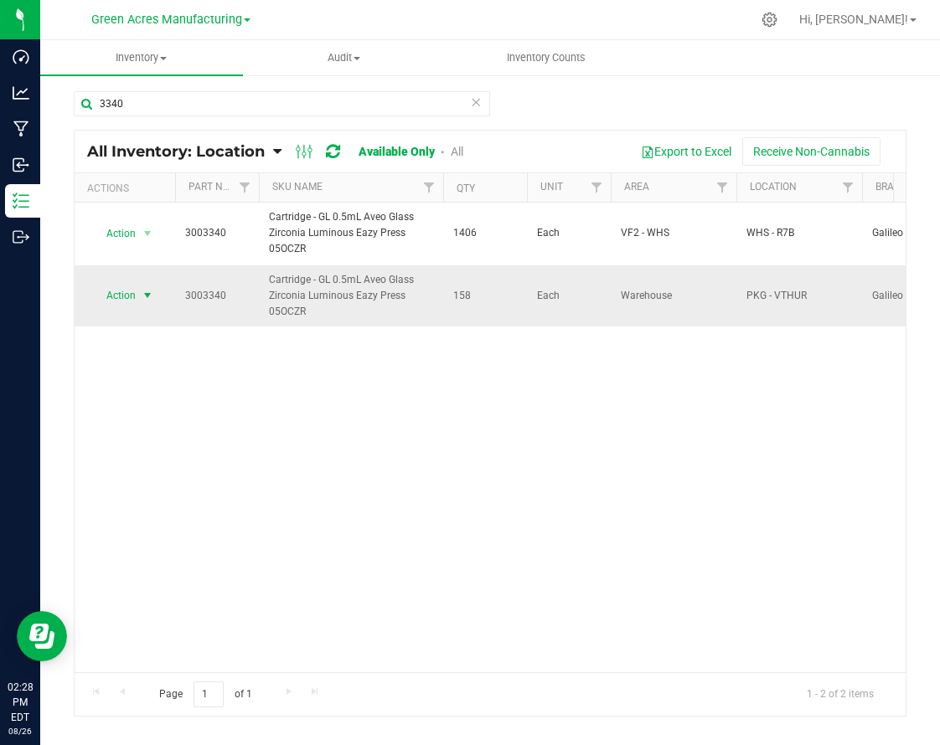
click at [149, 300] on span "select" at bounding box center [147, 295] width 13 height 13
click at [160, 322] on li "Adjust qty" at bounding box center [145, 324] width 107 height 25
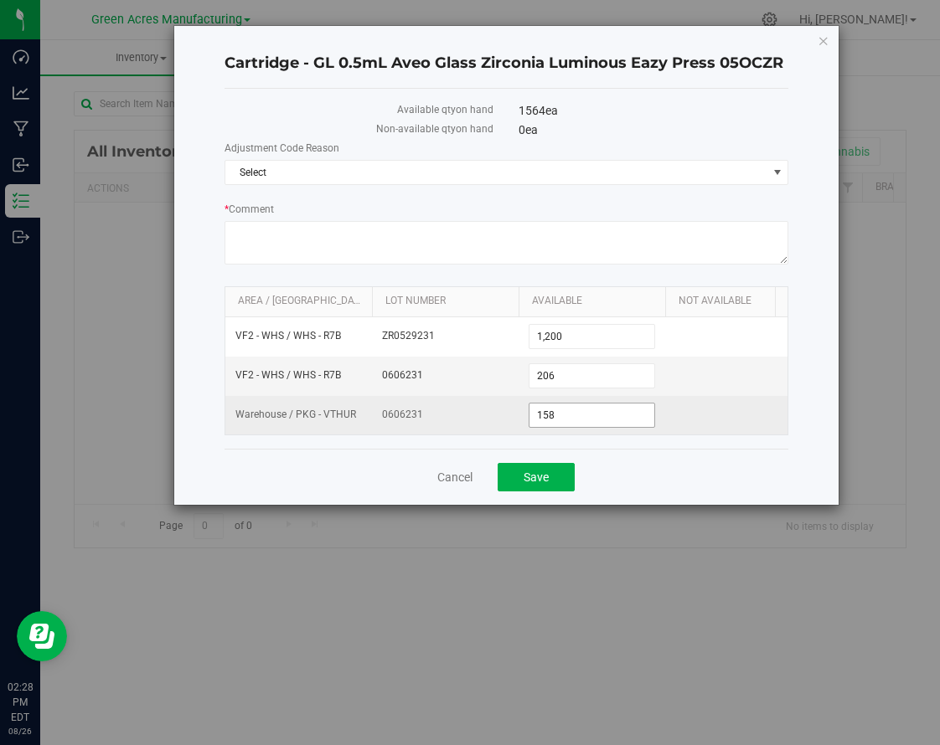
click at [592, 416] on span "158 158" at bounding box center [591, 415] width 126 height 25
click at [0, 0] on input "158" at bounding box center [0, 0] width 0 height 0
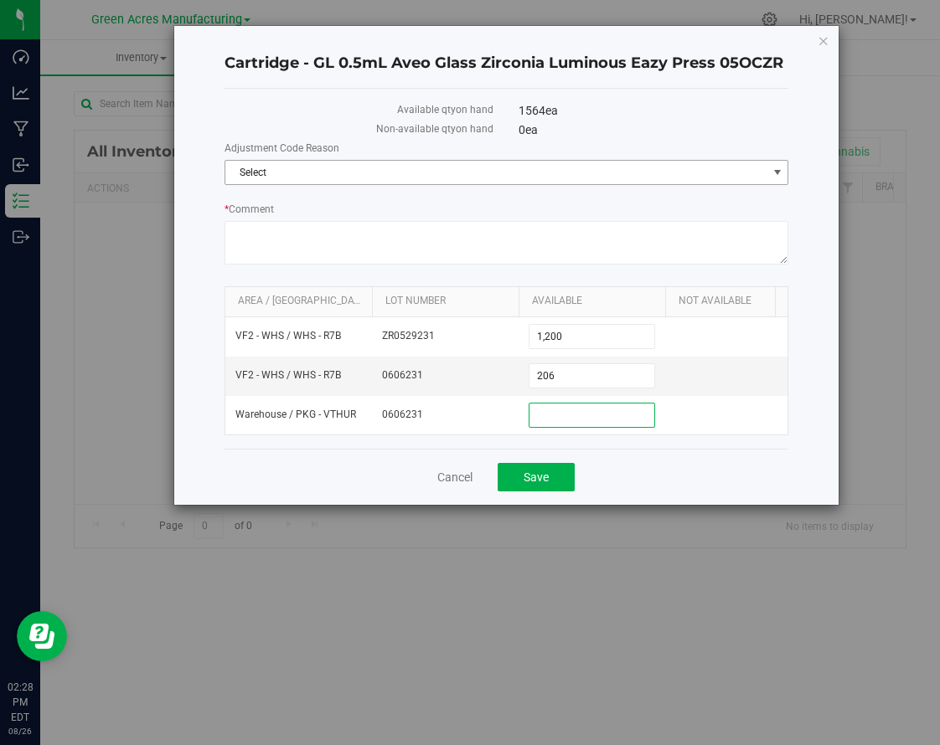
click at [593, 173] on span "Select" at bounding box center [496, 172] width 542 height 23
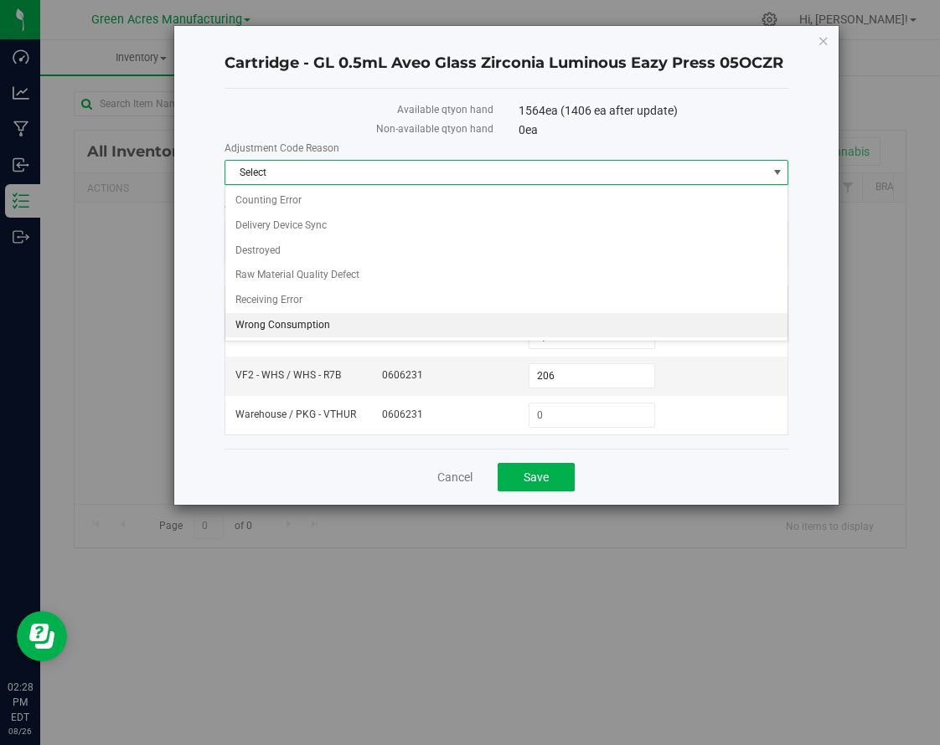
click at [286, 317] on li "Wrong Consumption" at bounding box center [506, 325] width 563 height 25
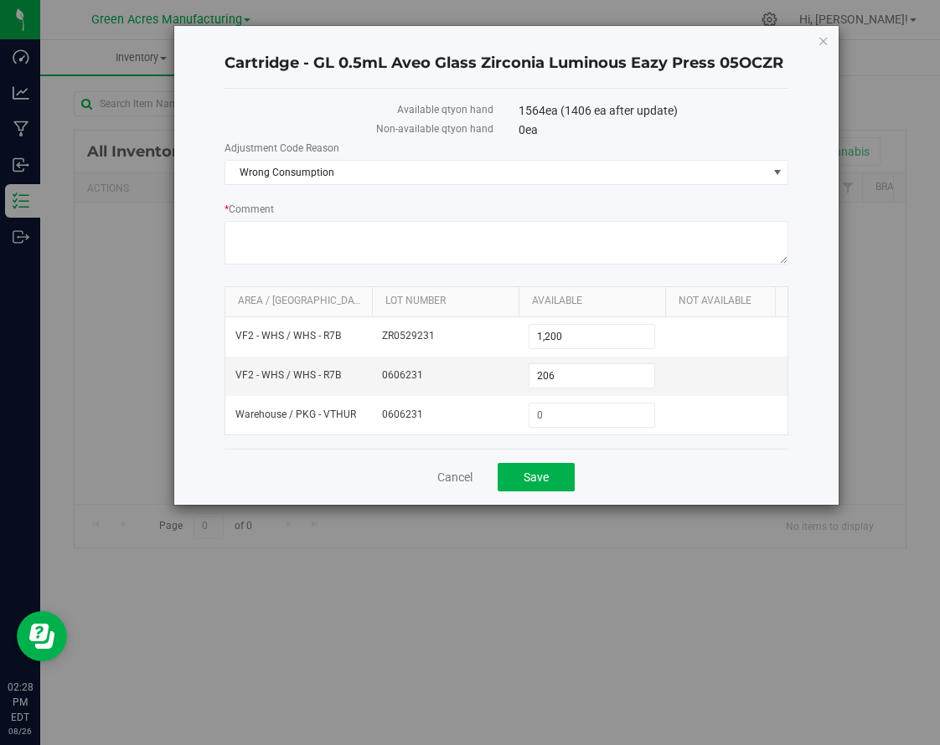
drag, startPoint x: 636, startPoint y: 505, endPoint x: 569, endPoint y: 497, distance: 68.2
click at [635, 505] on div "Cancel Save" at bounding box center [506, 477] width 564 height 56
click at [549, 492] on button "Save" at bounding box center [535, 477] width 77 height 28
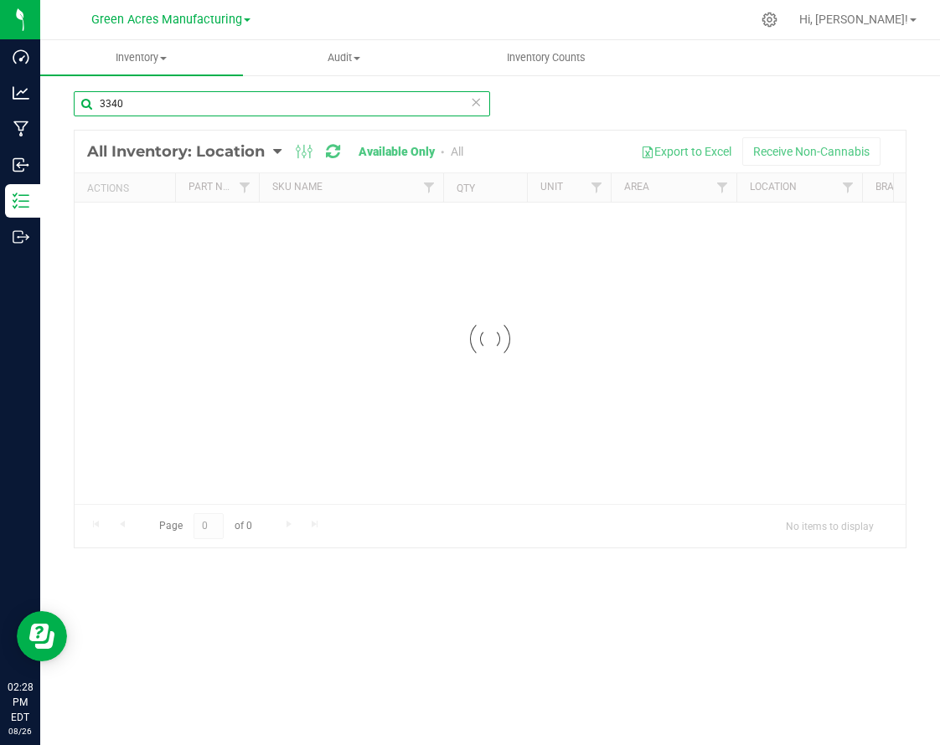
click at [139, 112] on input "3340" at bounding box center [282, 103] width 416 height 25
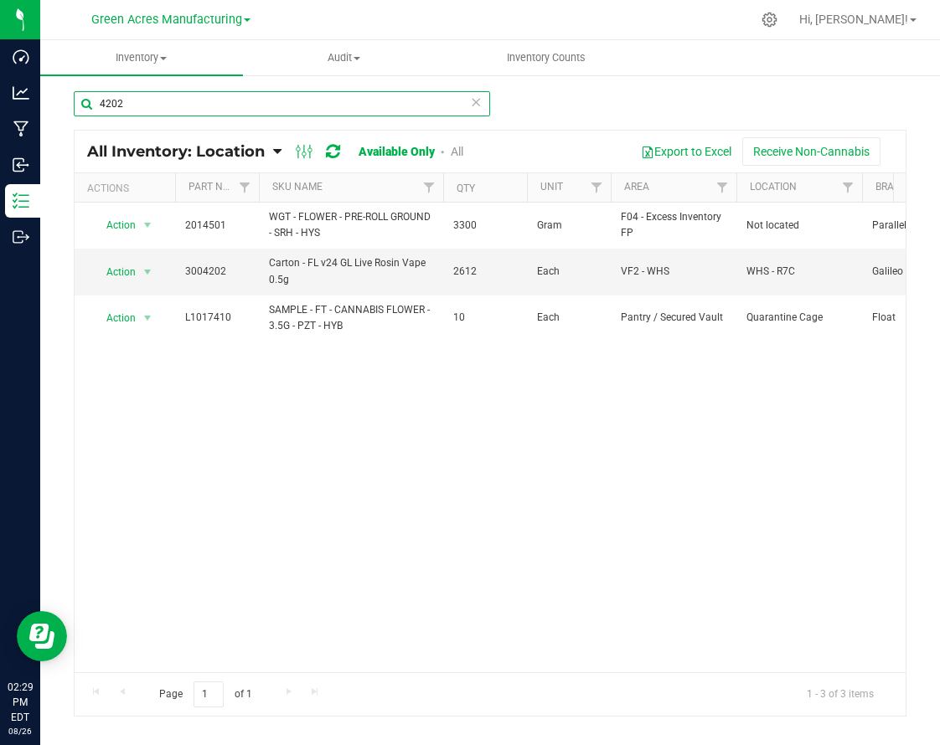
click at [158, 104] on input "4202" at bounding box center [282, 103] width 416 height 25
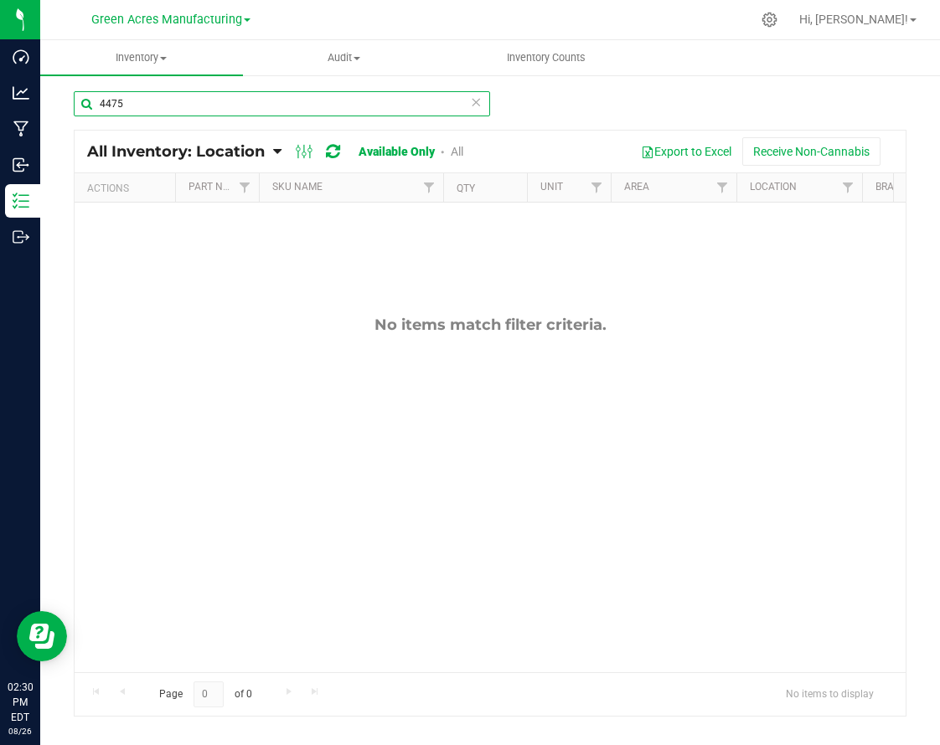
type input "4475"
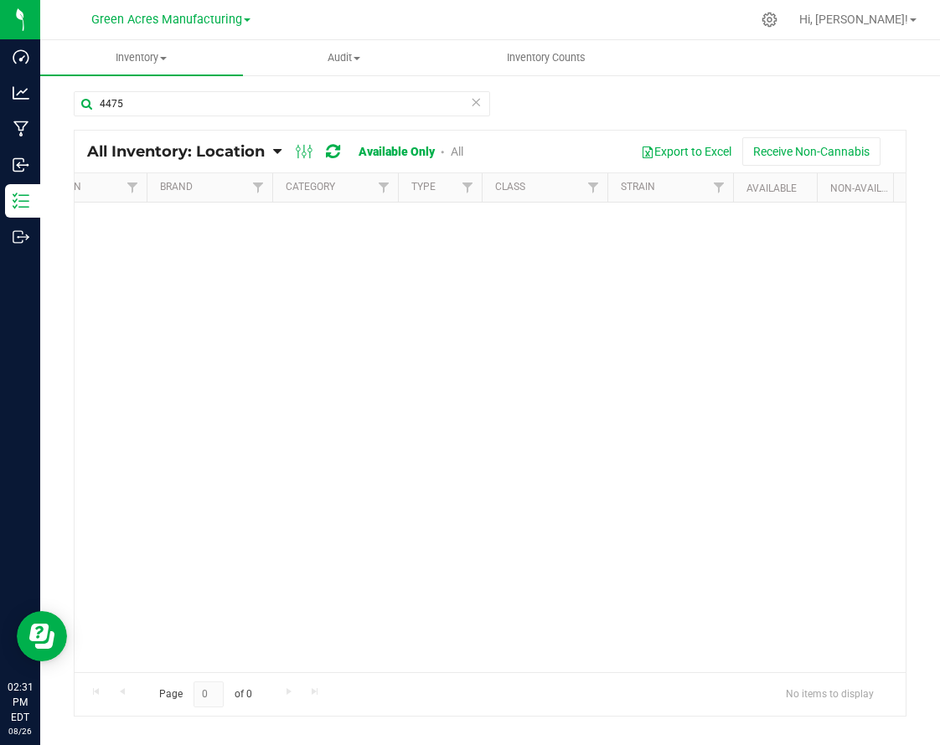
click at [542, 532] on div "No items match filter criteria." at bounding box center [490, 438] width 831 height 470
